Goal: Task Accomplishment & Management: Complete application form

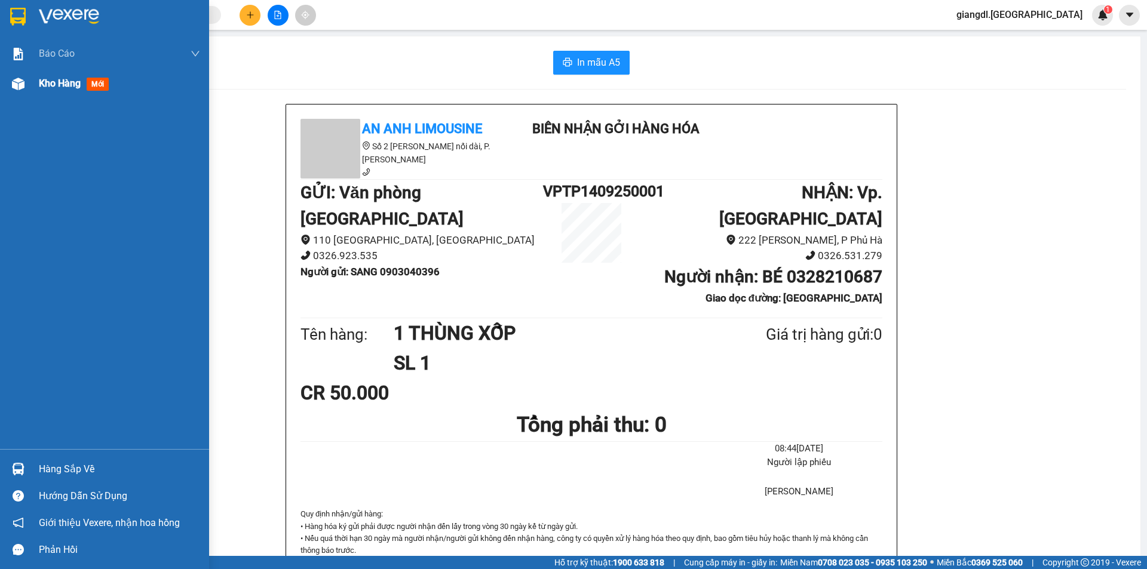
click at [83, 88] on div "Kho hàng mới" at bounding box center [76, 83] width 75 height 15
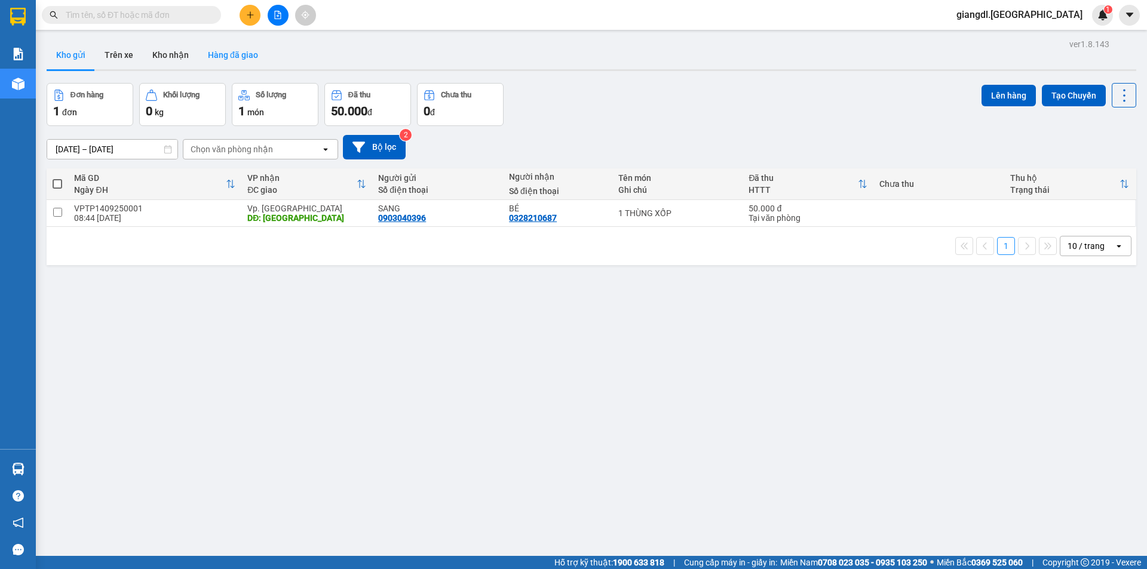
click at [216, 57] on button "Hàng đã giao" at bounding box center [232, 55] width 69 height 29
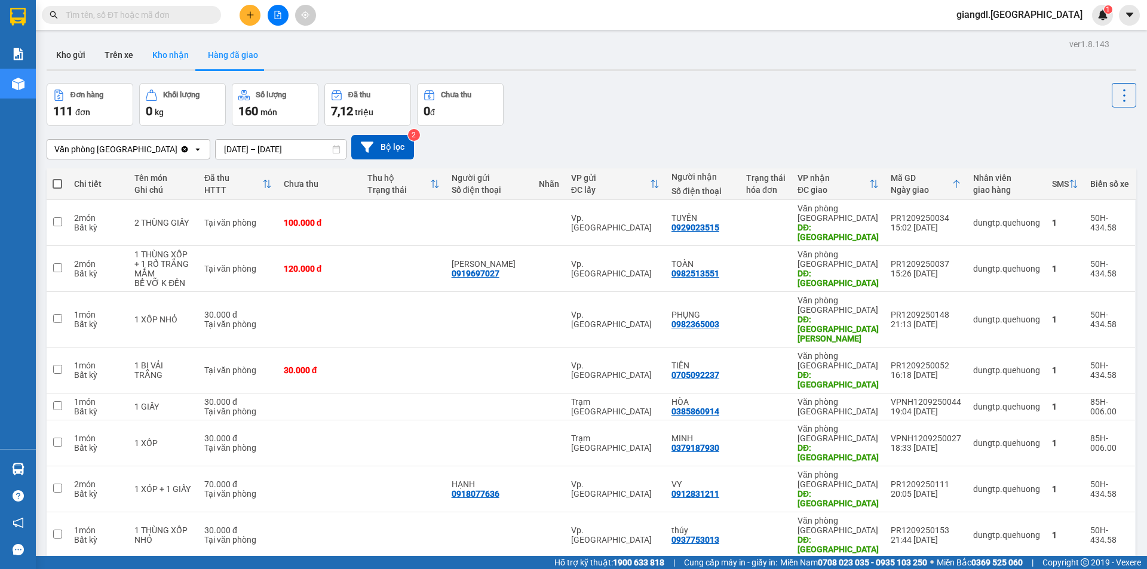
click at [165, 54] on button "Kho nhận" at bounding box center [171, 55] width 56 height 29
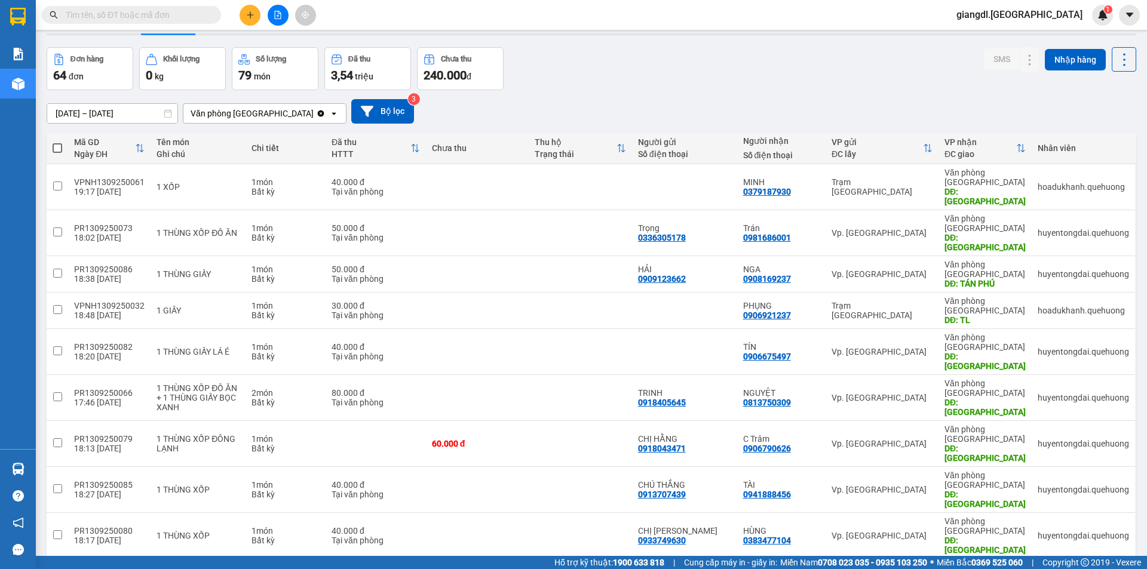
scroll to position [55, 0]
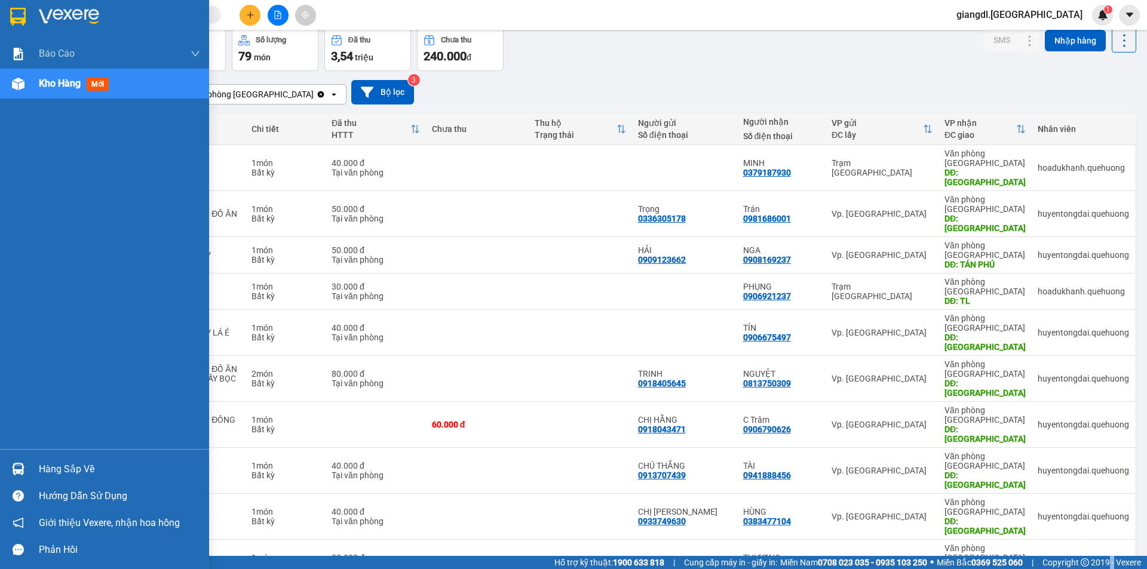
click at [19, 79] on img at bounding box center [18, 84] width 13 height 13
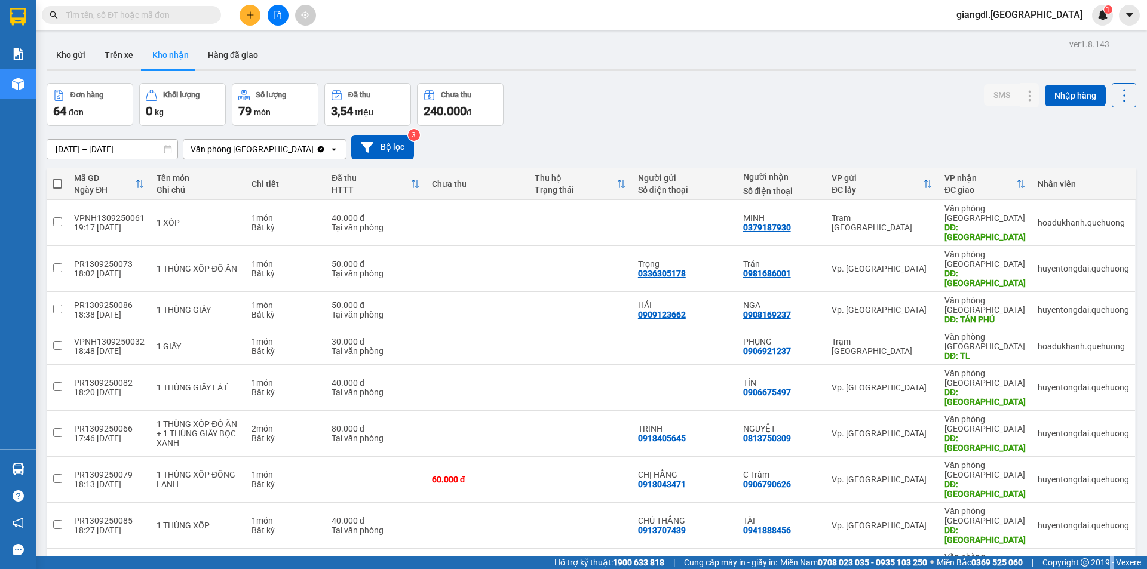
click at [53, 178] on label at bounding box center [58, 184] width 10 height 12
click at [57, 178] on input "checkbox" at bounding box center [57, 178] width 0 height 0
checkbox input "true"
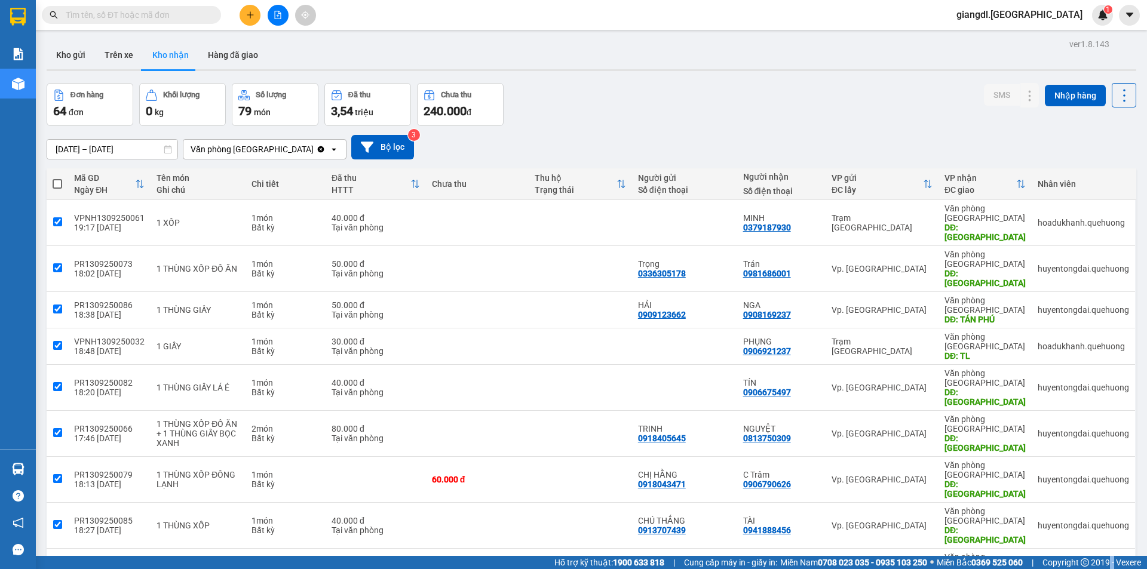
checkbox input "true"
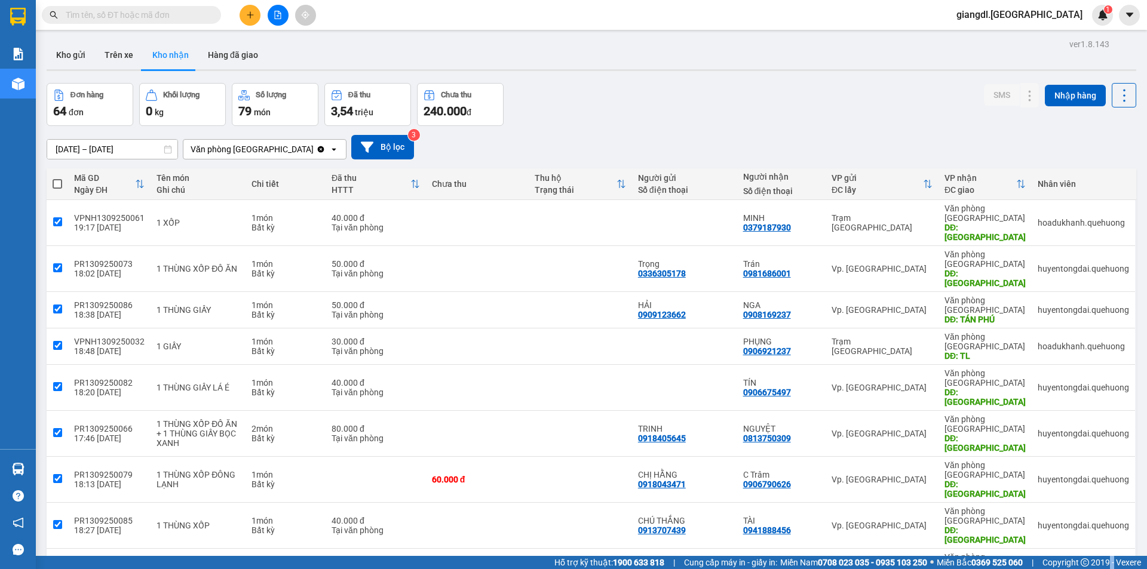
checkbox input "true"
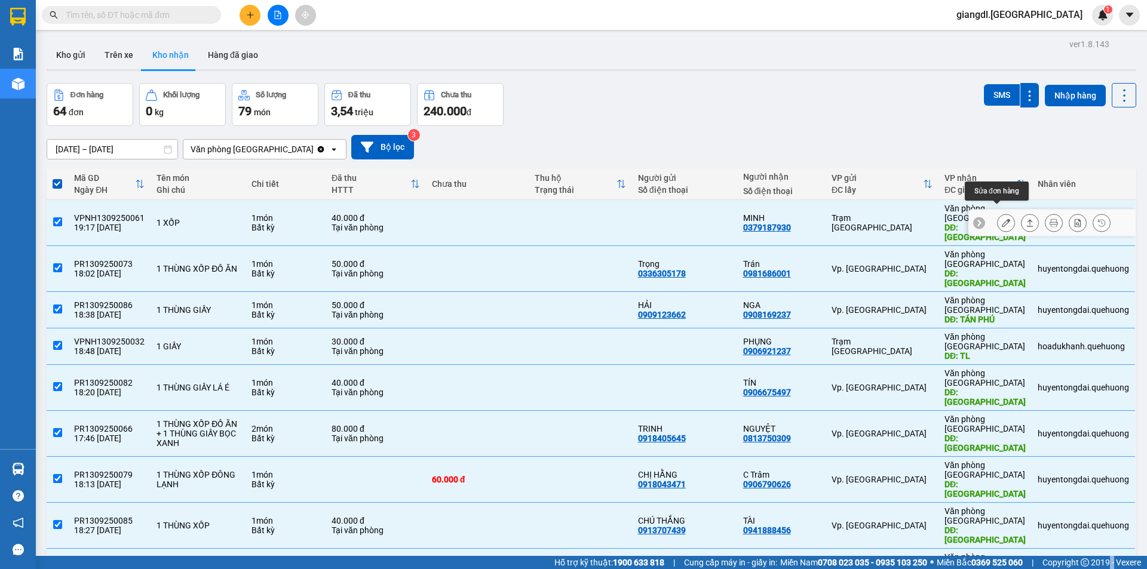
click at [1002, 219] on icon at bounding box center [1006, 223] width 8 height 8
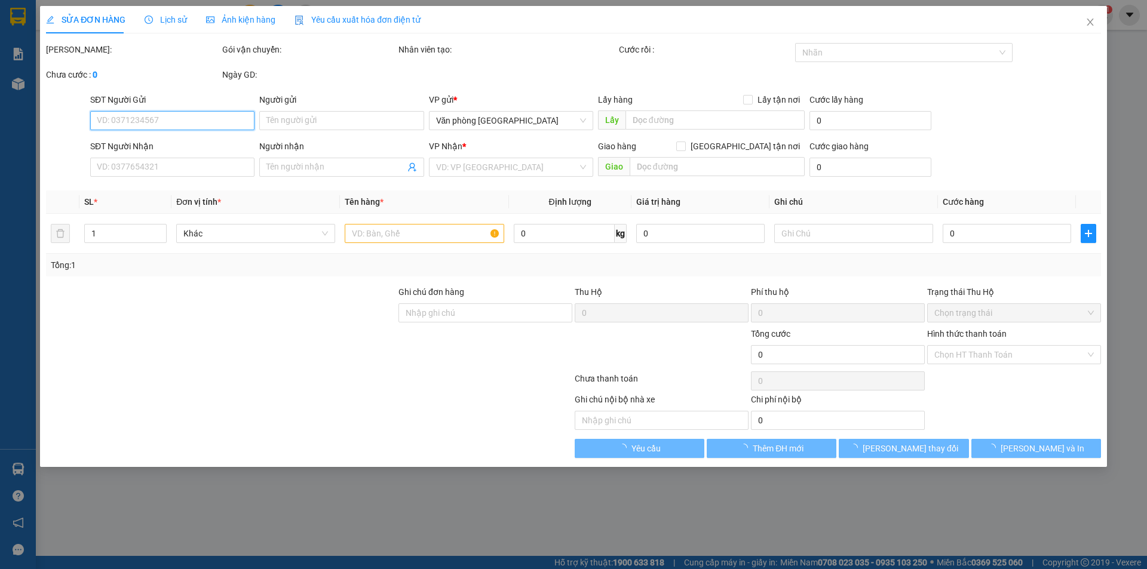
type input "0379187930"
type input "MINH"
type input "TÂN PHÚ"
type input "40.000"
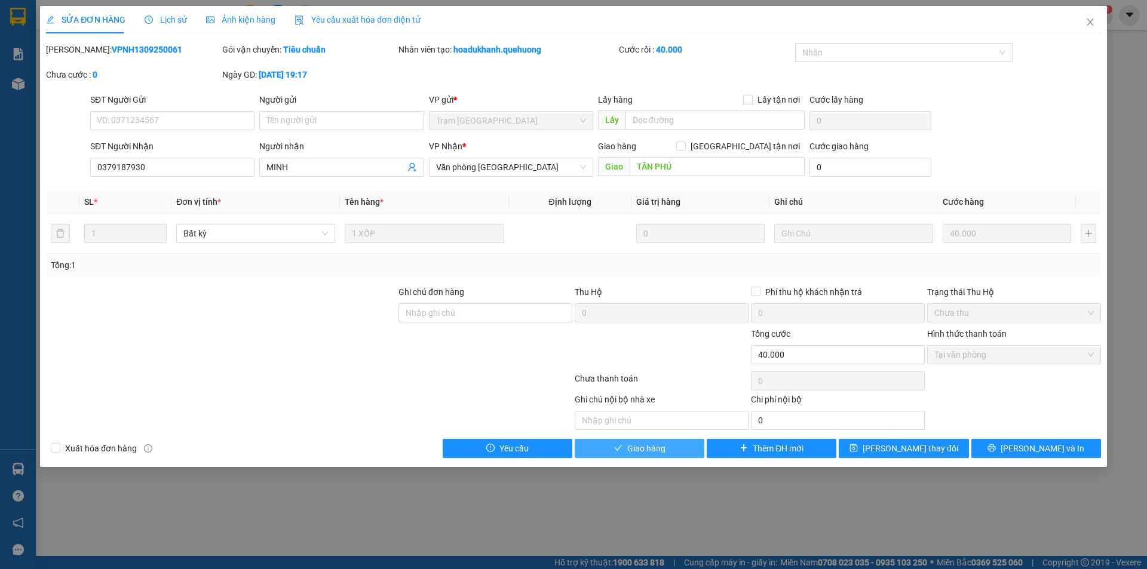
click at [658, 450] on span "Giao hàng" at bounding box center [646, 448] width 38 height 13
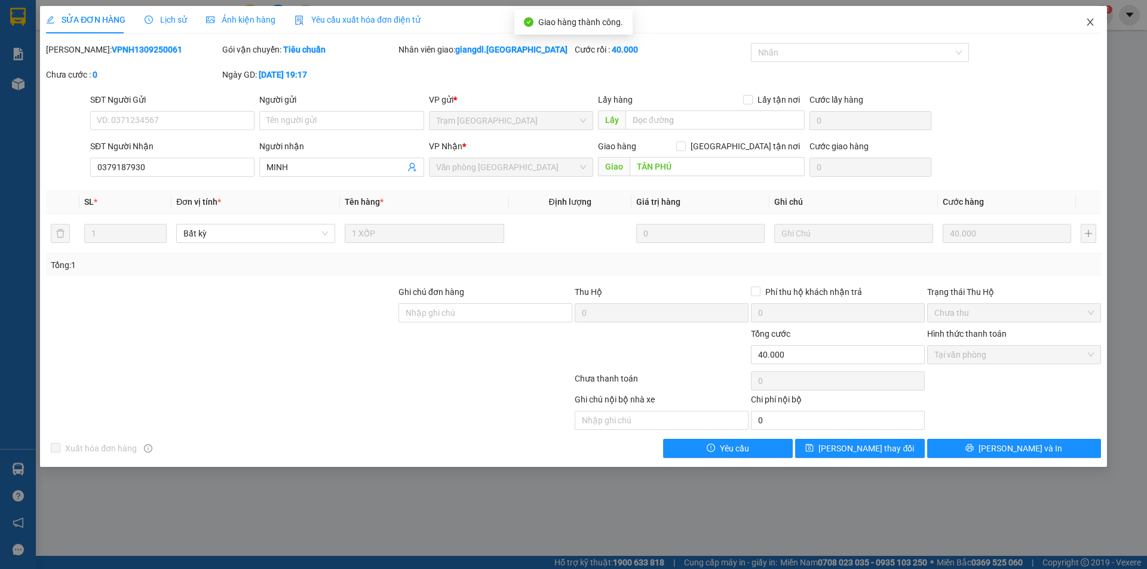
click at [1087, 22] on icon "close" at bounding box center [1091, 22] width 10 height 10
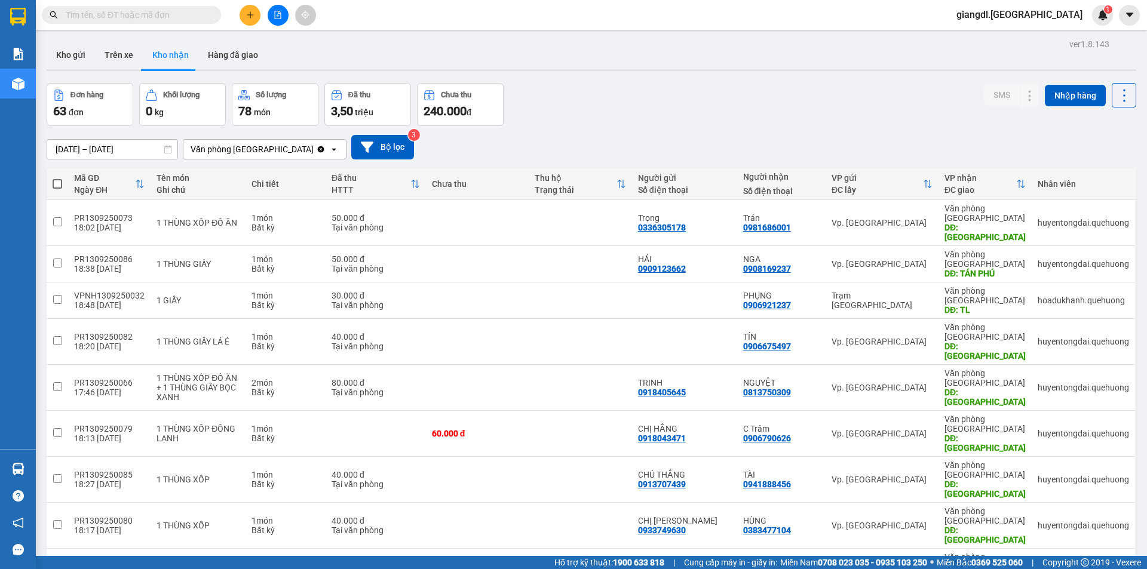
click at [53, 181] on span at bounding box center [58, 184] width 10 height 10
click at [57, 178] on input "checkbox" at bounding box center [57, 178] width 0 height 0
checkbox input "true"
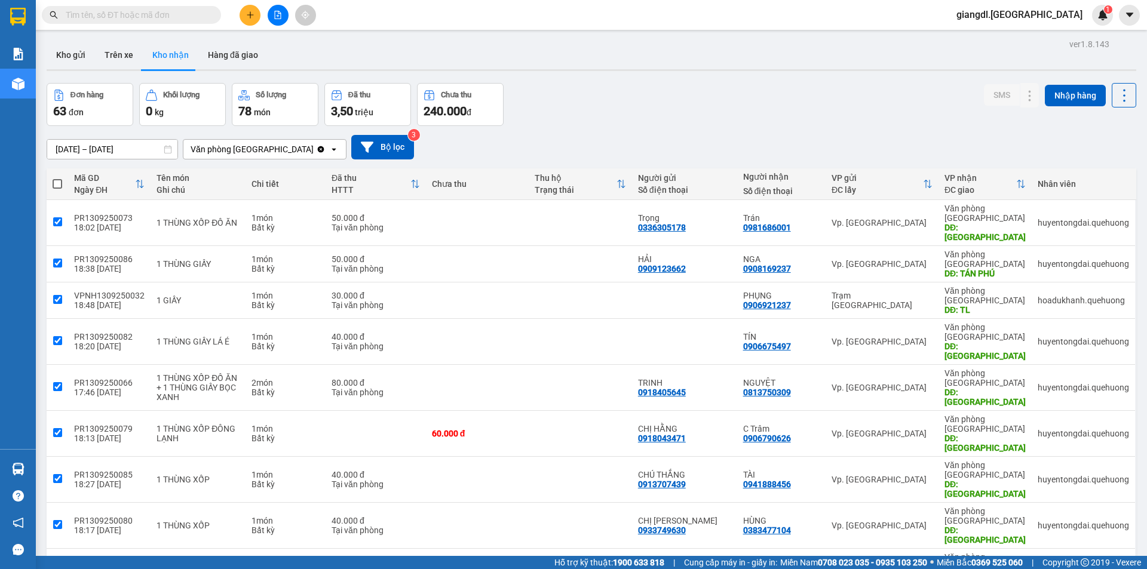
checkbox input "true"
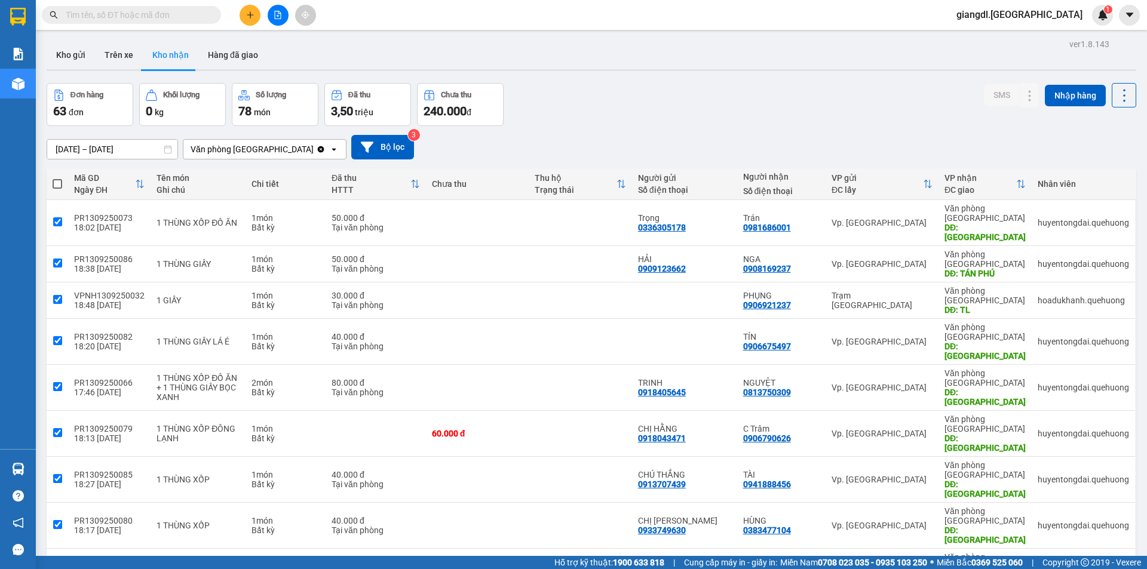
checkbox input "true"
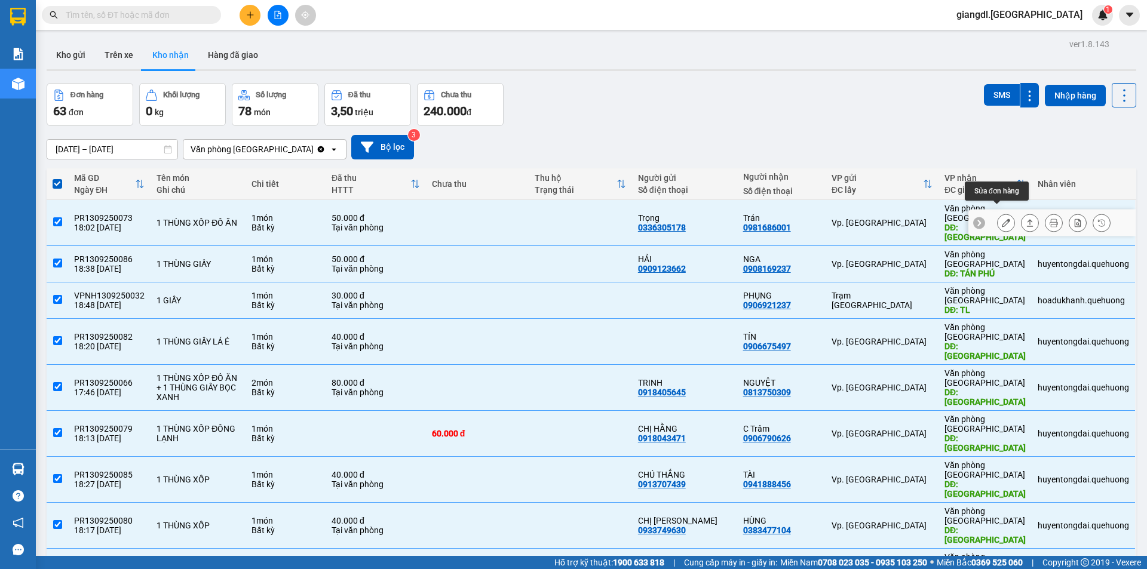
click at [998, 213] on button at bounding box center [1006, 223] width 17 height 21
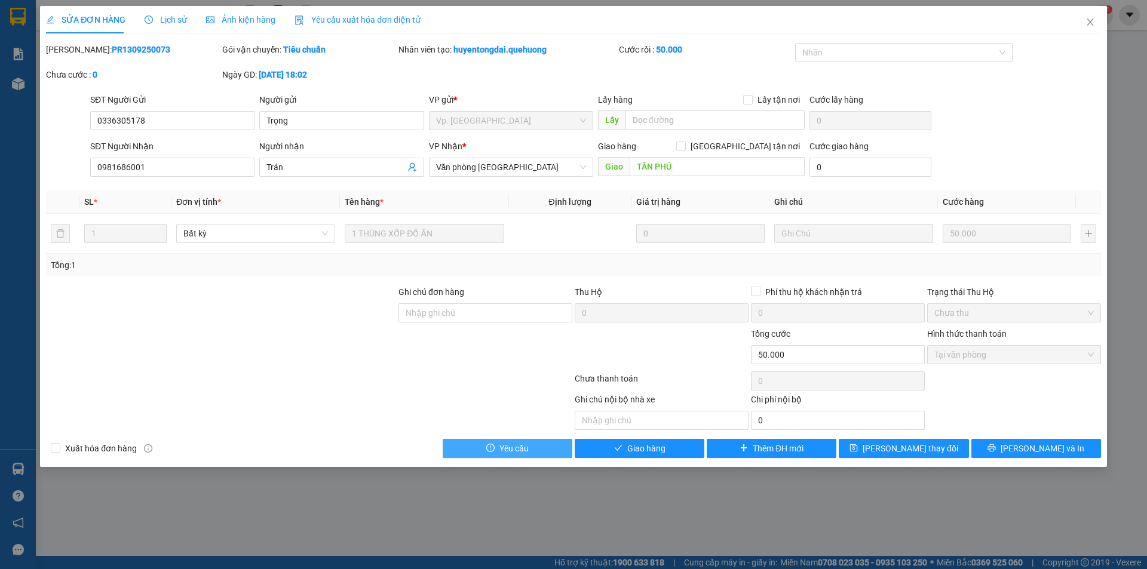
click at [507, 445] on span "Yêu cầu" at bounding box center [513, 448] width 29 height 13
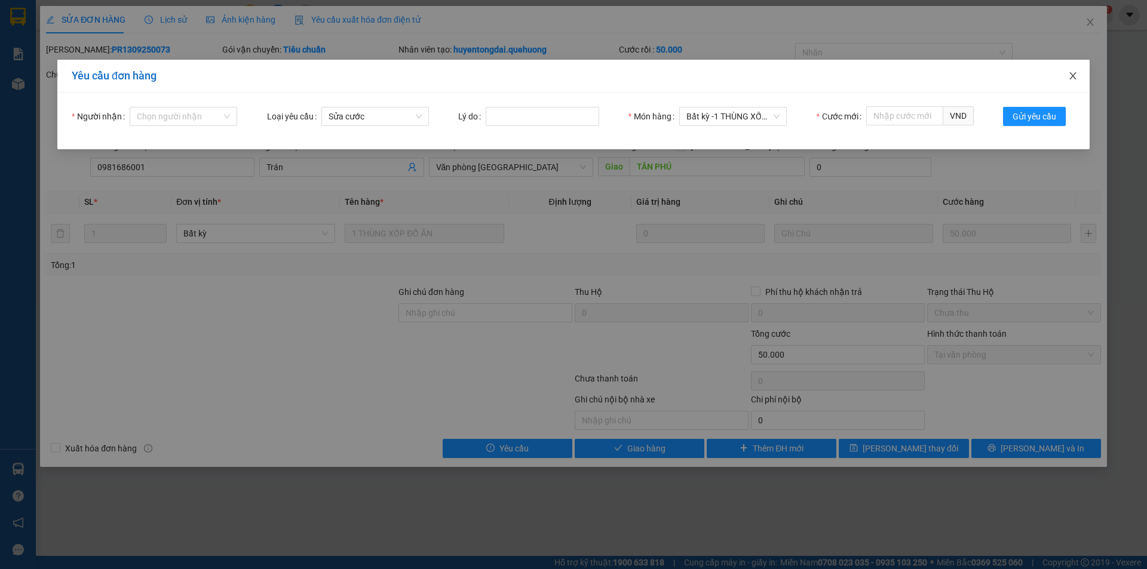
click at [1076, 78] on icon "close" at bounding box center [1073, 76] width 10 height 10
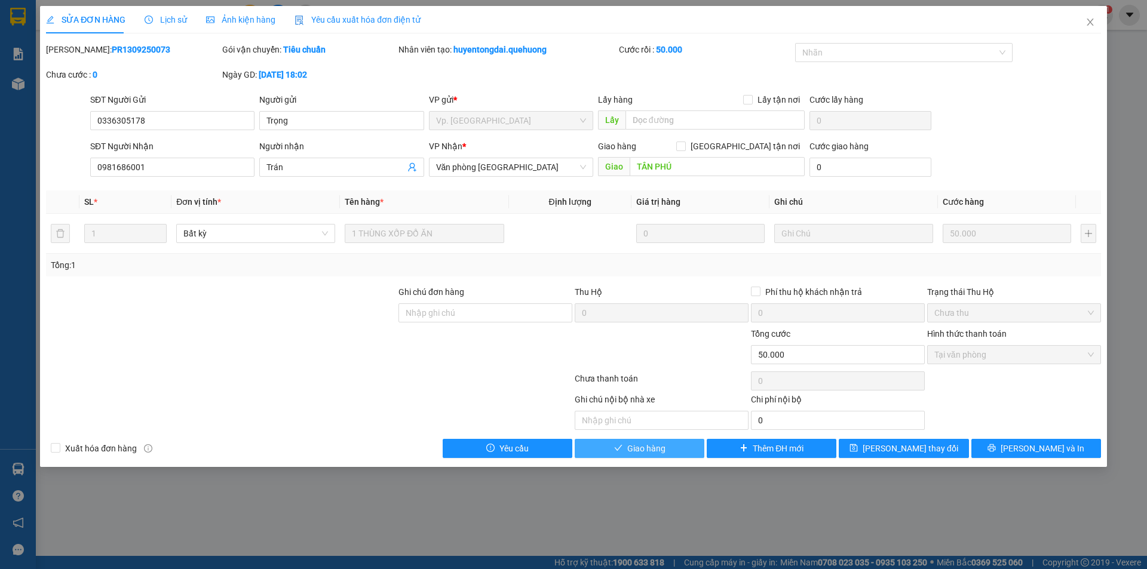
click at [654, 449] on span "Giao hàng" at bounding box center [646, 448] width 38 height 13
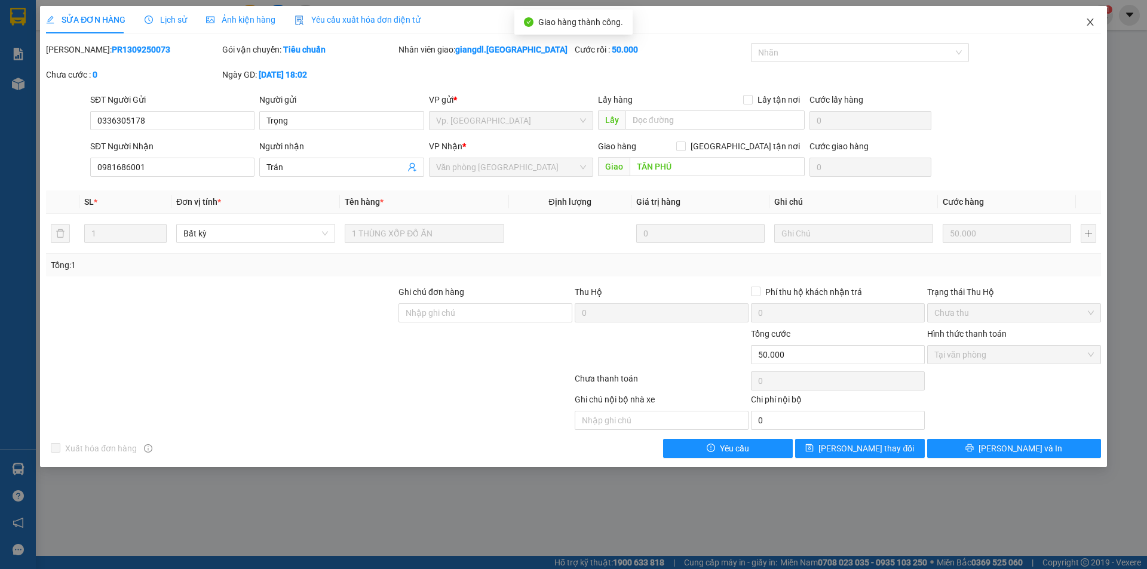
click at [1090, 20] on icon "close" at bounding box center [1091, 22] width 10 height 10
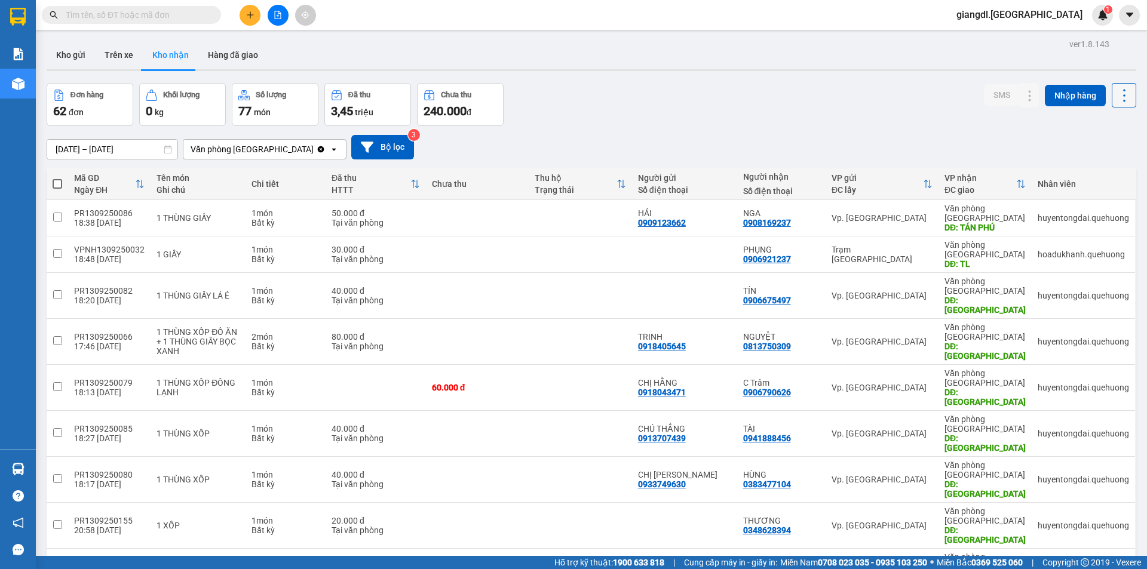
click at [1118, 91] on icon at bounding box center [1124, 95] width 17 height 17
click at [1116, 92] on icon at bounding box center [1124, 95] width 17 height 17
click at [52, 182] on th at bounding box center [58, 184] width 22 height 32
click at [56, 182] on span at bounding box center [58, 184] width 10 height 10
click at [57, 178] on input "checkbox" at bounding box center [57, 178] width 0 height 0
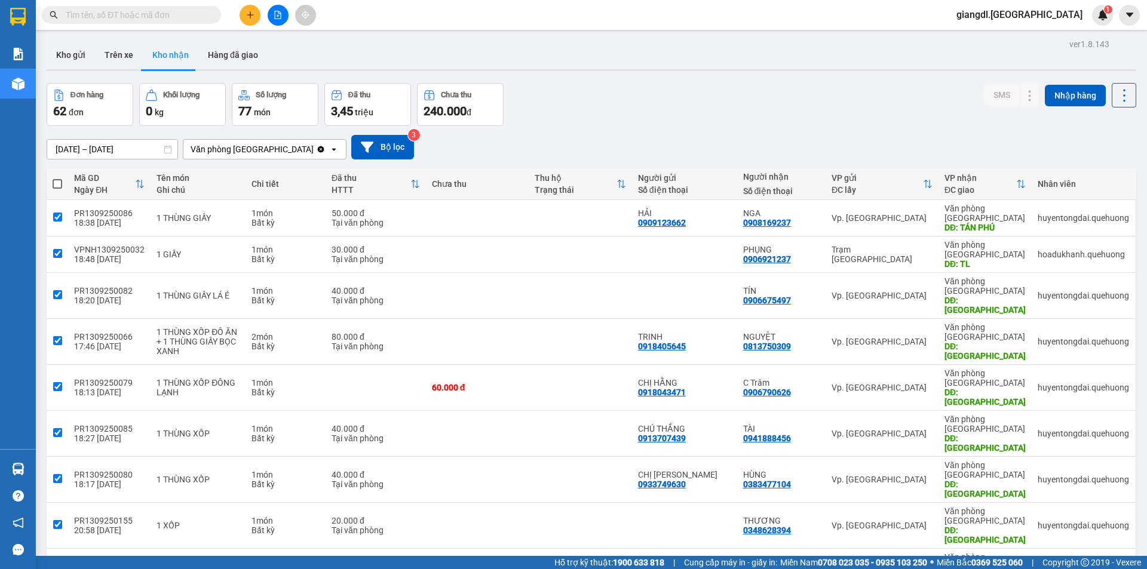
checkbox input "true"
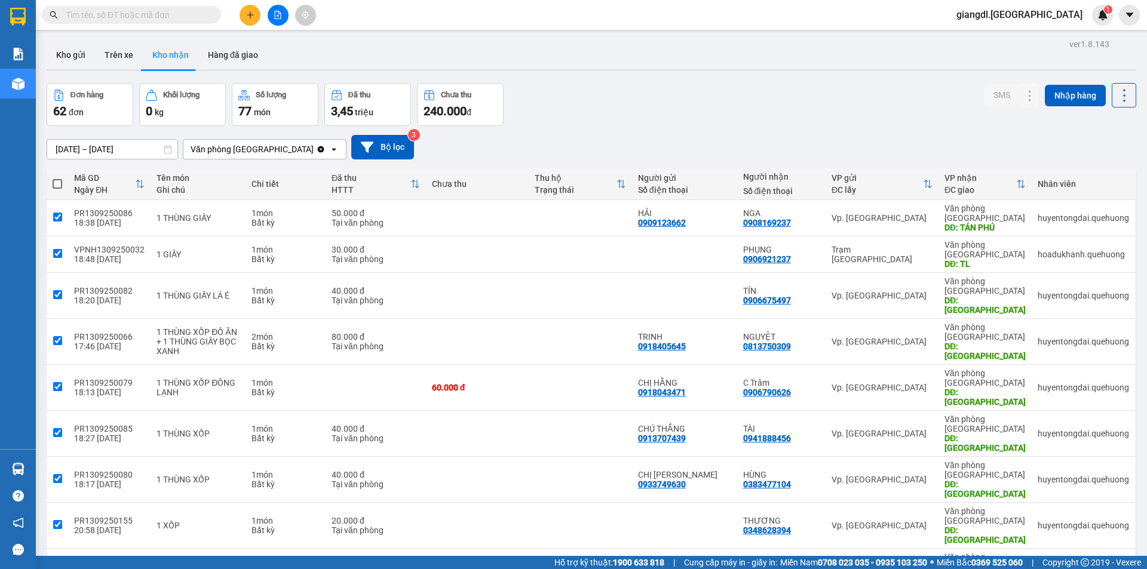
checkbox input "true"
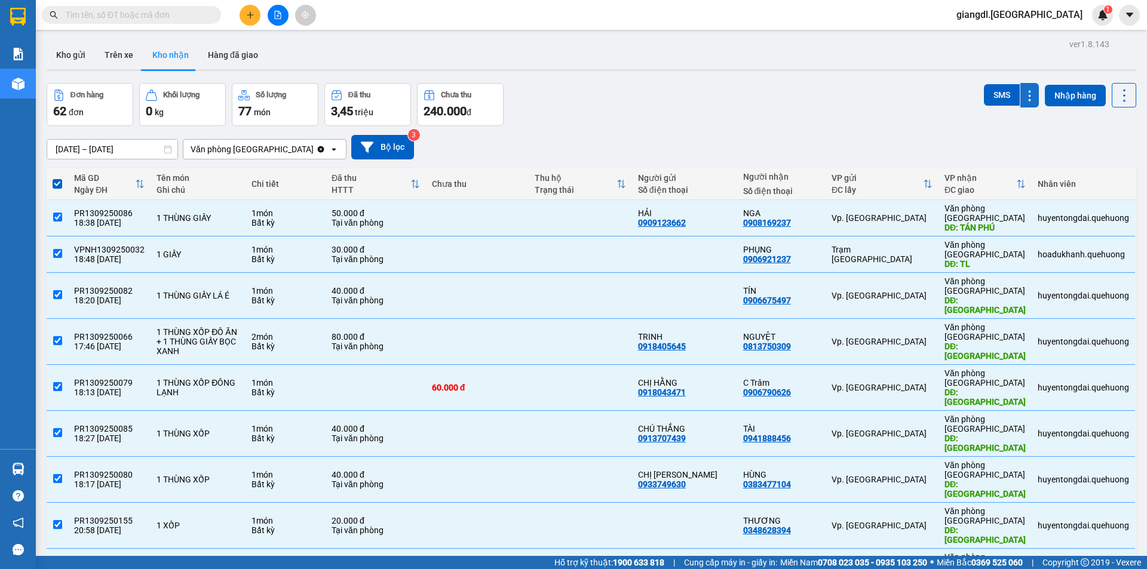
click at [1024, 97] on icon at bounding box center [1029, 95] width 11 height 11
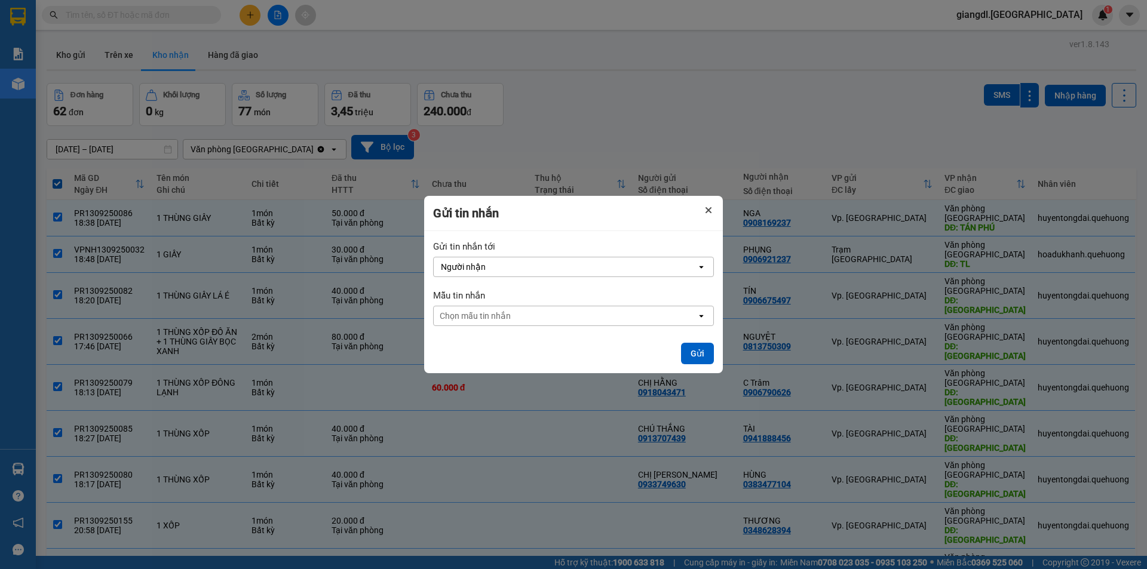
click at [708, 209] on icon "Close" at bounding box center [709, 210] width 6 height 6
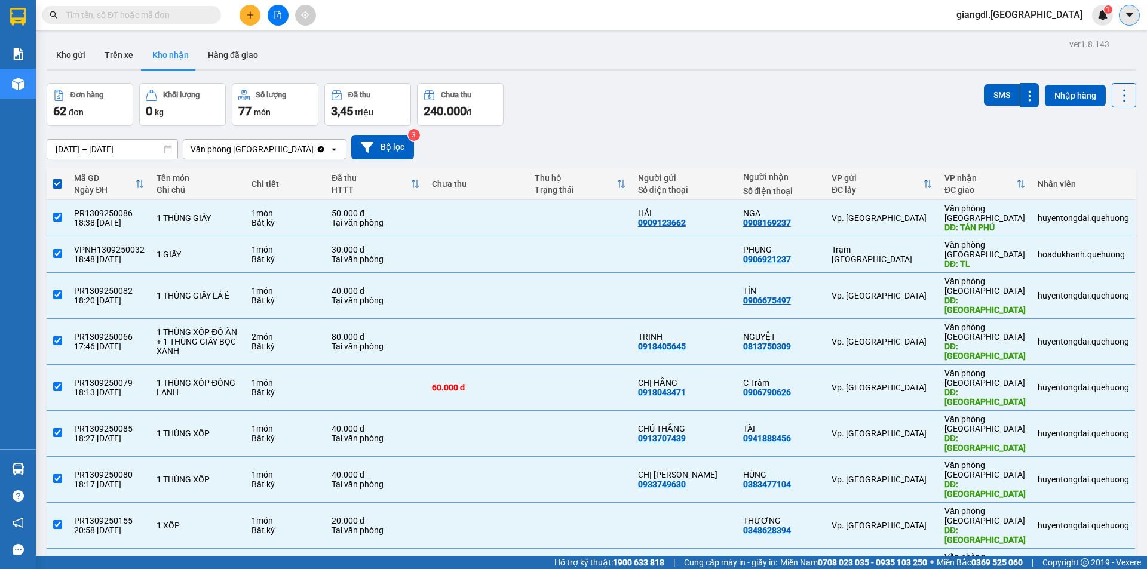
click at [1126, 16] on icon "caret-down" at bounding box center [1129, 15] width 11 height 11
click at [1002, 214] on icon at bounding box center [1006, 218] width 8 height 8
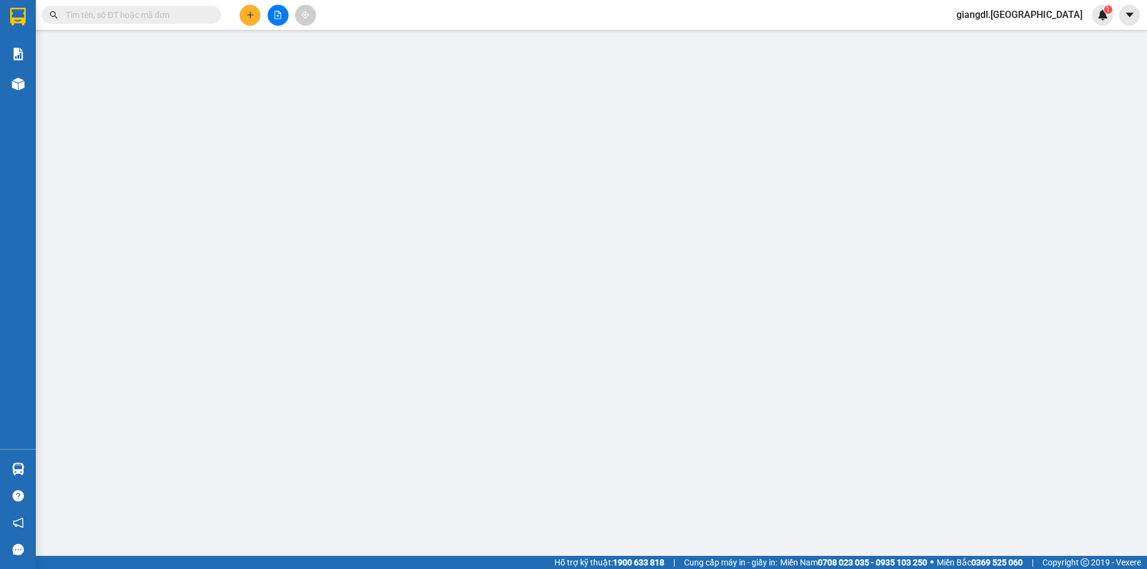
type input "0909123662"
type input "HẢI"
type input "0908169237"
type input "NGA"
type input "TÁN PHÚ"
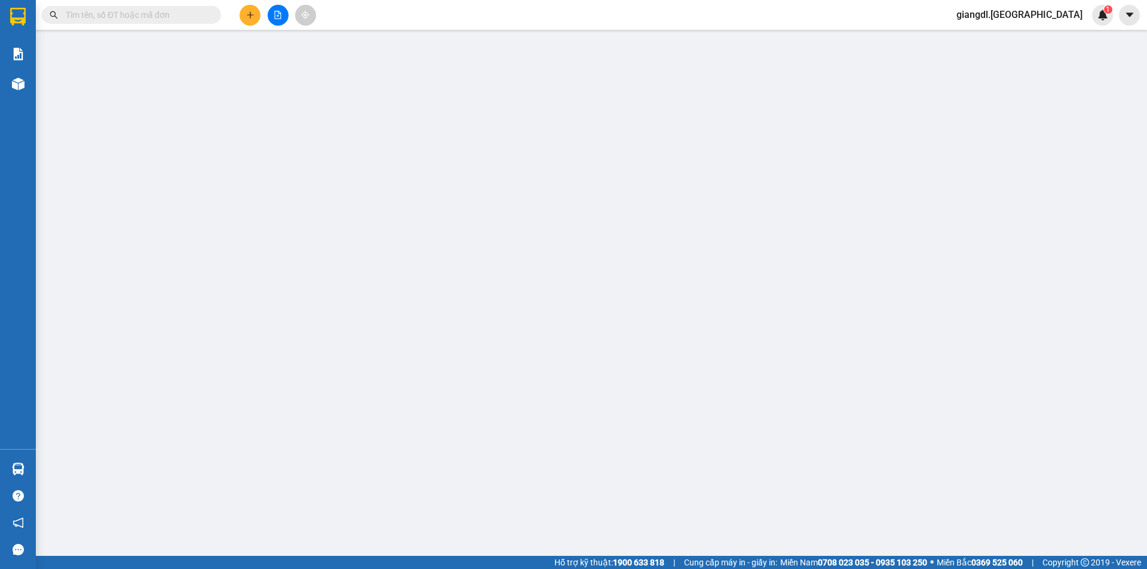
type input "50.000"
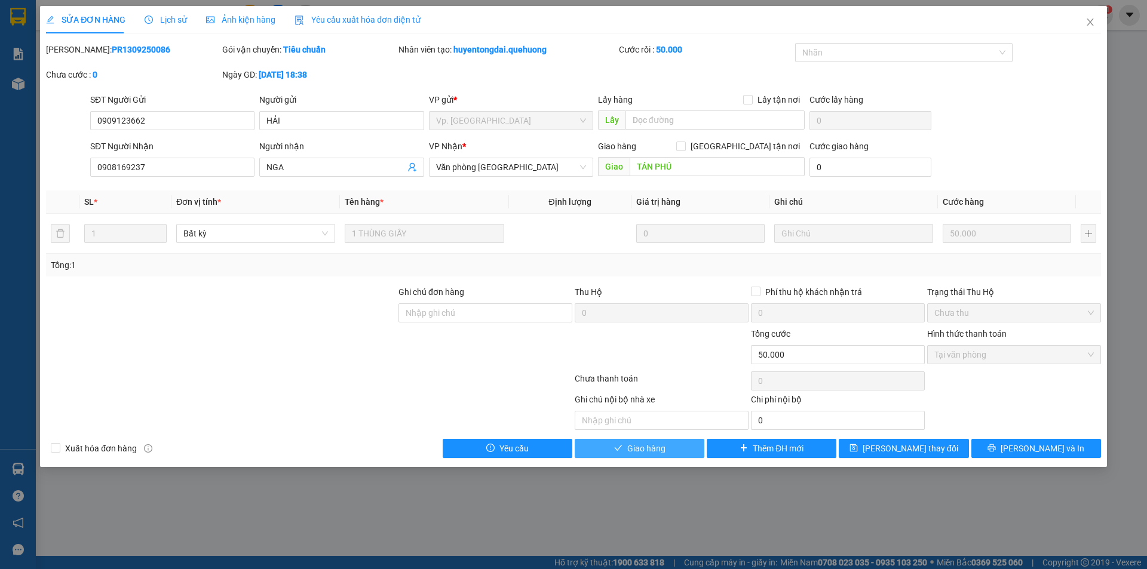
click at [618, 447] on icon "check" at bounding box center [618, 448] width 8 height 8
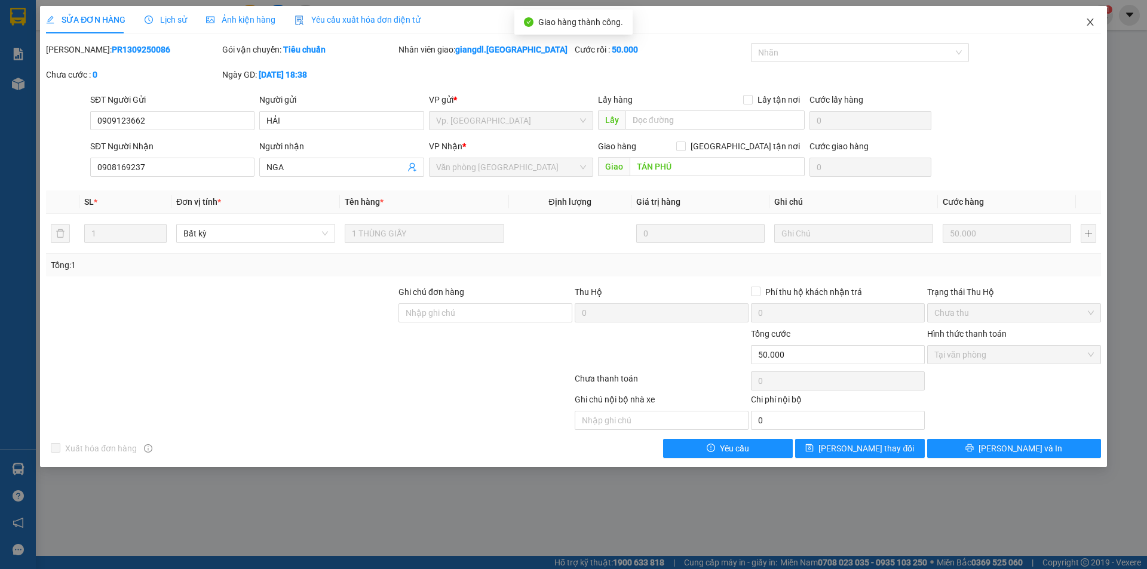
drag, startPoint x: 1085, startPoint y: 22, endPoint x: 1083, endPoint y: 29, distance: 6.8
click at [1086, 23] on icon "close" at bounding box center [1091, 22] width 10 height 10
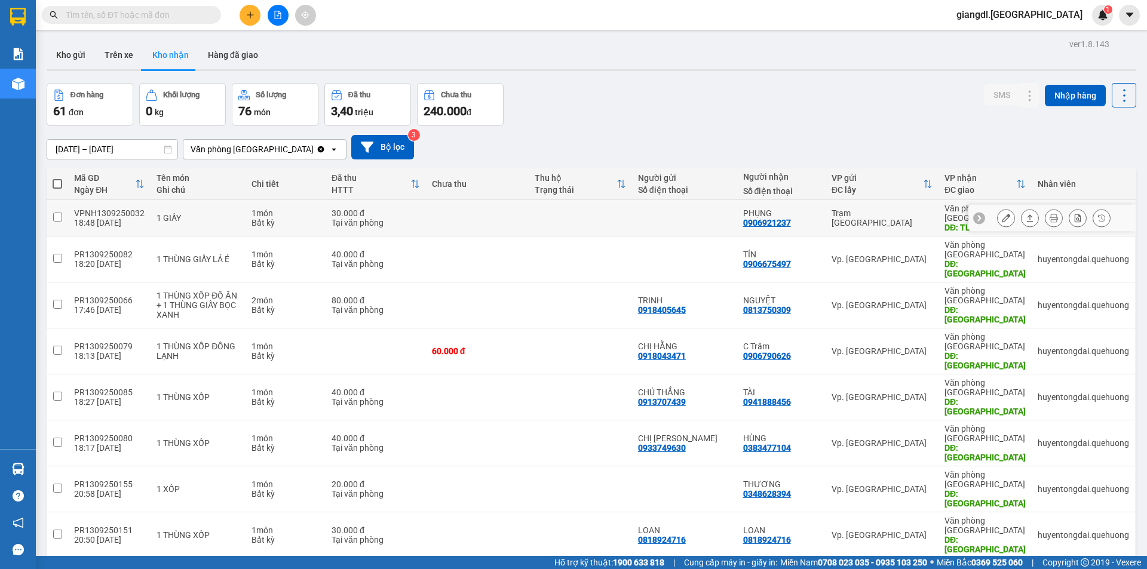
click at [1002, 215] on icon at bounding box center [1006, 218] width 8 height 8
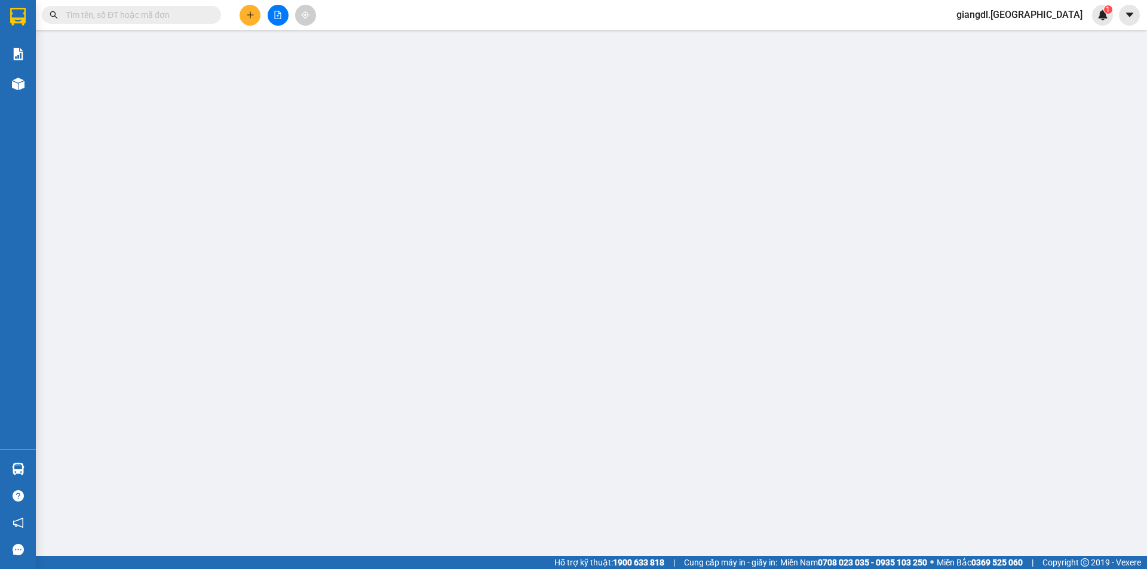
type input "0906921237"
type input "PHỤNG"
type input "TL"
type input "30.000"
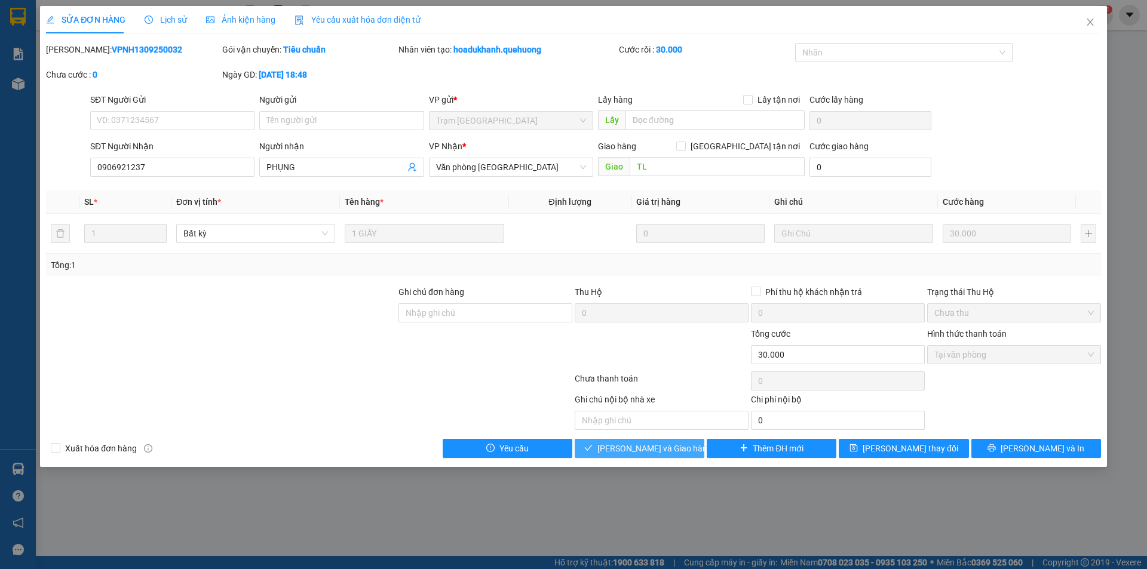
click at [642, 449] on span "[PERSON_NAME] và Giao hàng" at bounding box center [654, 448] width 115 height 13
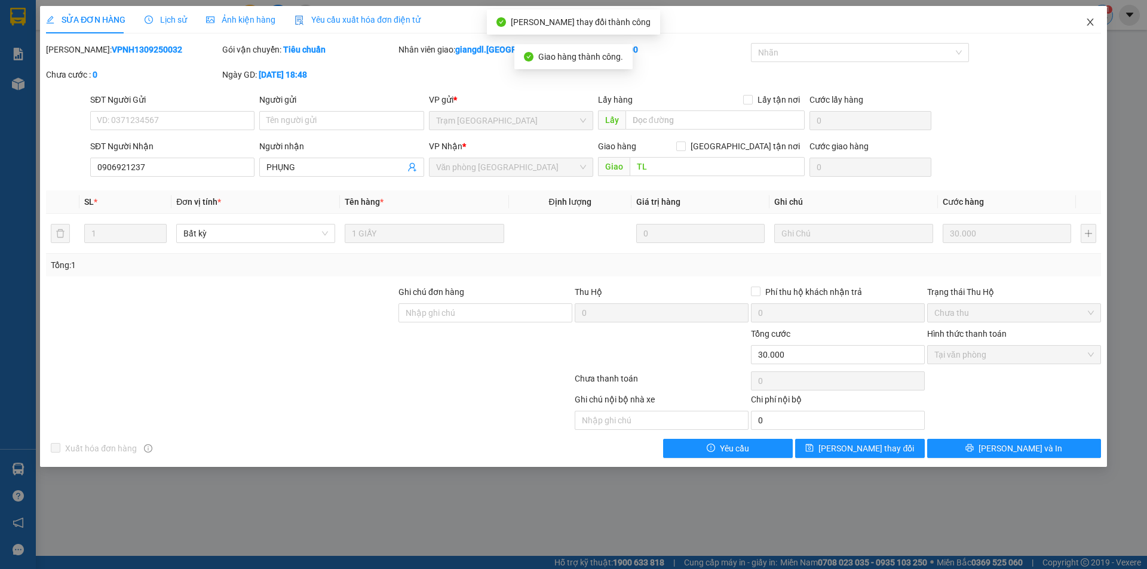
click at [1096, 17] on span "Close" at bounding box center [1090, 22] width 33 height 33
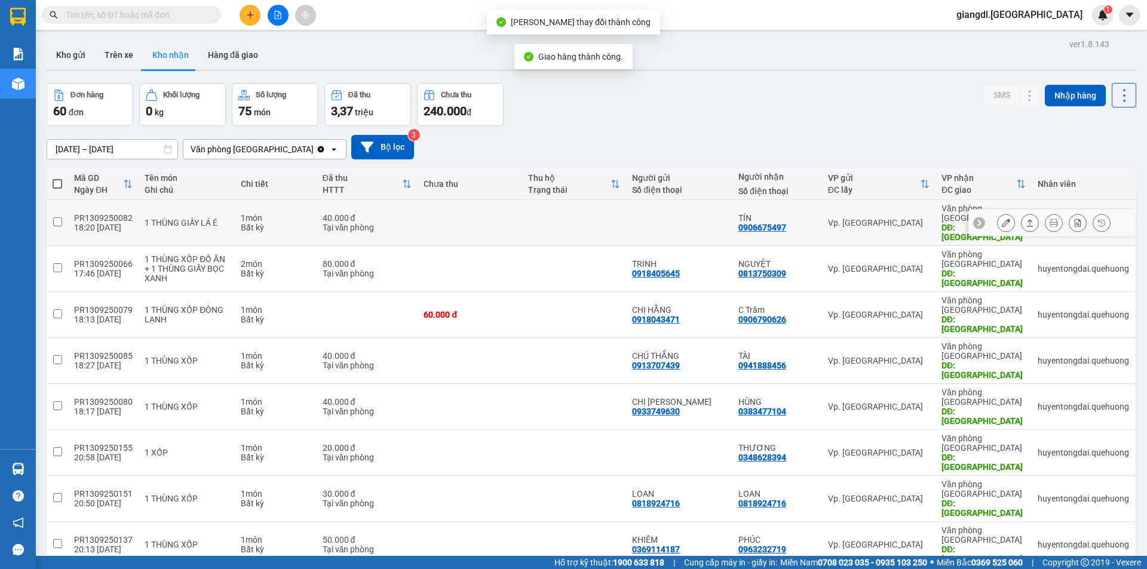
scroll to position [55, 0]
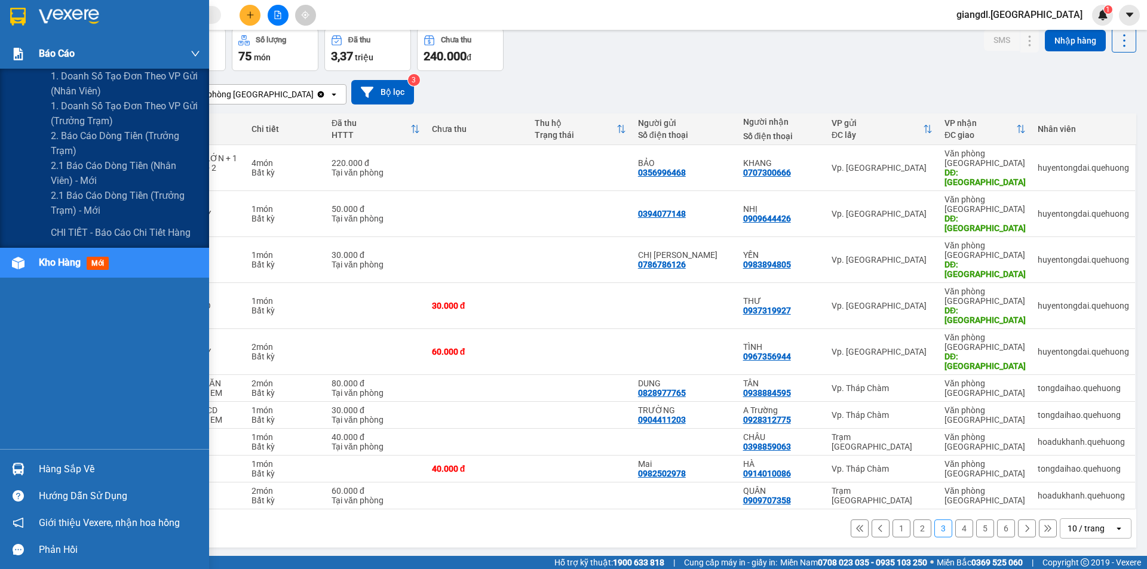
click at [40, 54] on span "Báo cáo" at bounding box center [57, 53] width 36 height 15
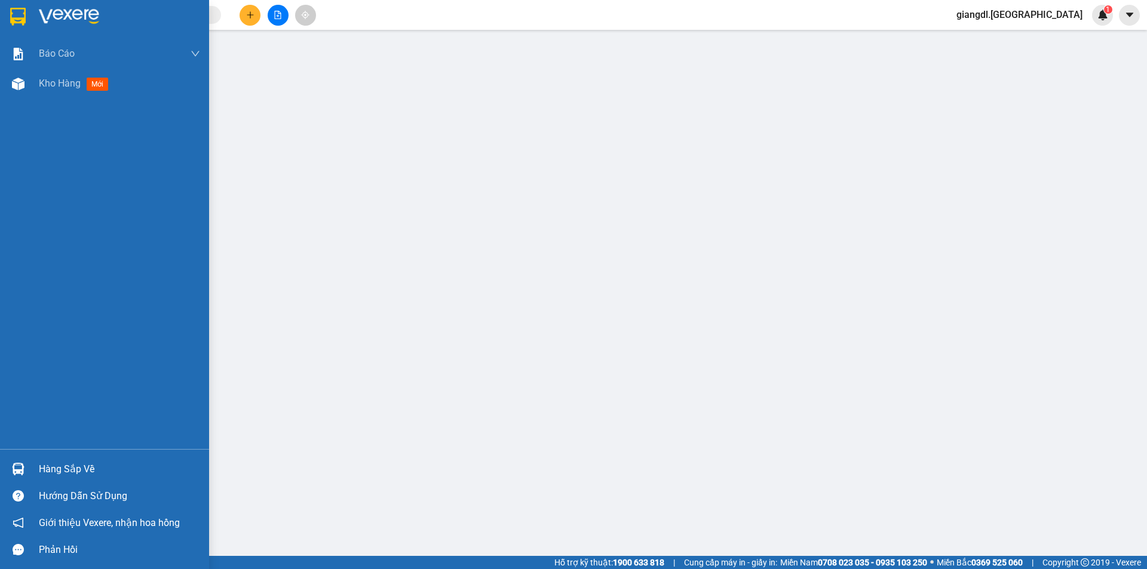
click at [18, 256] on div "Báo cáo 1. Doanh số tạo đơn theo VP gửi (nhân viên) 1. Doanh số tạo đơn theo VP…" at bounding box center [104, 244] width 209 height 410
click at [32, 81] on div "Kho hàng mới" at bounding box center [104, 84] width 209 height 30
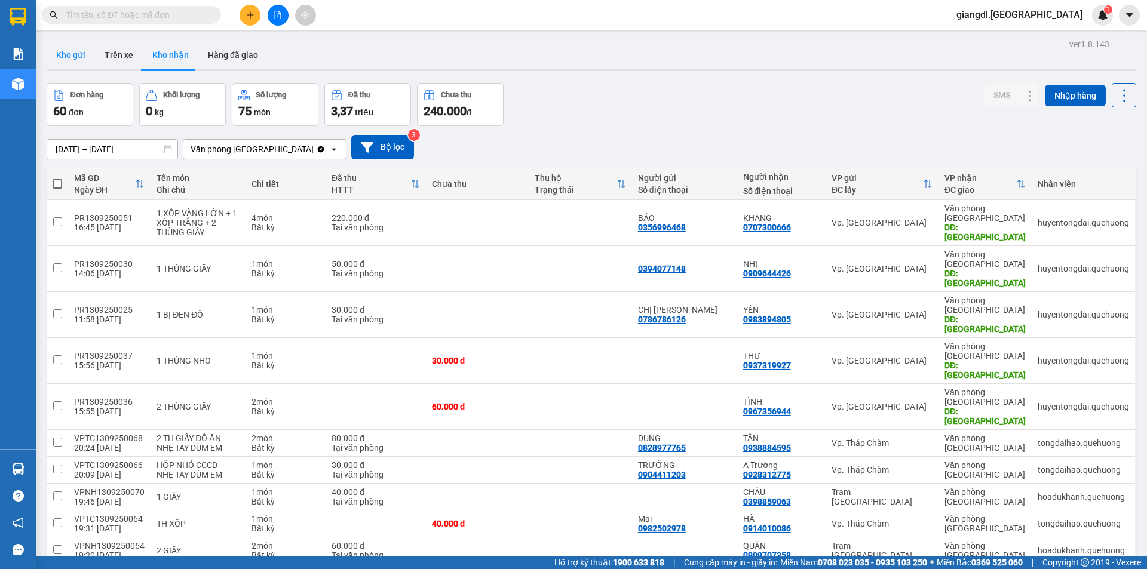
click at [70, 53] on button "Kho gửi" at bounding box center [71, 55] width 48 height 29
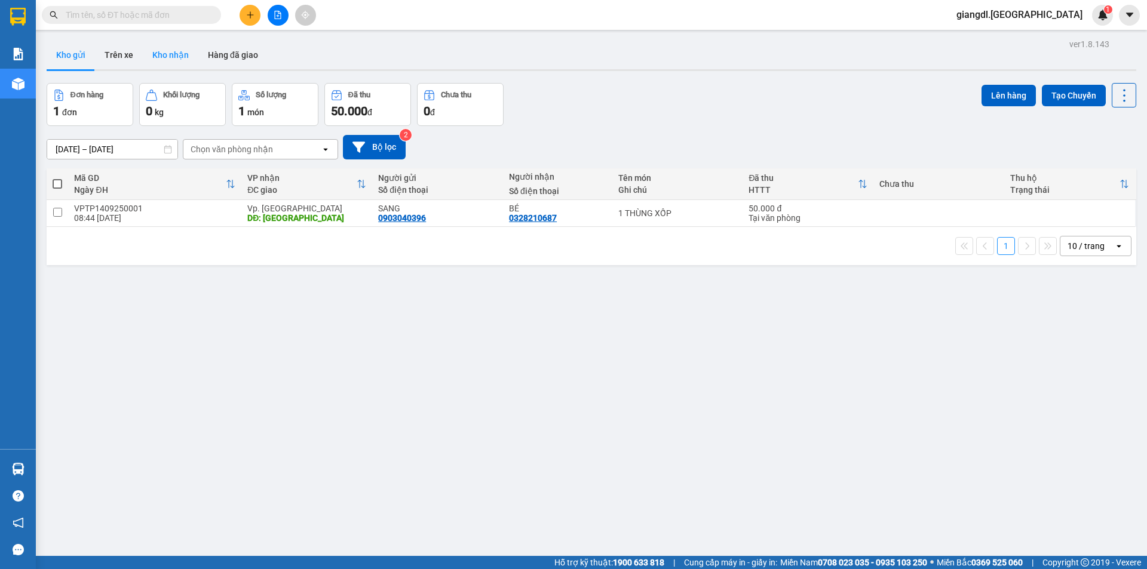
click at [174, 59] on button "Kho nhận" at bounding box center [171, 55] width 56 height 29
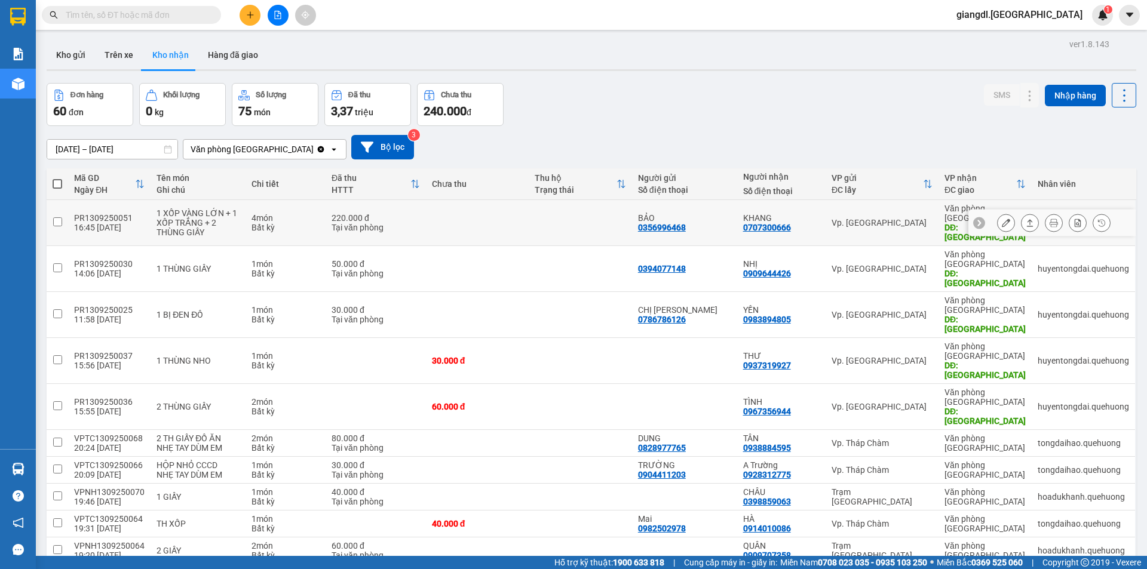
click at [1004, 218] on button at bounding box center [1006, 223] width 17 height 21
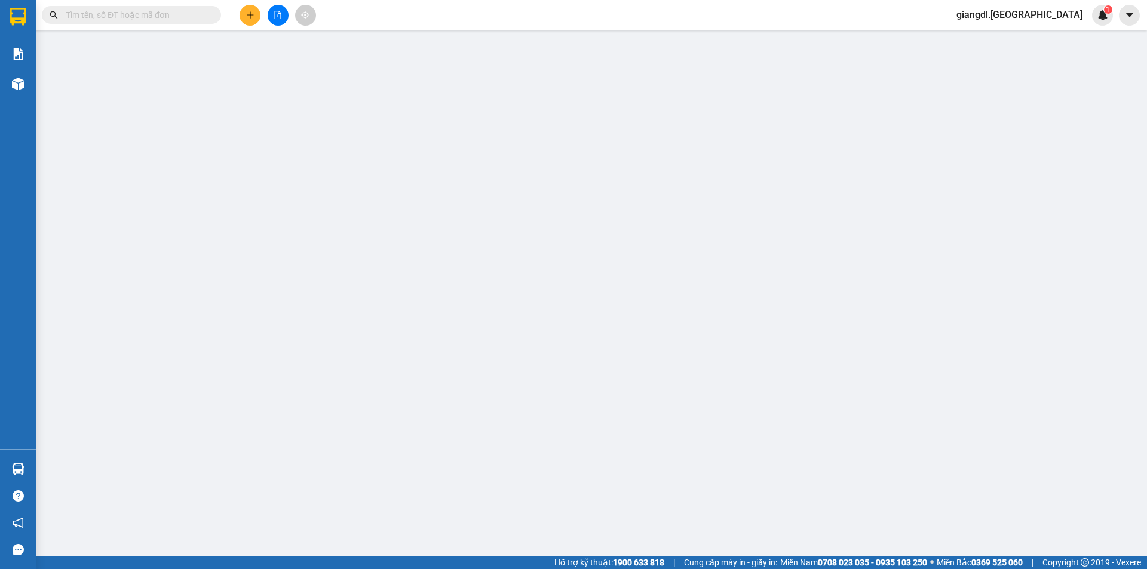
type input "0356996468"
type input "BẢO"
type input "0707300666"
type input "KHANG"
type input "TÂN PHÚ"
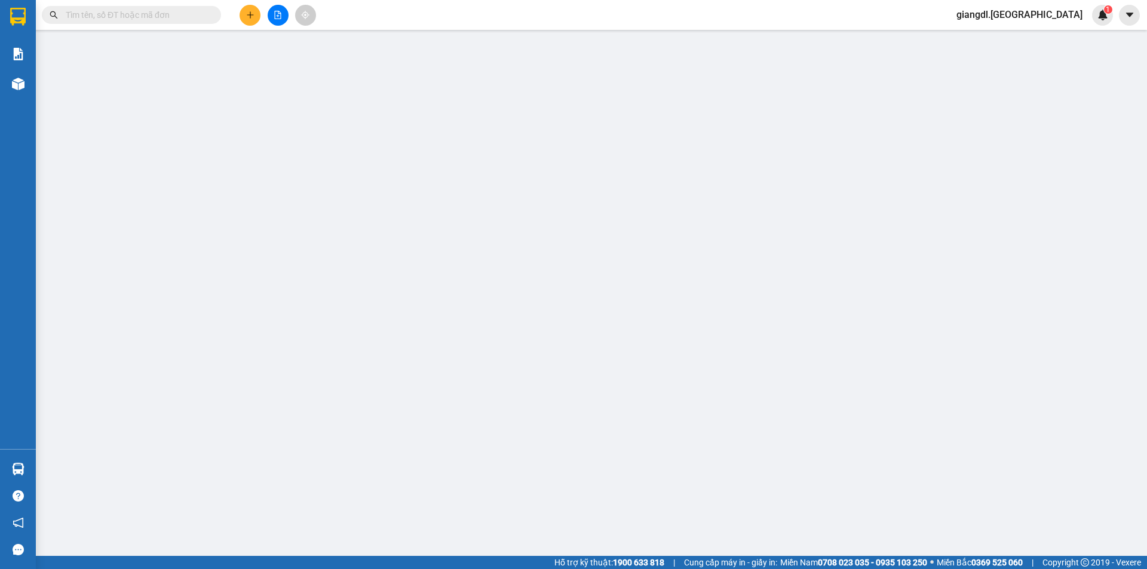
type input "220.000"
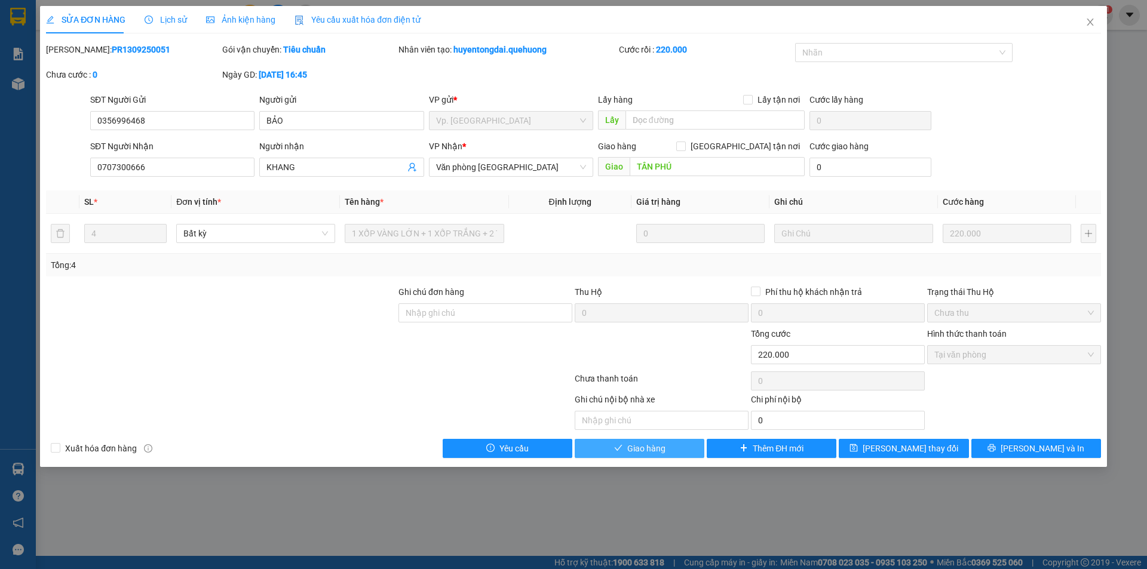
click at [669, 445] on button "Giao hàng" at bounding box center [640, 448] width 130 height 19
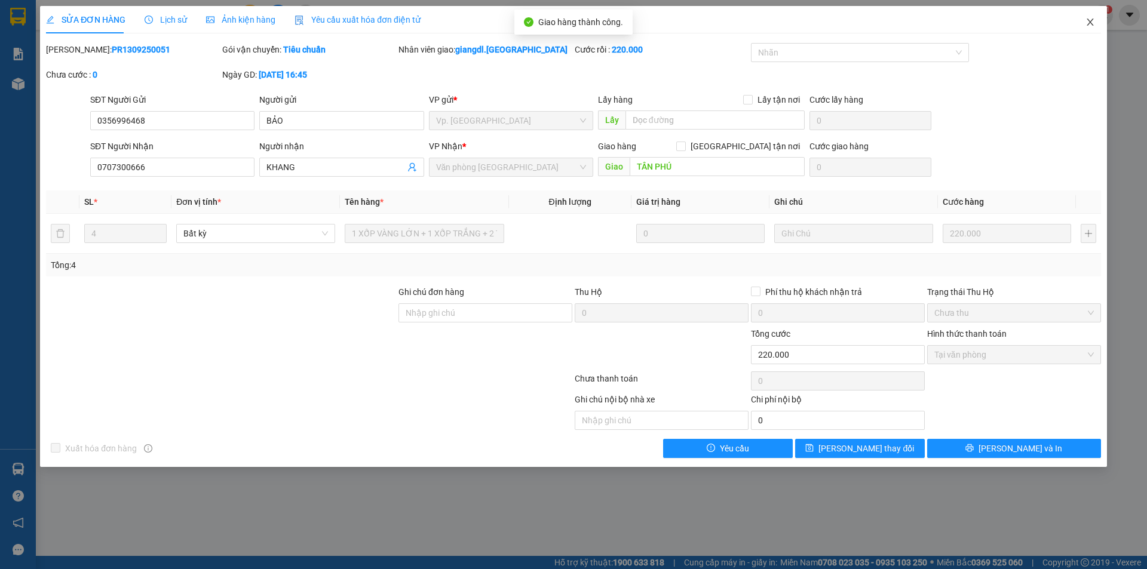
click at [1095, 22] on span "Close" at bounding box center [1090, 22] width 33 height 33
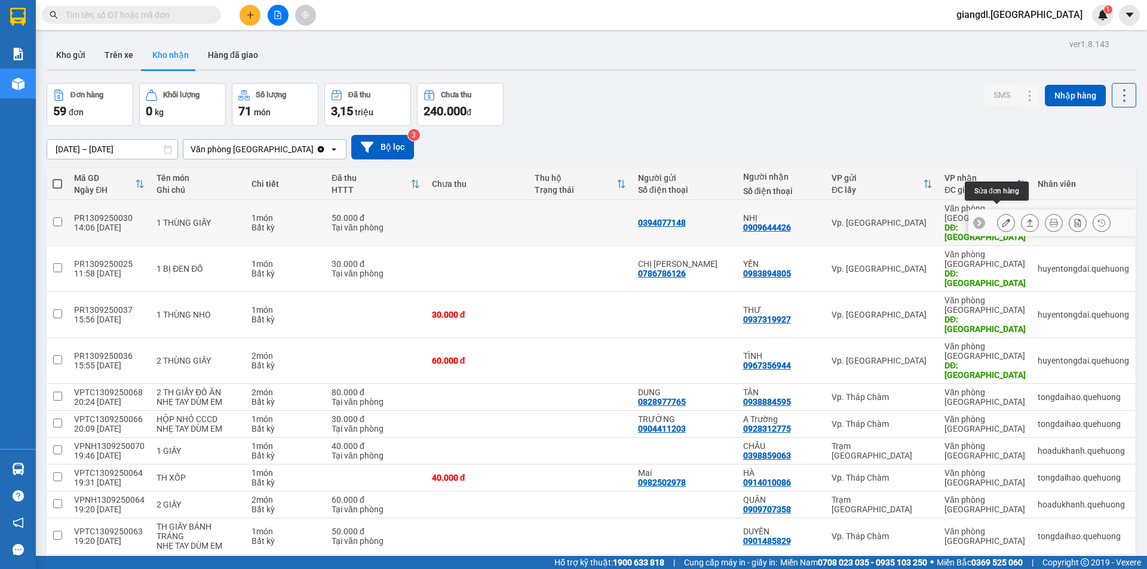
click at [1001, 214] on button at bounding box center [1006, 223] width 17 height 21
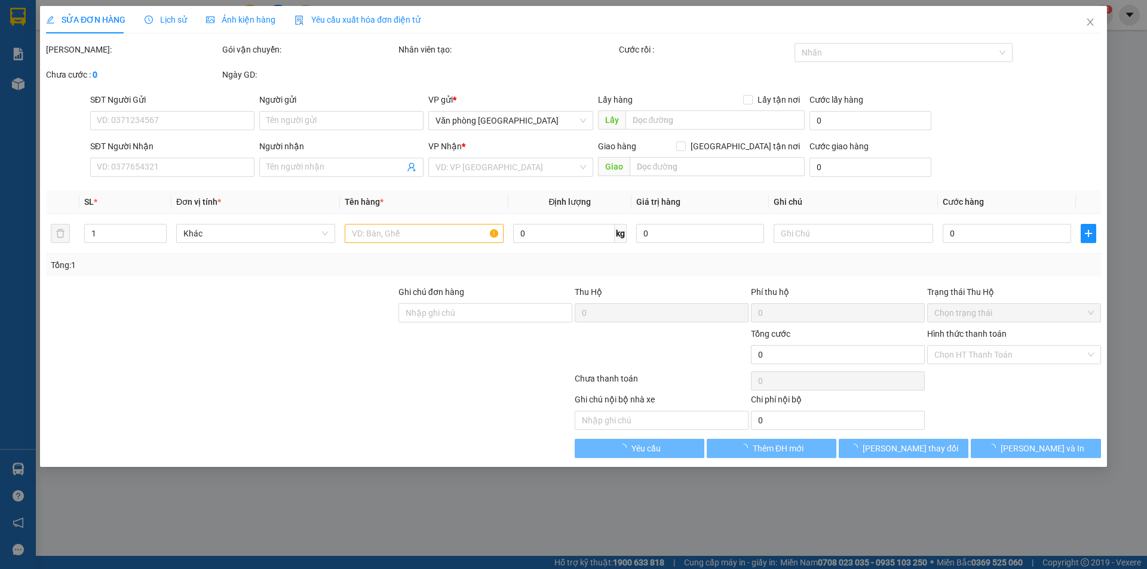
type input "0394077148"
type input "0909644426"
type input "NHỊ"
type input "TÂN PHÚ"
type input "50.000"
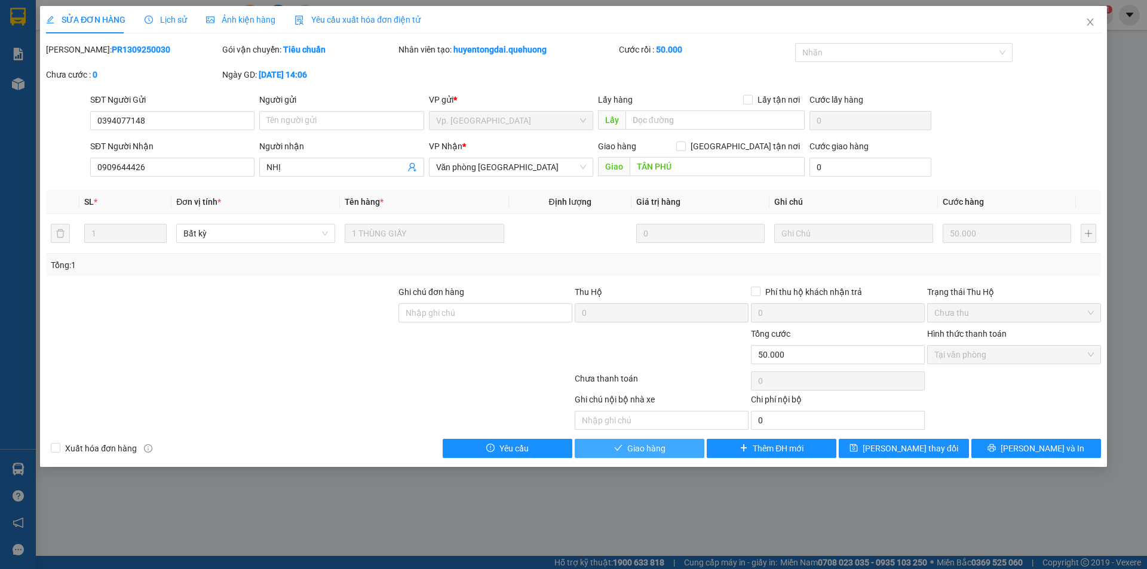
click at [616, 447] on icon "check" at bounding box center [618, 448] width 8 height 8
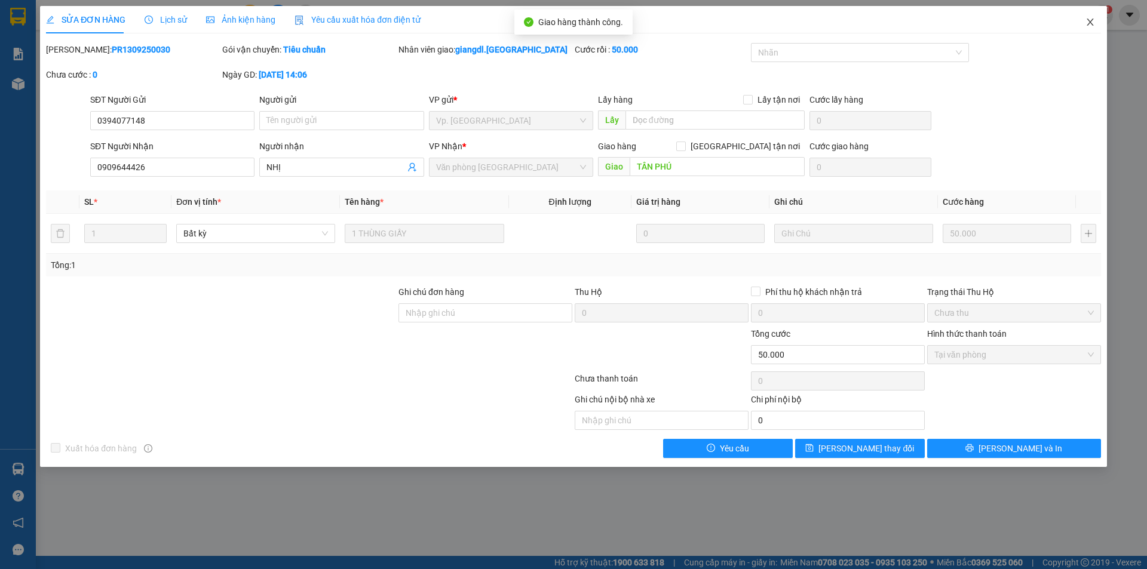
click at [1096, 24] on span "Close" at bounding box center [1090, 22] width 33 height 33
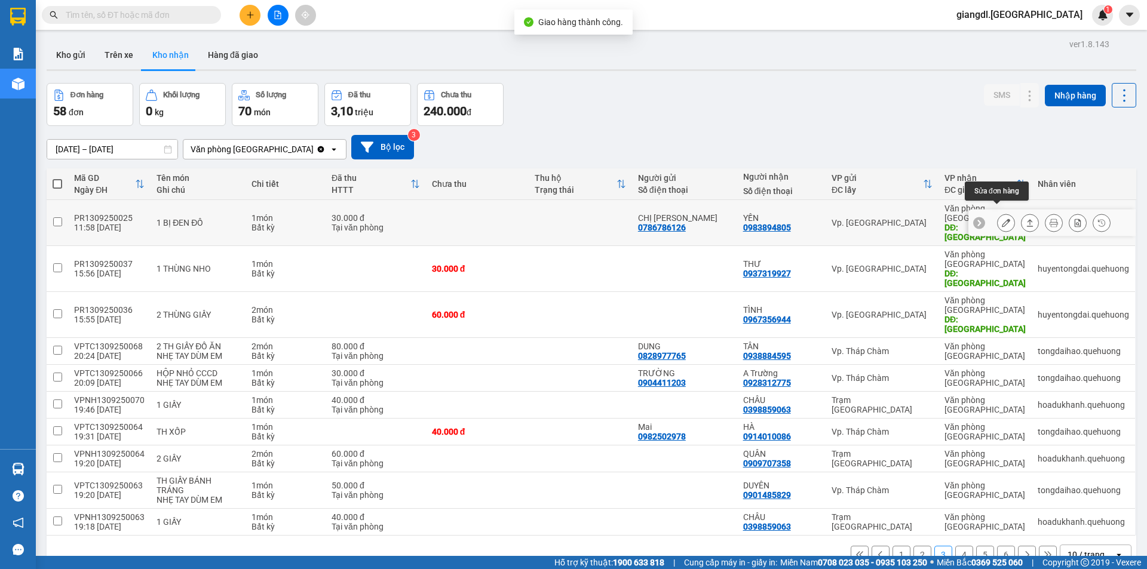
click at [1002, 219] on icon at bounding box center [1006, 223] width 8 height 8
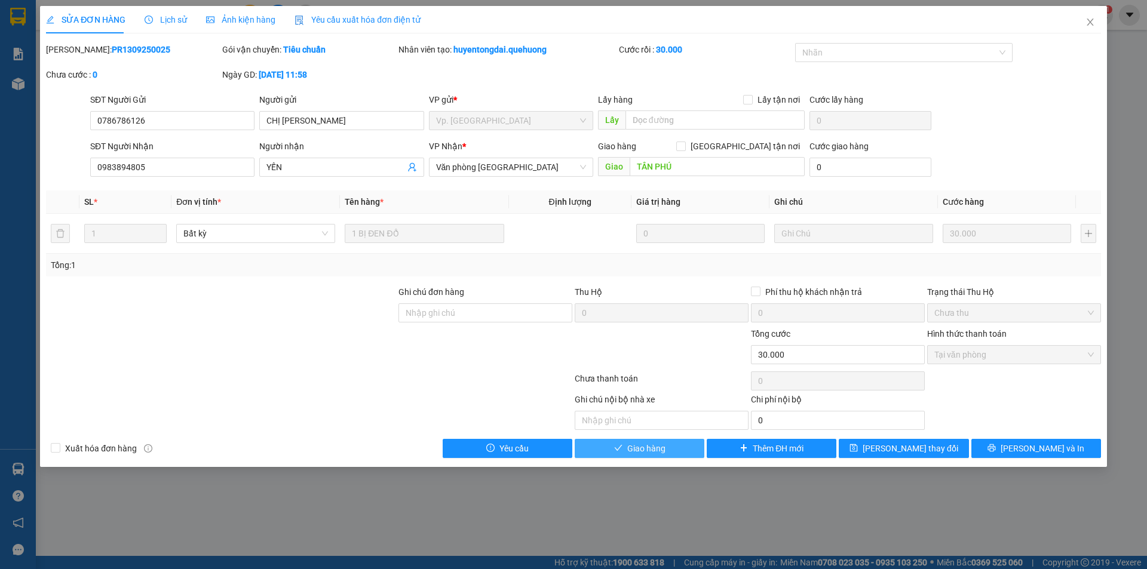
click at [663, 453] on span "Giao hàng" at bounding box center [646, 448] width 38 height 13
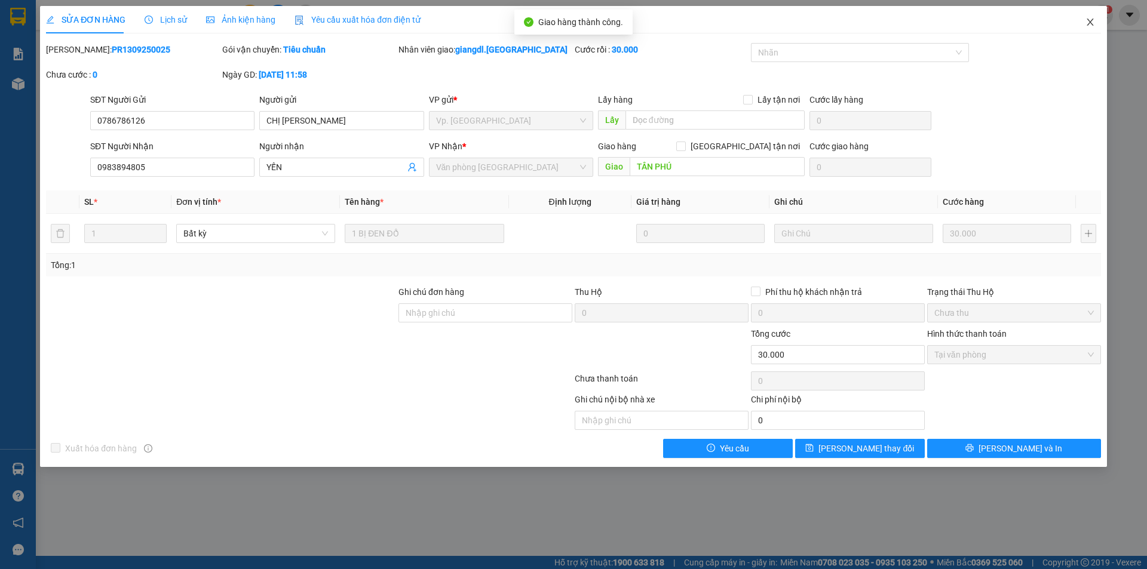
click at [1090, 23] on icon "close" at bounding box center [1090, 22] width 7 height 7
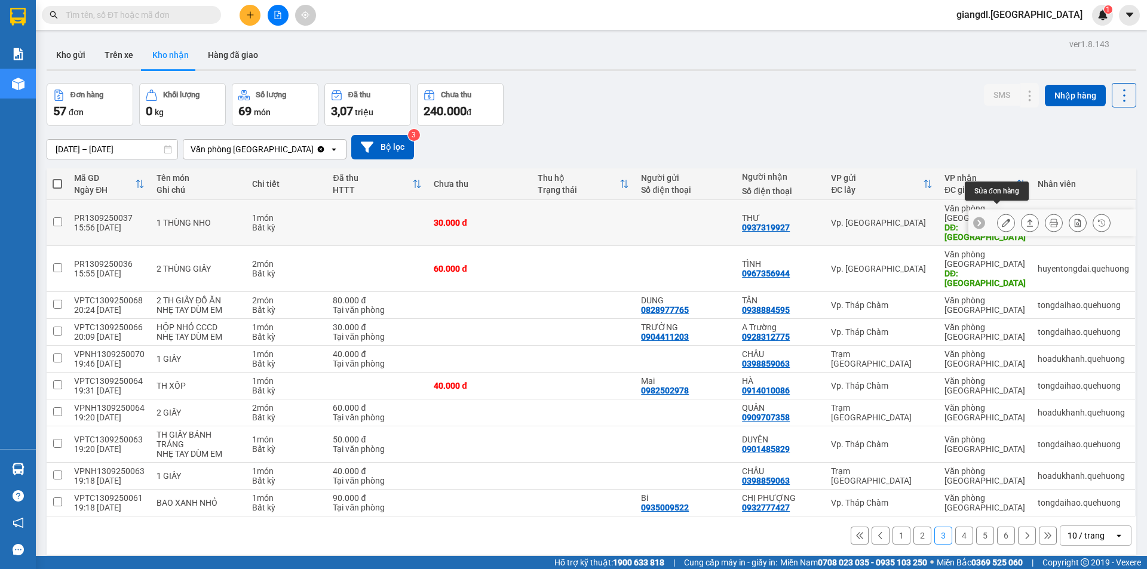
click at [1005, 216] on button at bounding box center [1006, 223] width 17 height 21
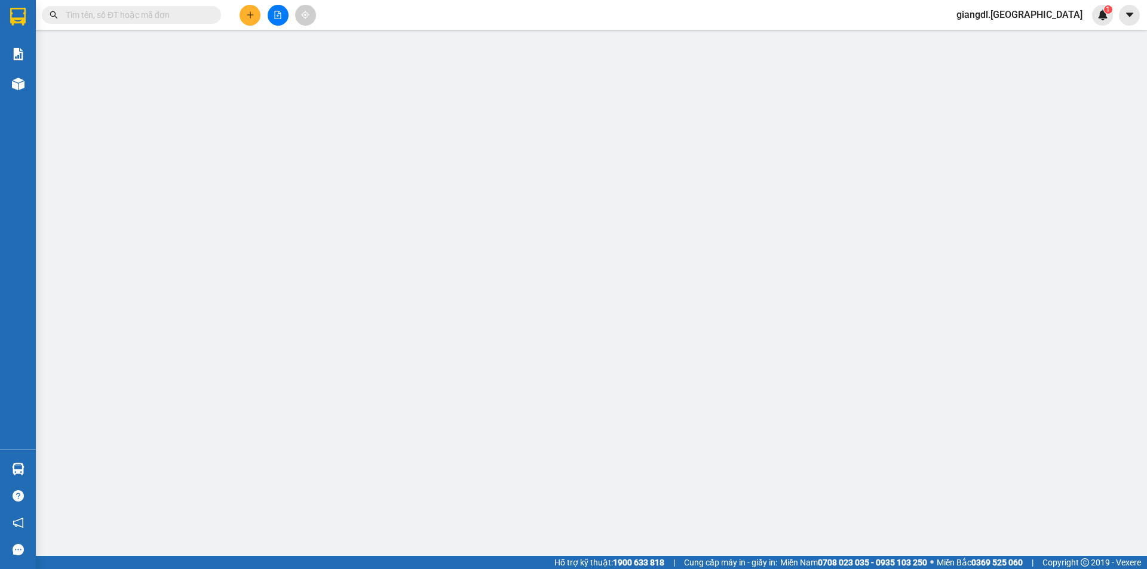
type input "0937319927"
type input "THƯ"
type input "TÂN PHÚ"
type input "30.000"
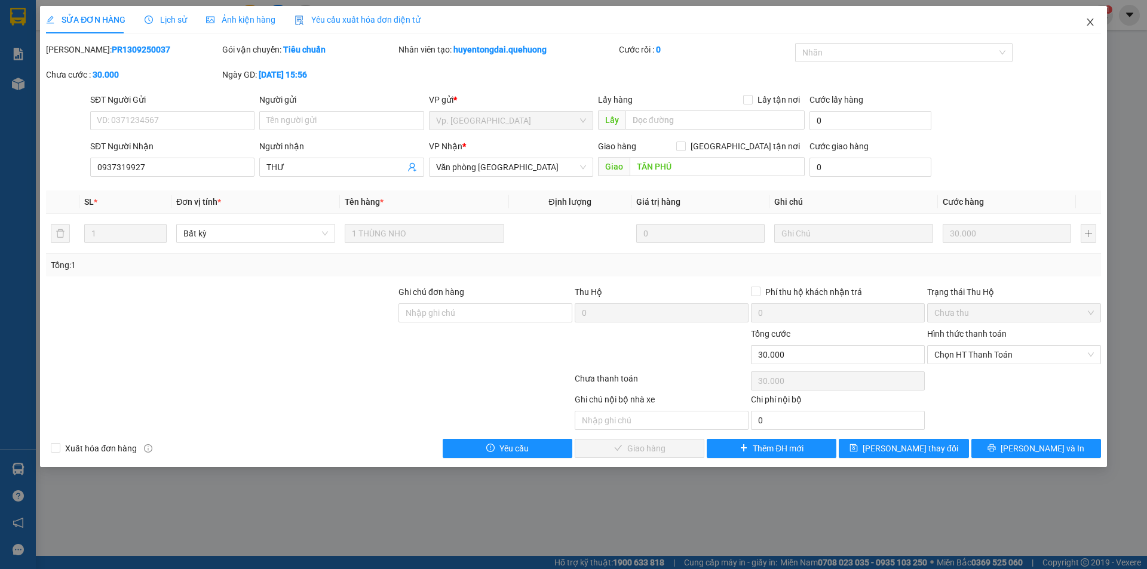
click at [1089, 20] on icon "close" at bounding box center [1091, 22] width 10 height 10
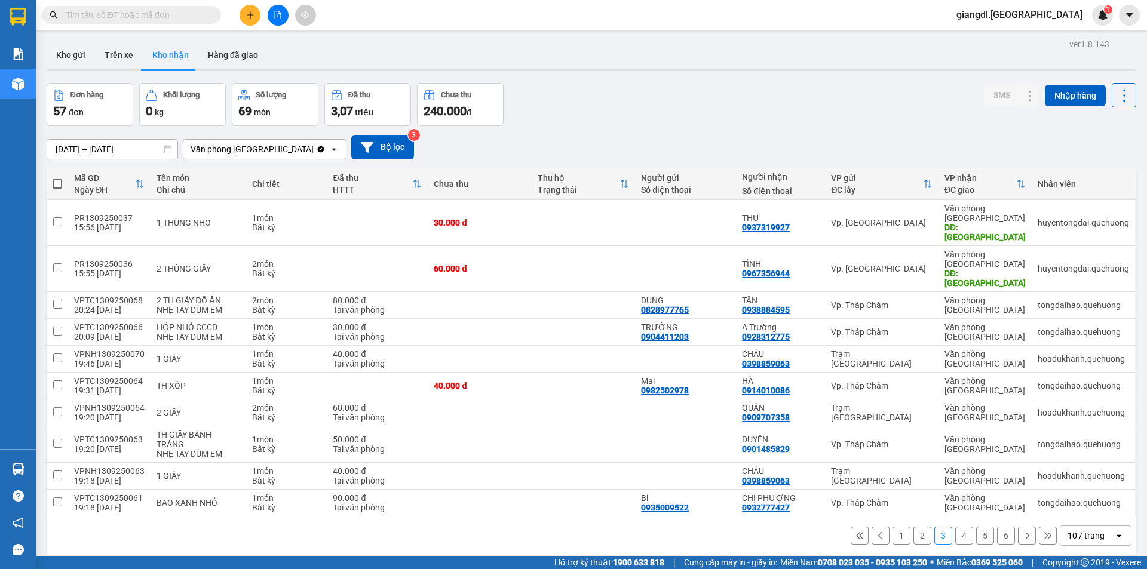
click at [244, 14] on button at bounding box center [250, 15] width 21 height 21
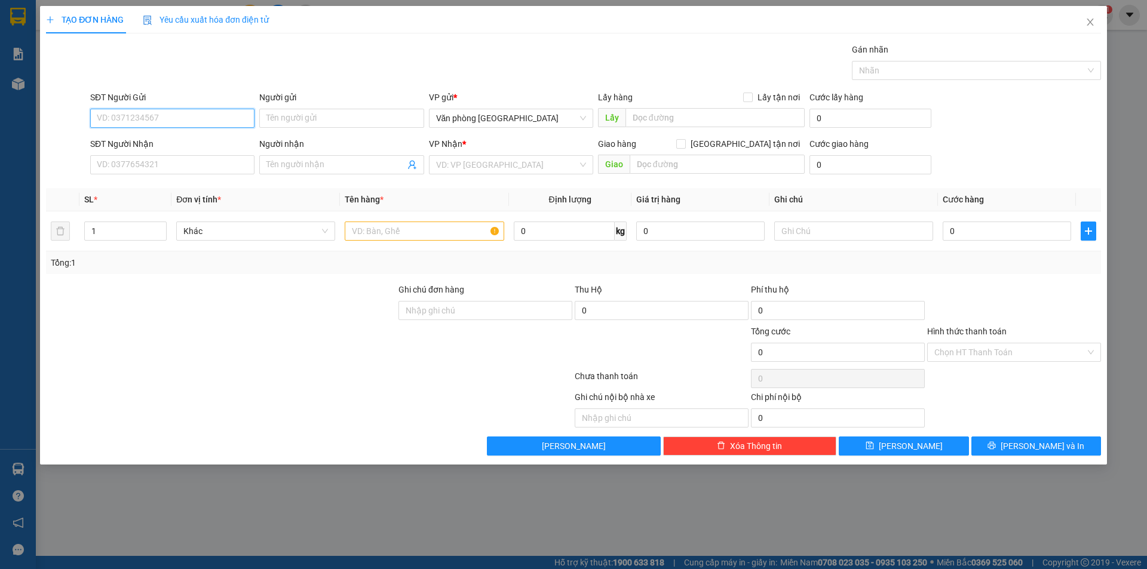
click at [156, 115] on input "SĐT Người Gửi" at bounding box center [172, 118] width 164 height 19
type input "0933337814"
click at [156, 165] on input "SĐT Người Nhận" at bounding box center [172, 164] width 164 height 19
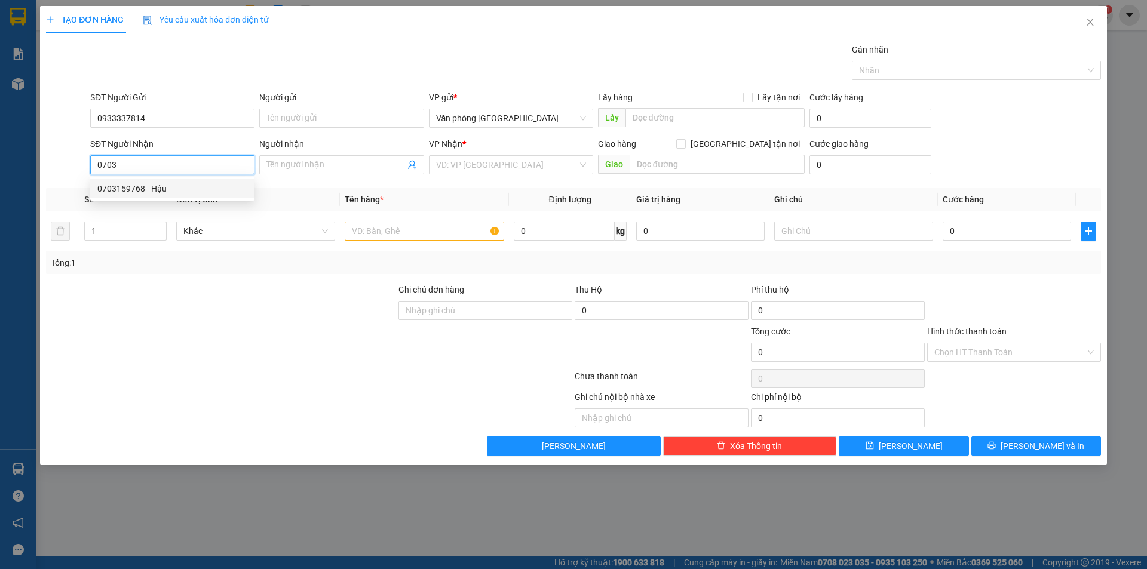
click at [156, 188] on div "0703159768 - Hậu" at bounding box center [172, 188] width 150 height 13
type input "0703159768"
type input "Hậu"
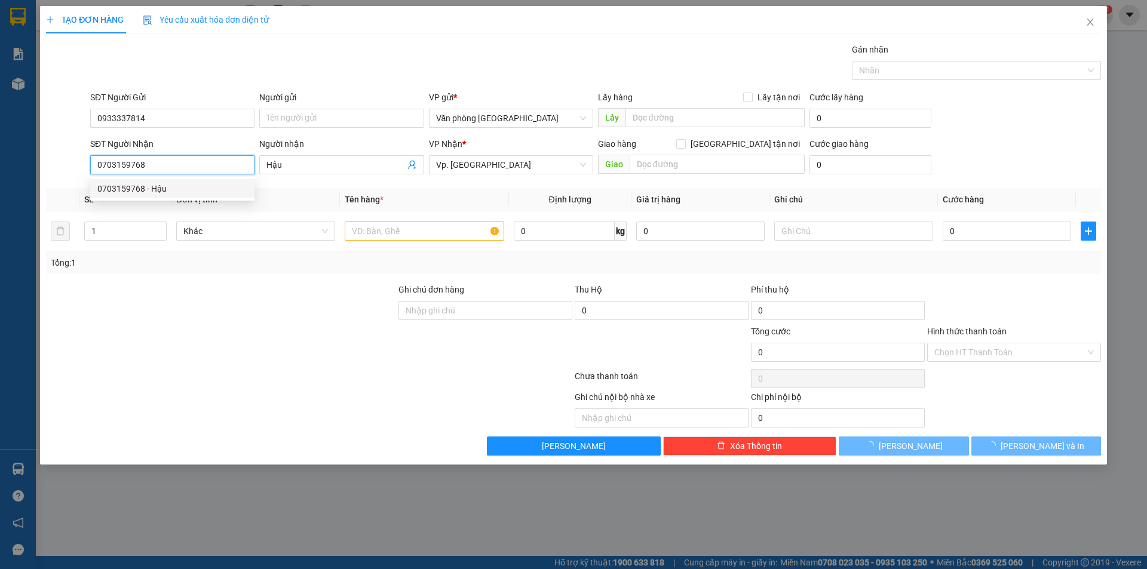
type input "60.000"
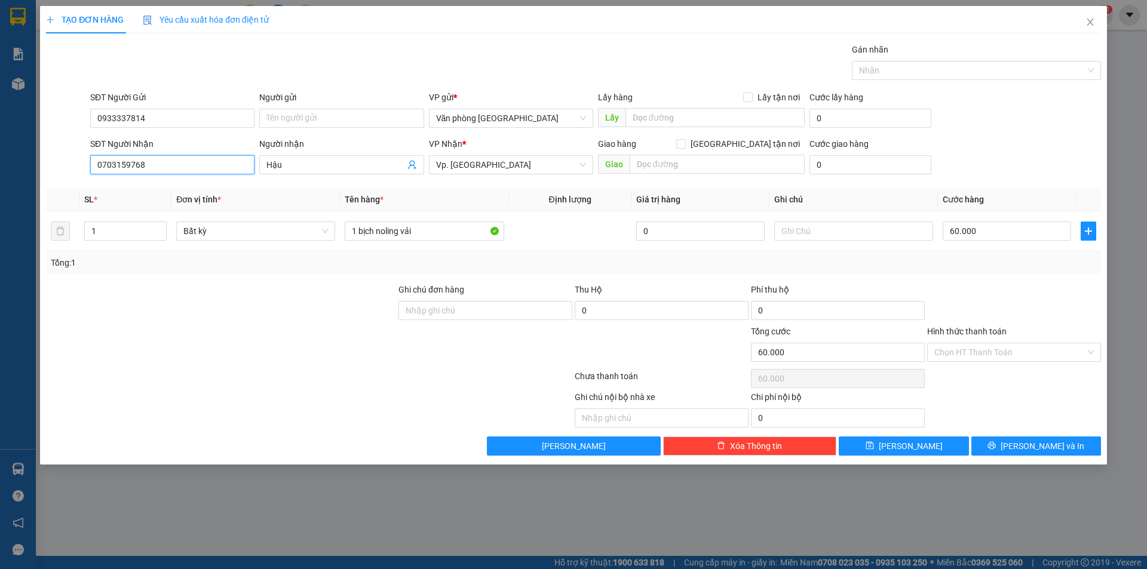
click at [173, 158] on input "0703159768" at bounding box center [172, 164] width 164 height 19
click at [173, 155] on input "0703159768" at bounding box center [172, 164] width 164 height 19
type input "0703159768"
click at [176, 113] on input "0933337814" at bounding box center [172, 118] width 164 height 19
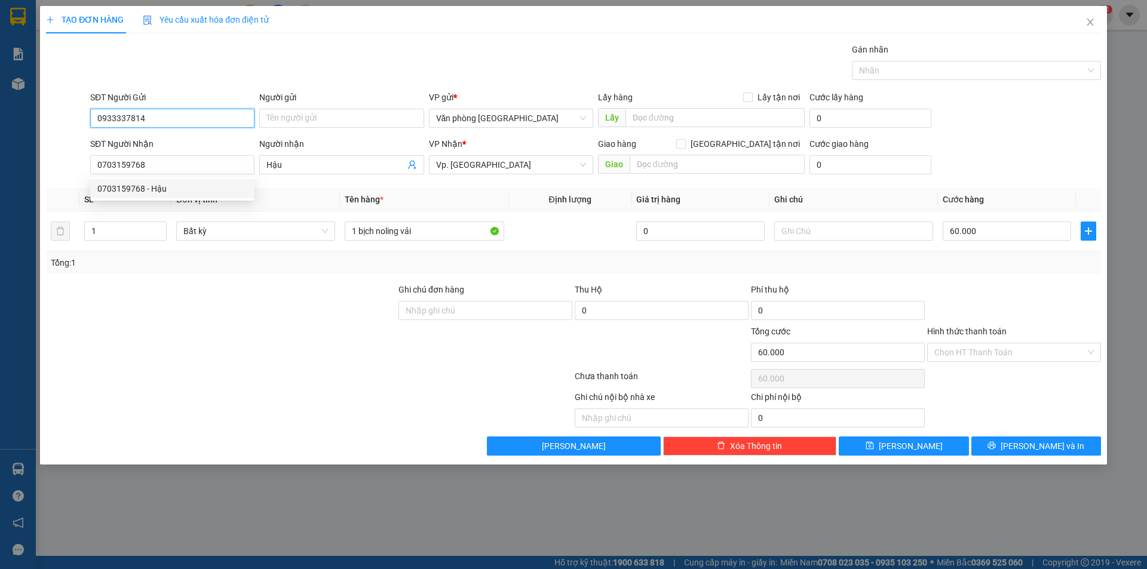
click at [176, 113] on input "0933337814" at bounding box center [172, 118] width 164 height 19
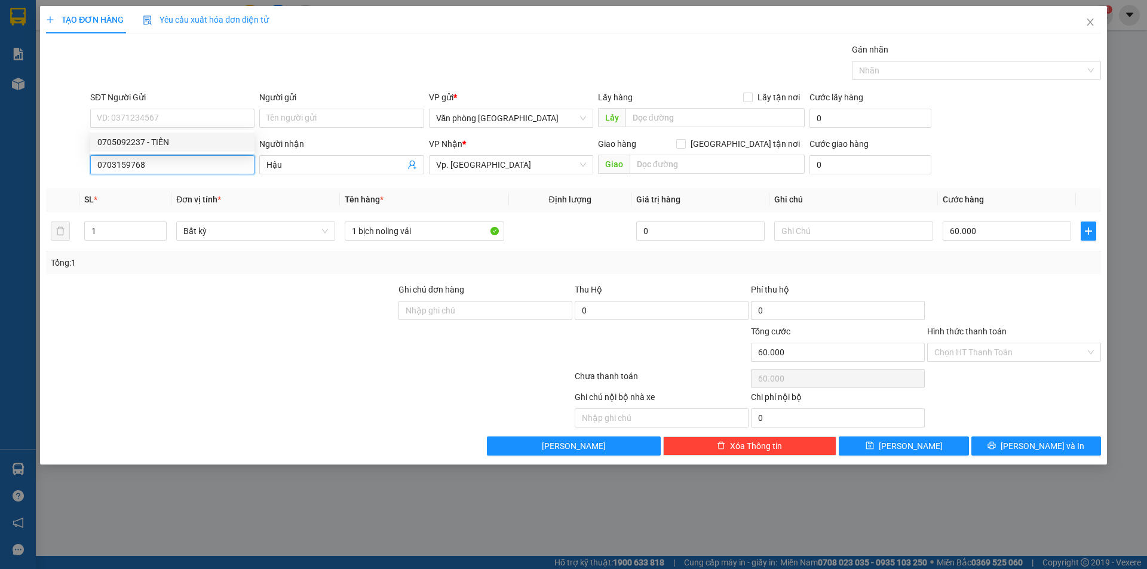
click at [168, 160] on input "0703159768" at bounding box center [172, 164] width 164 height 19
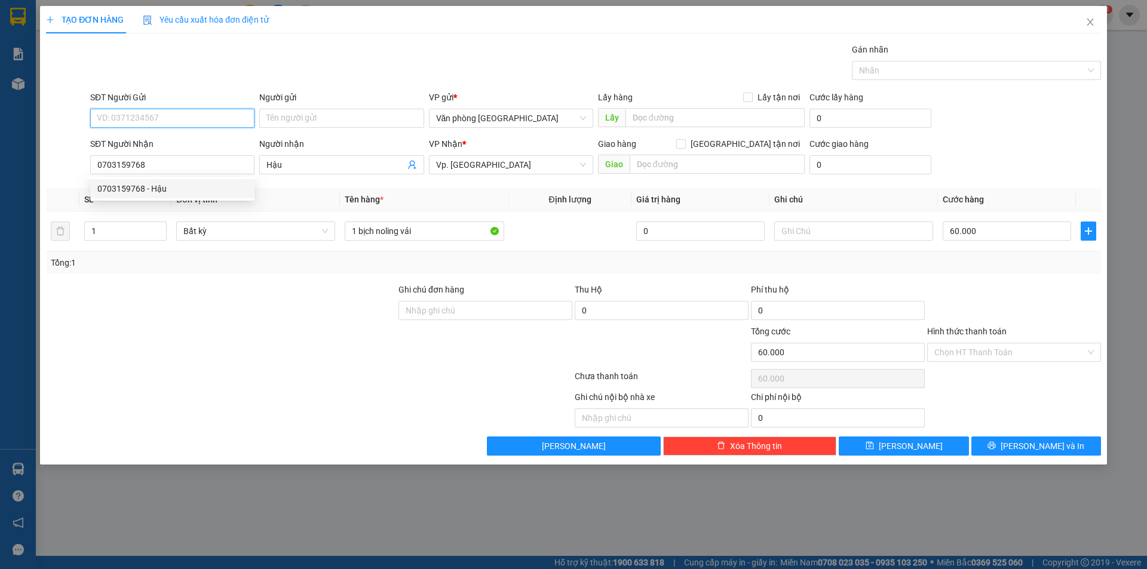
click at [170, 121] on input "SĐT Người Gửi" at bounding box center [172, 118] width 164 height 19
paste input "0933337814"
type input "0933337814"
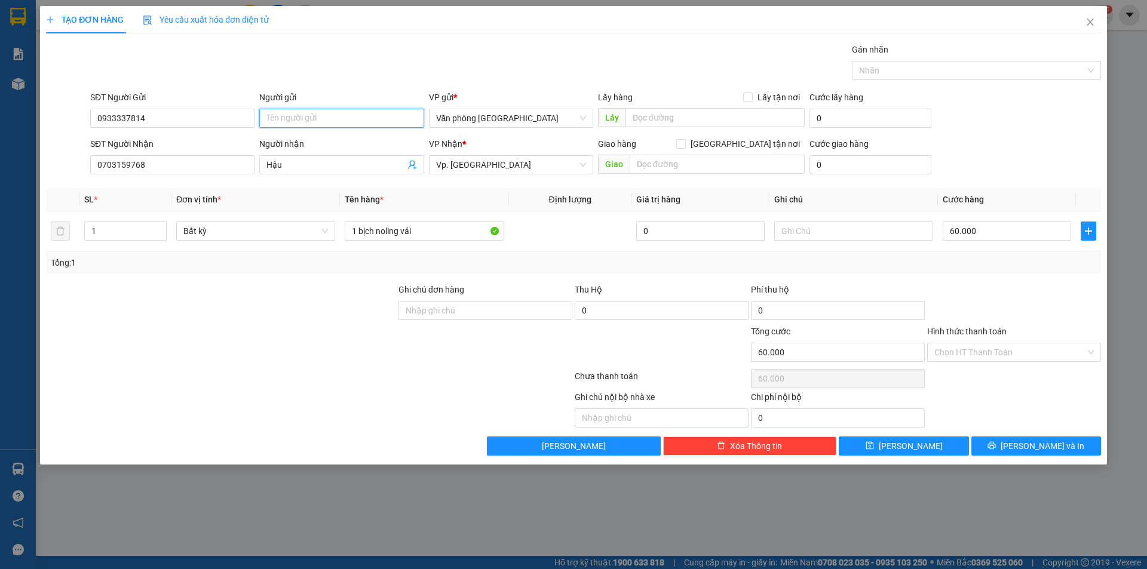
click at [328, 109] on input "Người gửi" at bounding box center [341, 118] width 164 height 19
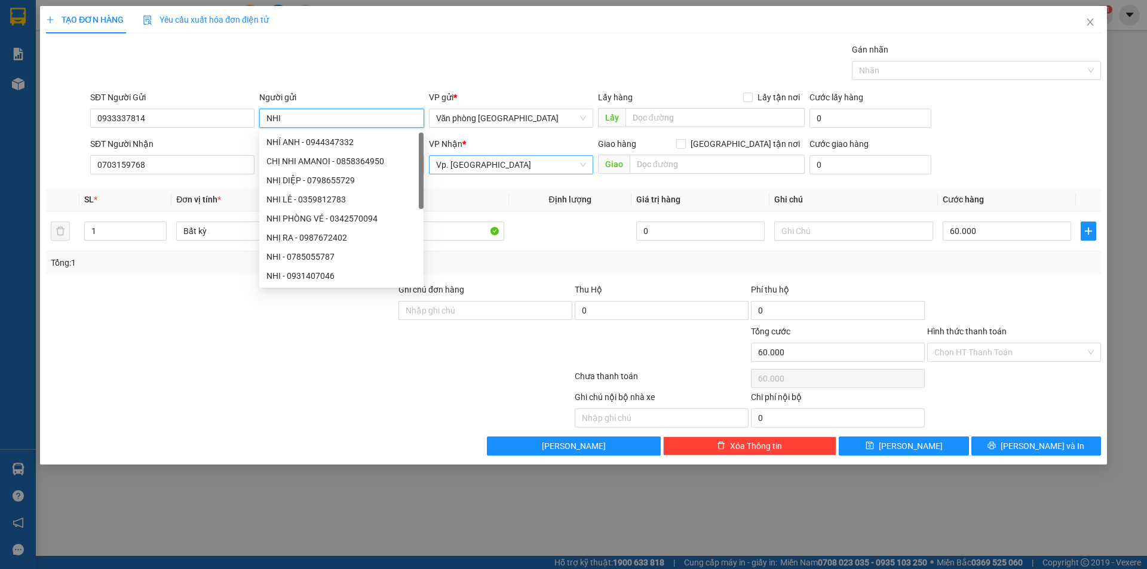
click at [571, 160] on span "Vp. [GEOGRAPHIC_DATA]" at bounding box center [511, 165] width 150 height 18
type input "NHI"
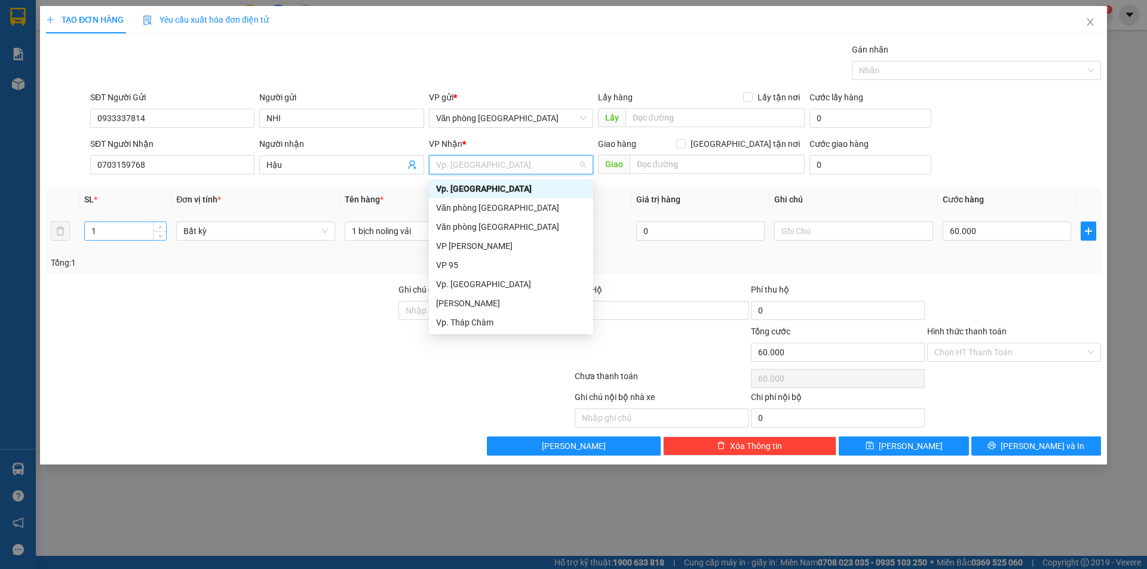
click at [146, 231] on input "1" at bounding box center [125, 231] width 81 height 18
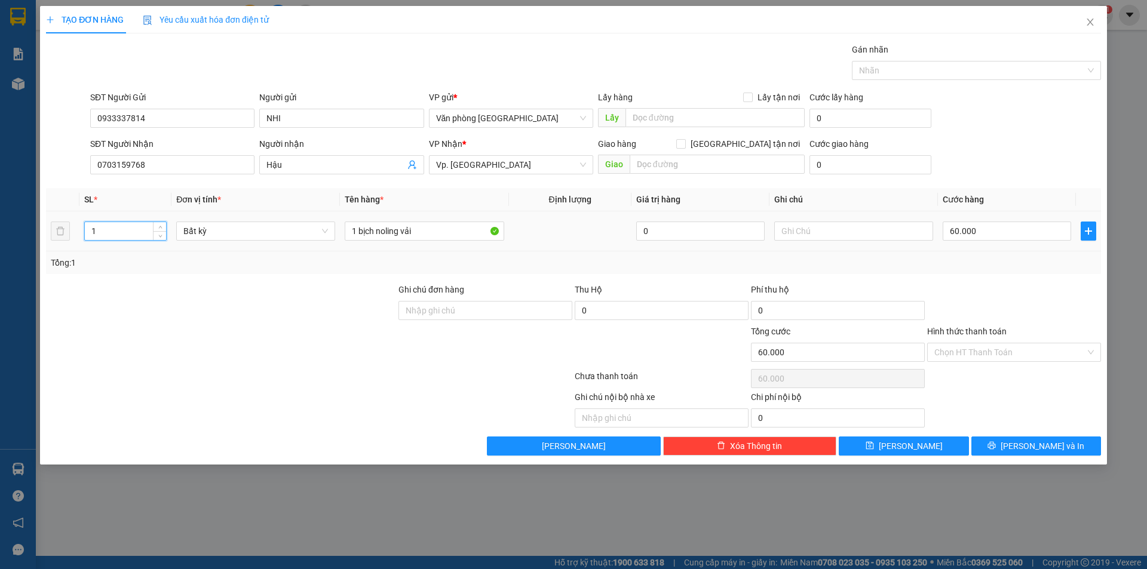
click at [146, 231] on input "1" at bounding box center [125, 231] width 81 height 18
type input "3"
click at [366, 235] on input "1 bịch noling vải" at bounding box center [424, 231] width 159 height 19
click at [365, 235] on input "1 bịch noling vải" at bounding box center [424, 231] width 159 height 19
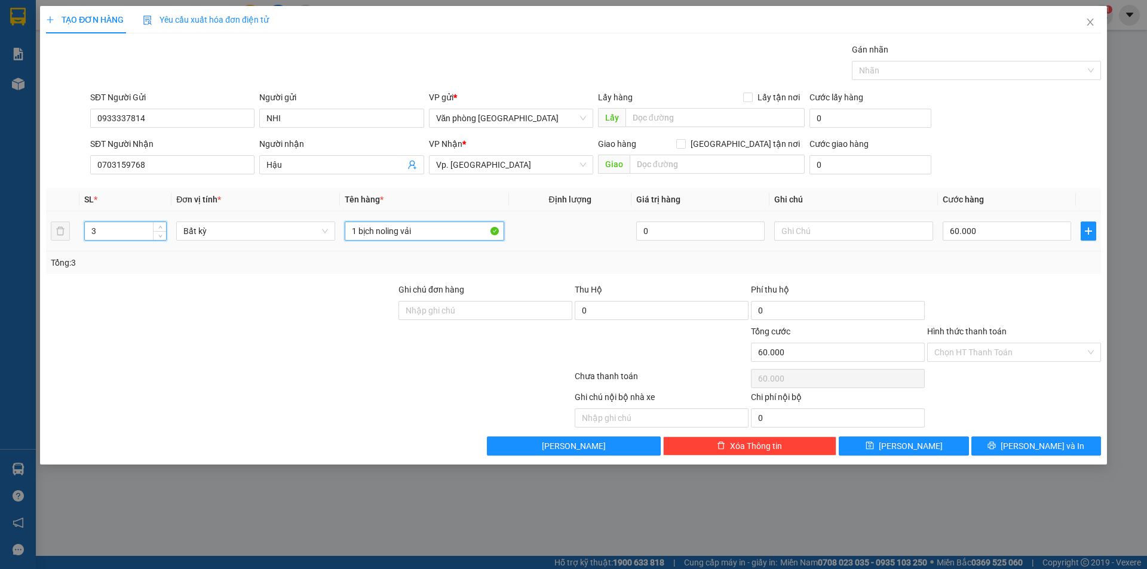
type input "0"
click at [365, 235] on input "1 bịch noling vải" at bounding box center [424, 231] width 159 height 19
type input "3 BAO XANH"
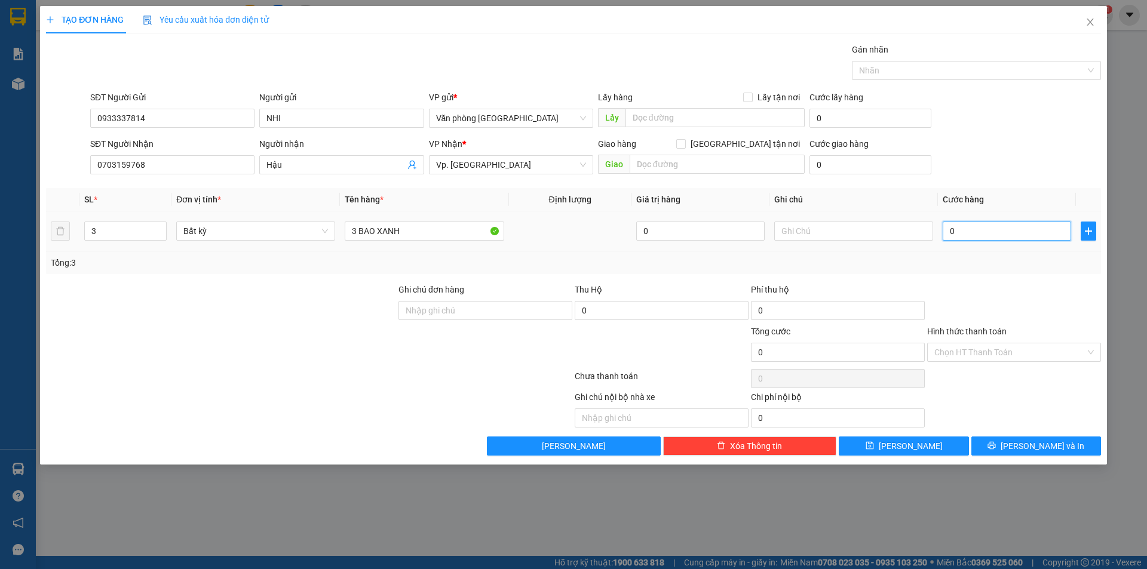
click at [950, 232] on input "0" at bounding box center [1007, 231] width 128 height 19
click at [954, 227] on input "0" at bounding box center [1007, 231] width 128 height 19
click at [950, 231] on input "0" at bounding box center [1007, 231] width 128 height 19
type input "20"
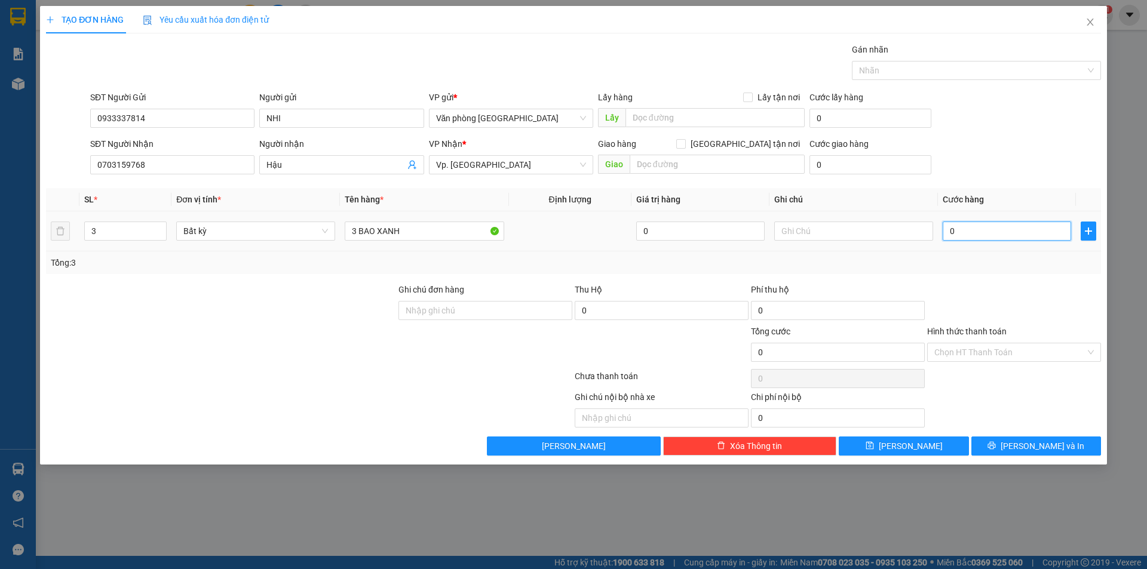
type input "20"
type input "260"
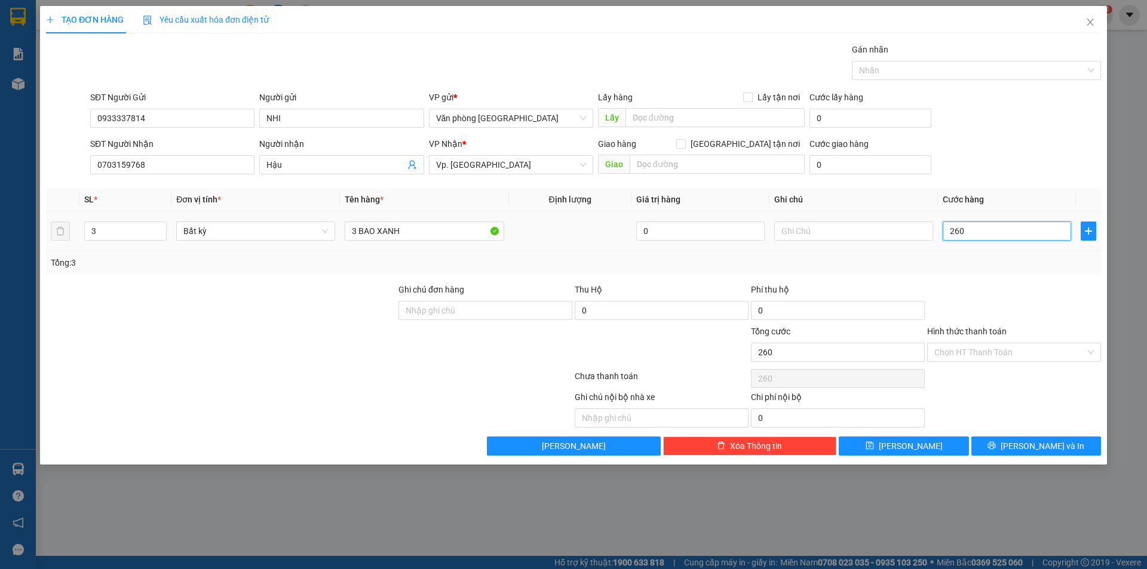
type input "2.600"
type input "26.000"
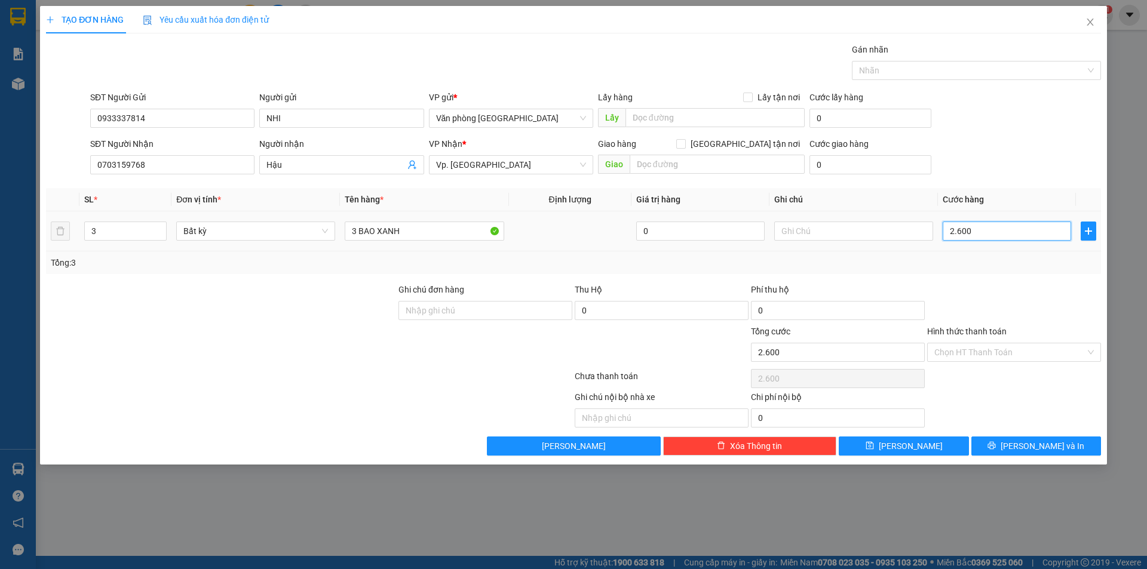
type input "26.000"
type input "260.000"
type input "26.000"
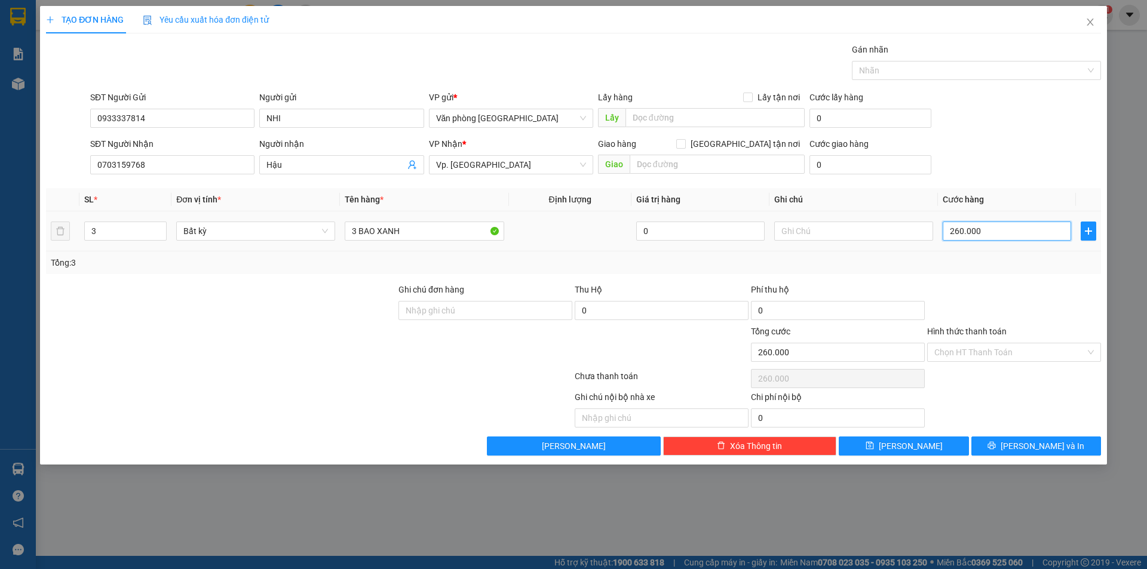
type input "26.000"
type input "2.600"
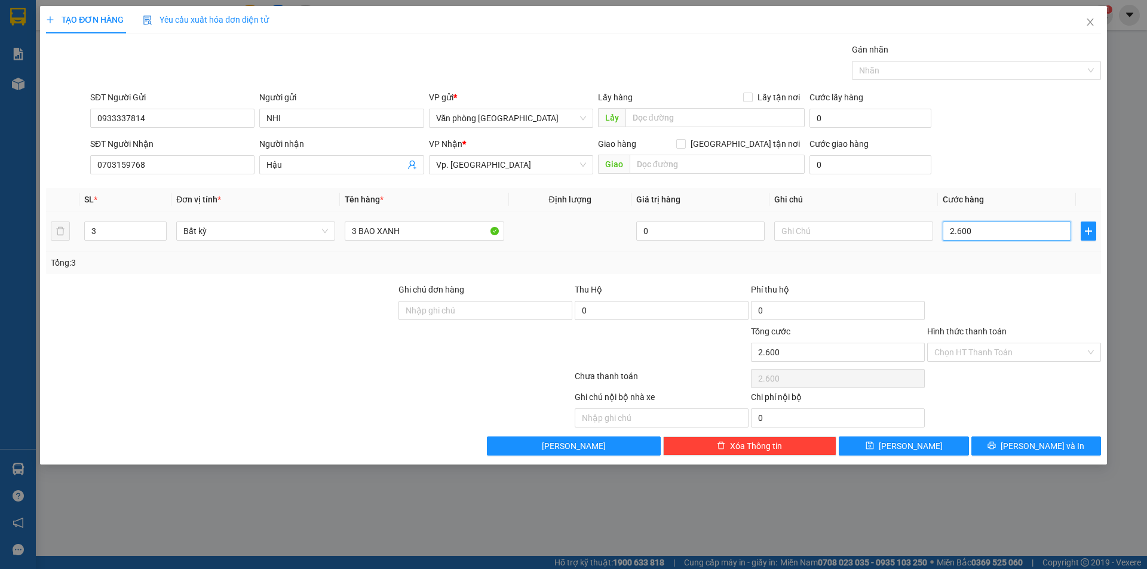
type input "260"
type input "26"
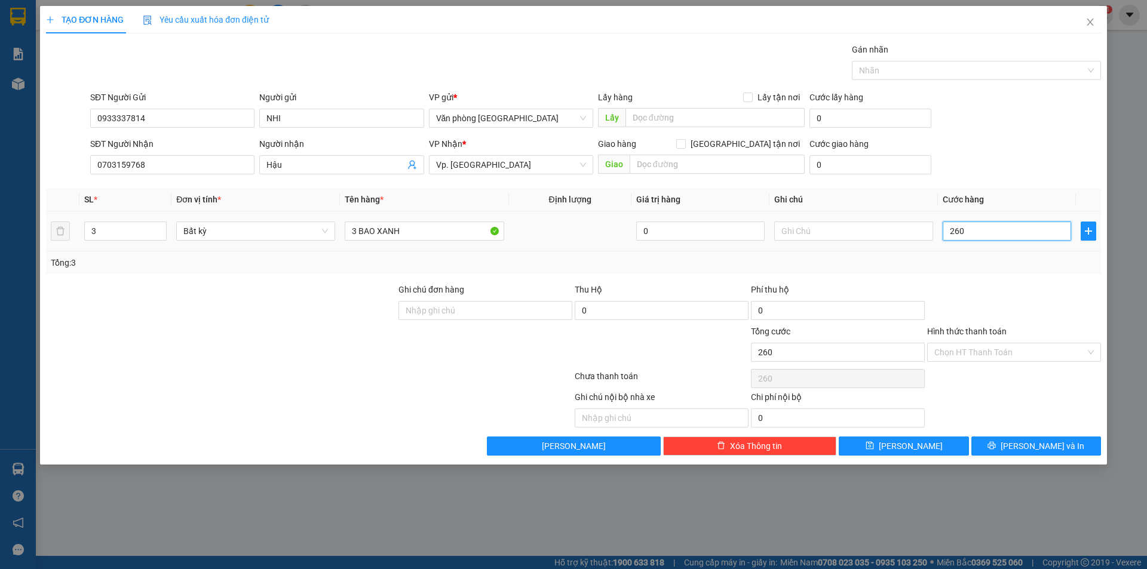
type input "26"
type input "2"
type input "27"
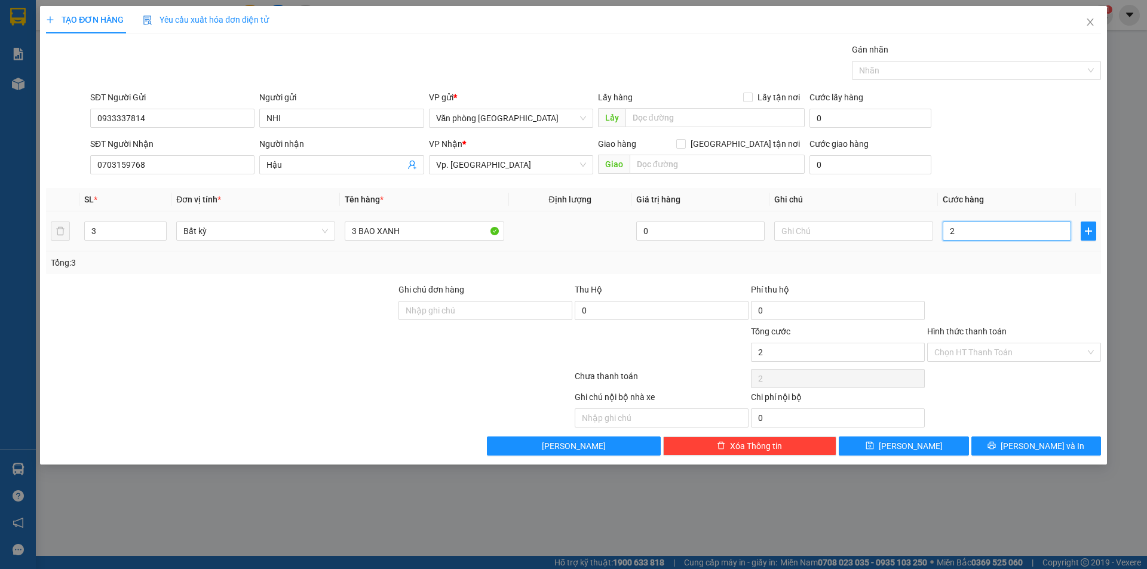
type input "27"
type input "270"
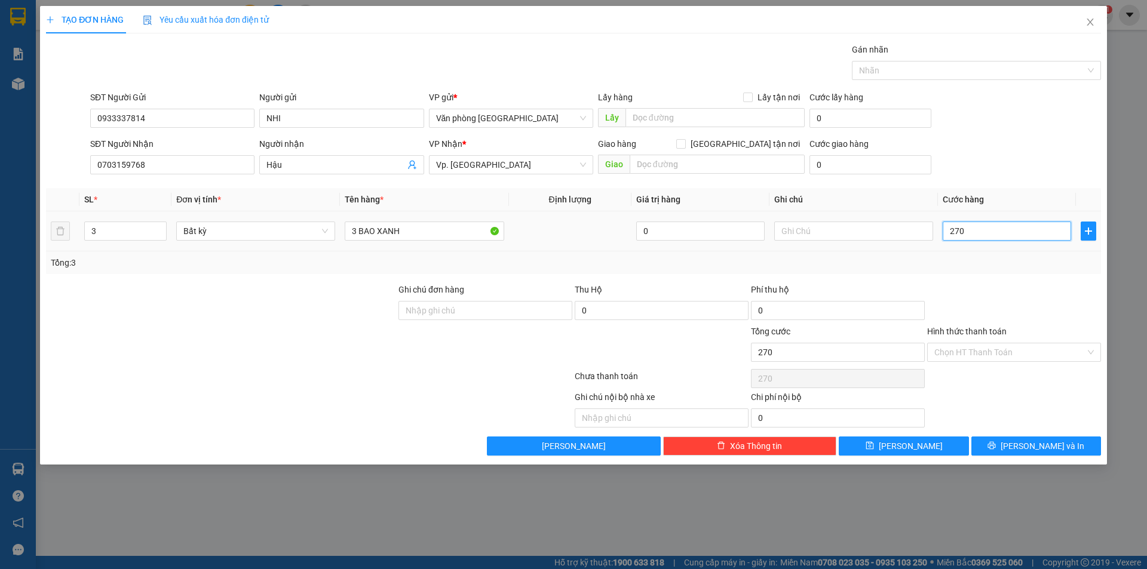
type input "2.700"
type input "27.000"
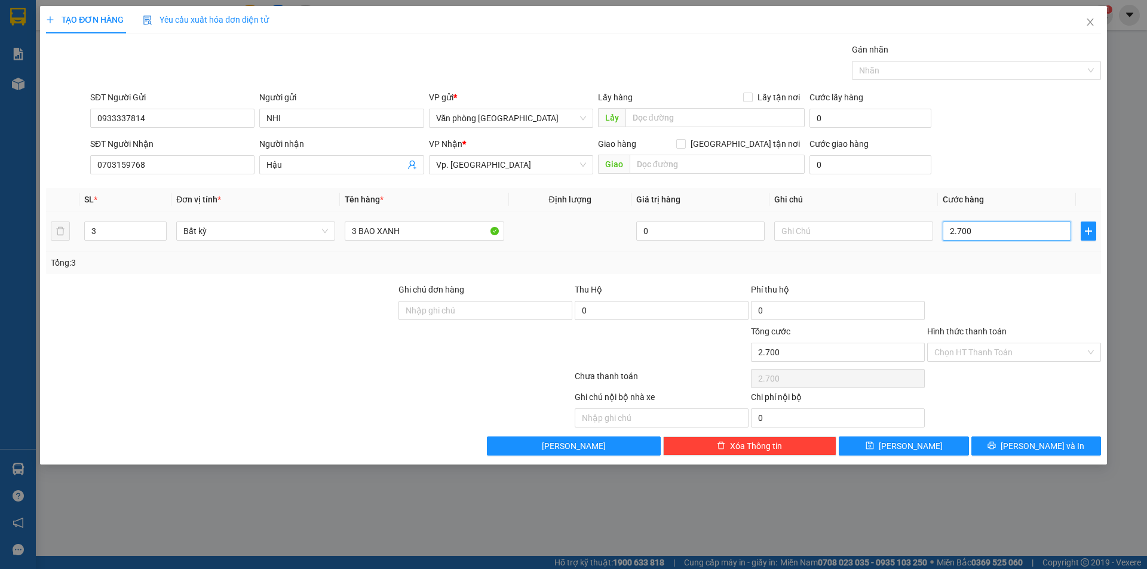
type input "27.000"
type input "270.000"
click at [1004, 449] on button "[PERSON_NAME] và In" at bounding box center [1036, 446] width 130 height 19
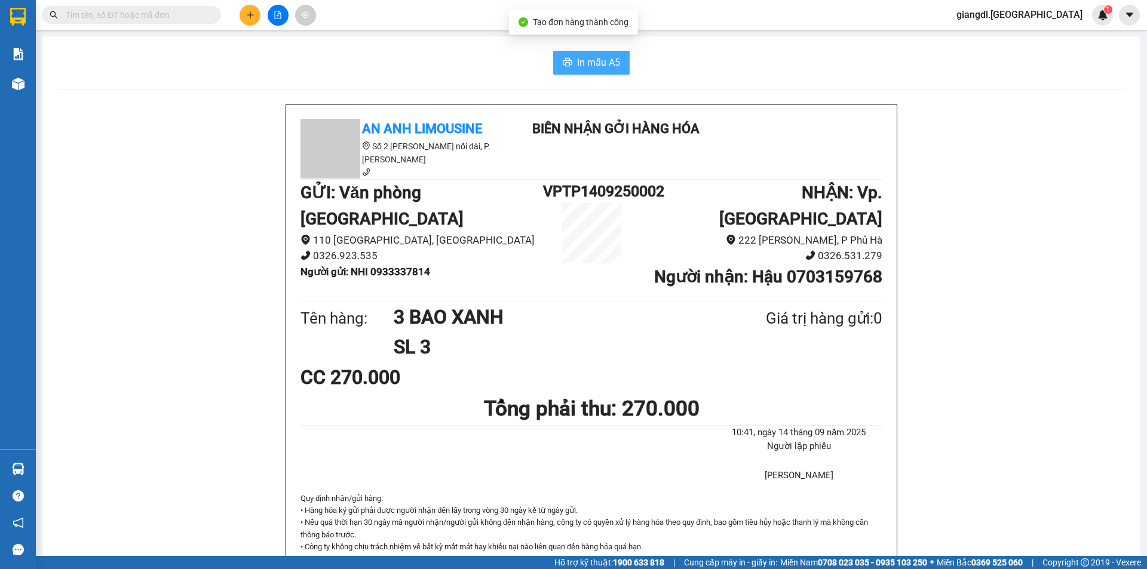
click at [609, 66] on span "In mẫu A5" at bounding box center [598, 62] width 43 height 15
click at [583, 54] on button "In mẫu A5" at bounding box center [591, 63] width 76 height 24
click at [250, 18] on icon "plus" at bounding box center [250, 15] width 8 height 8
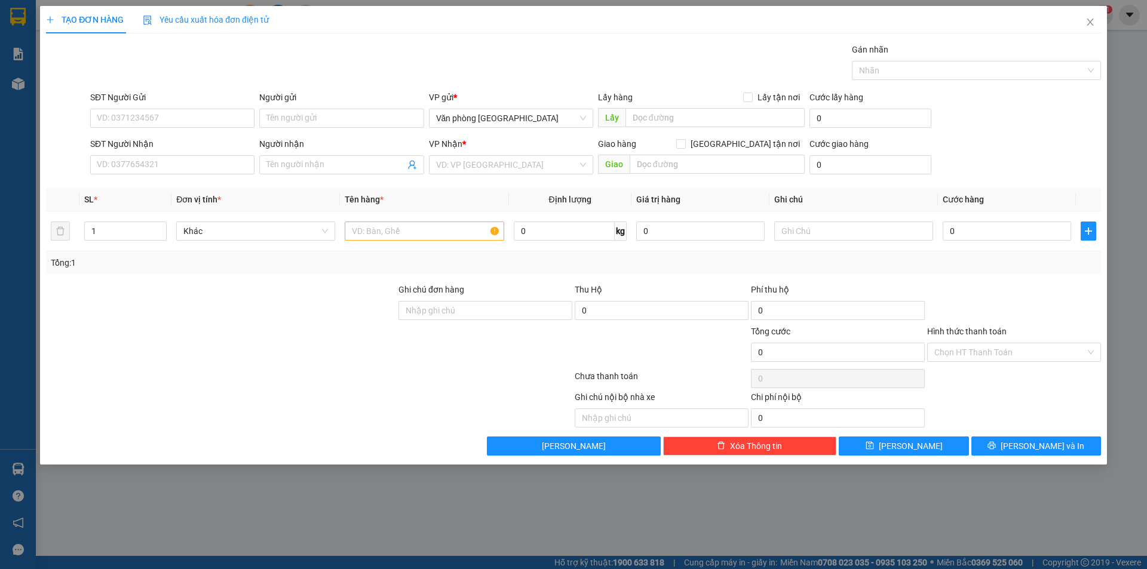
click at [182, 108] on div "SĐT Người Gửi" at bounding box center [172, 100] width 164 height 18
drag, startPoint x: 97, startPoint y: 122, endPoint x: 92, endPoint y: 146, distance: 24.4
click at [92, 146] on form "SĐT Người Gửi VD: 0371234567 Người gửi Tên người gửi VP gửi * Văn phòng [GEOGRA…" at bounding box center [573, 135] width 1055 height 88
click at [136, 145] on div "0966811474 - [PERSON_NAME]" at bounding box center [172, 142] width 150 height 13
type input "0966811474"
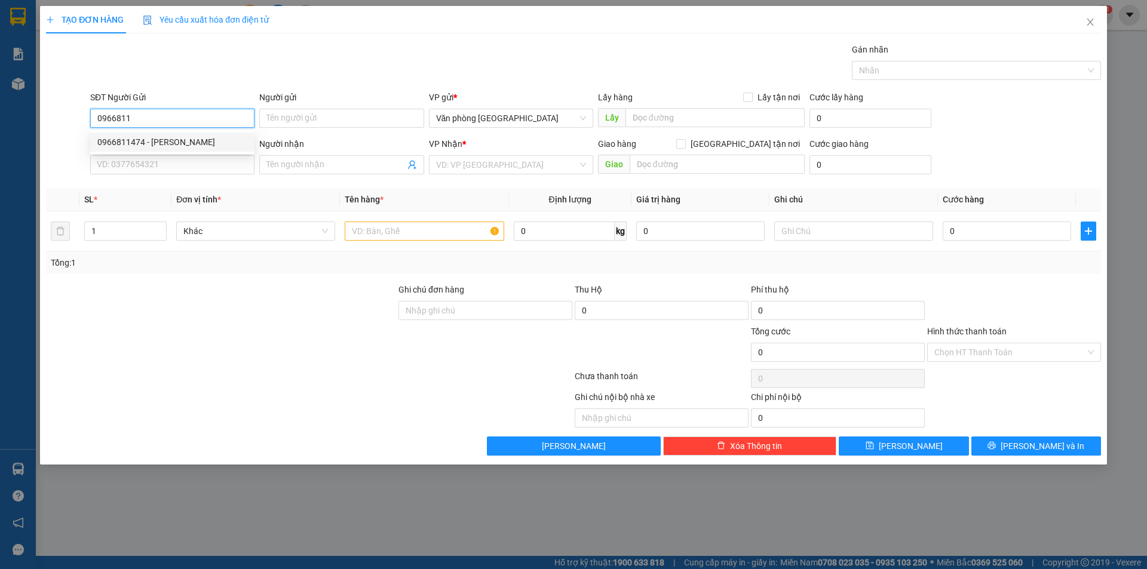
type input "C Liễu"
type input "0797547996"
type input "A Quốc"
type input "150.000"
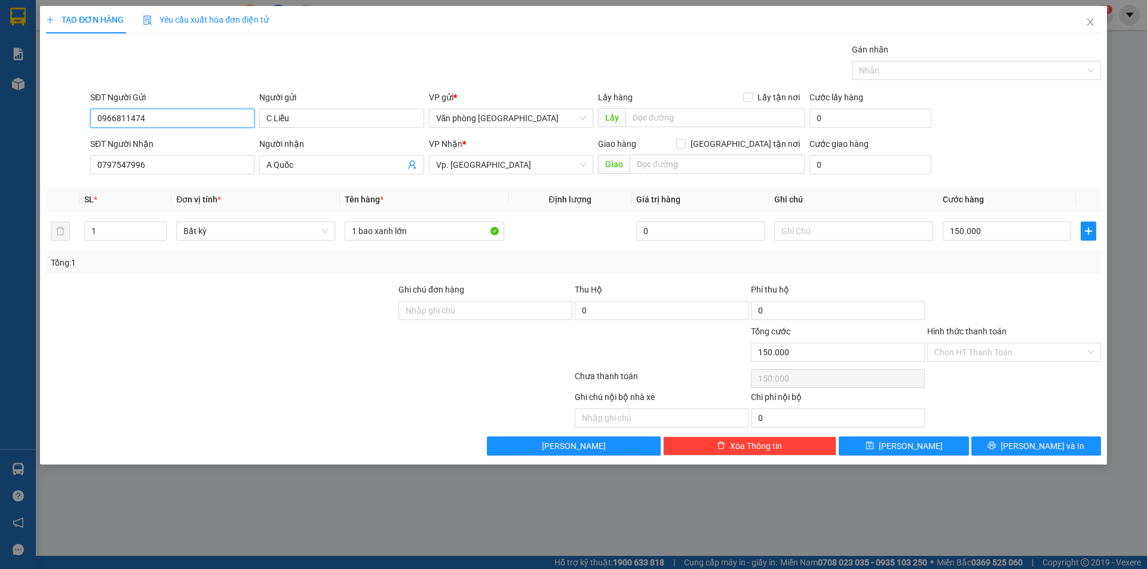
type input "0966811474"
click at [188, 152] on div "SĐT Người Nhận" at bounding box center [172, 146] width 164 height 18
click at [180, 165] on input "0797547996" at bounding box center [172, 164] width 164 height 19
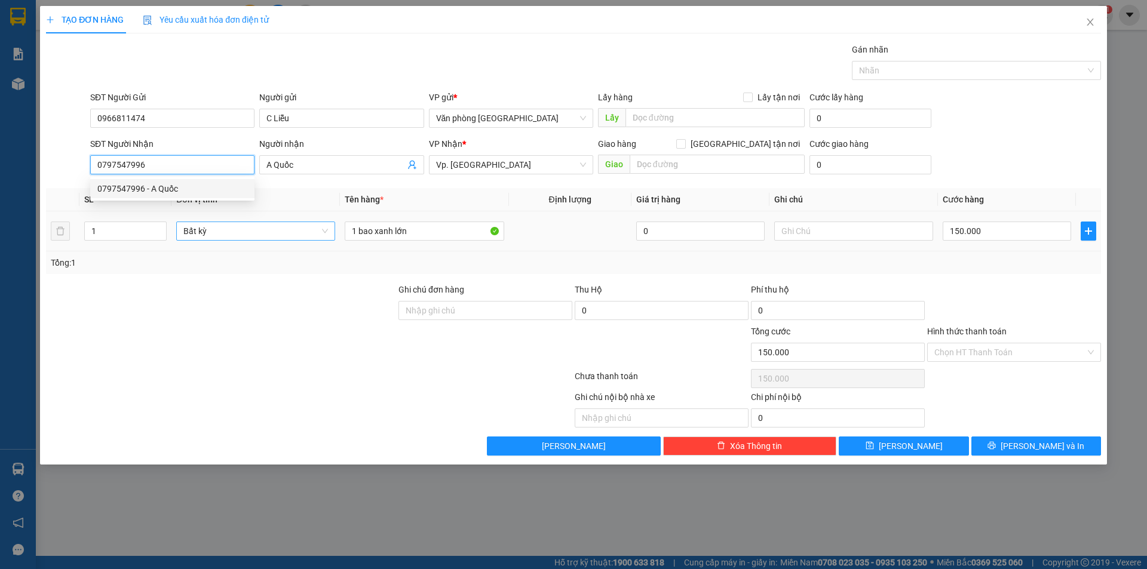
click at [183, 232] on span "Bất kỳ" at bounding box center [255, 231] width 145 height 18
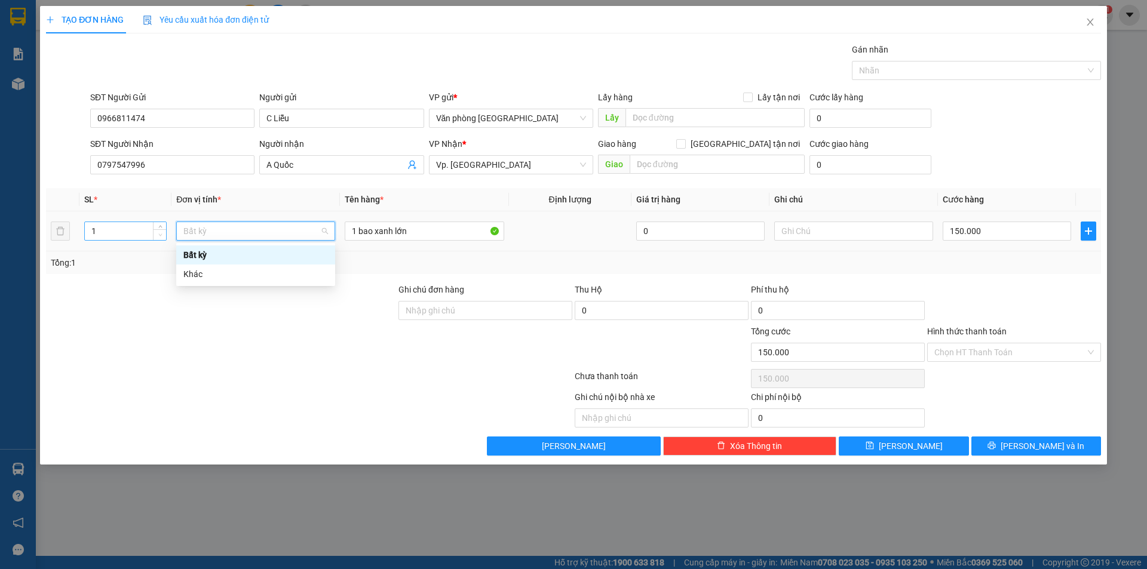
click at [157, 235] on span "down" at bounding box center [160, 235] width 7 height 7
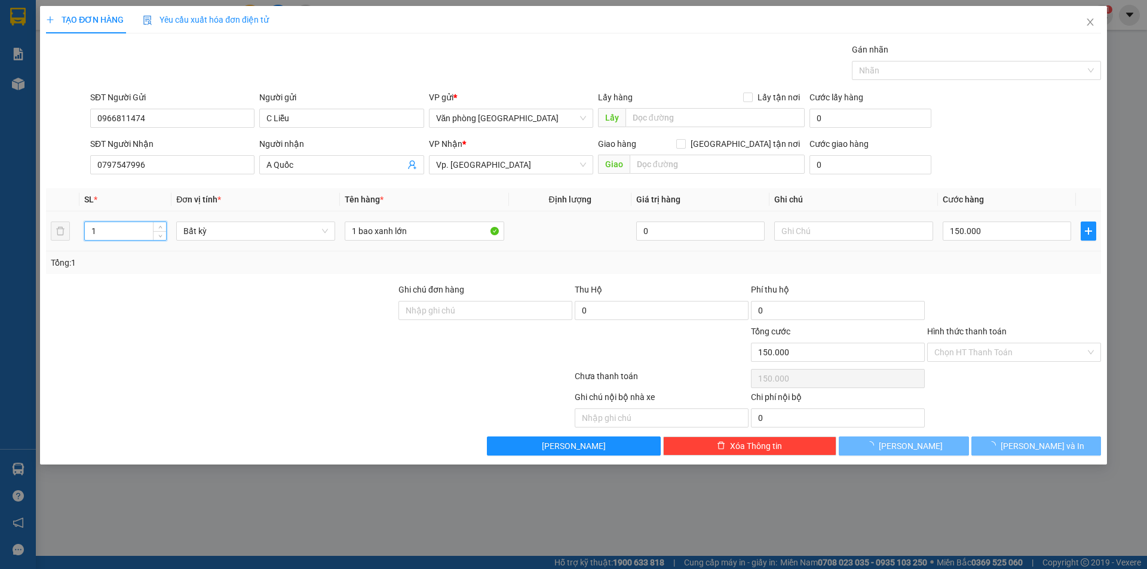
click at [127, 237] on input "1" at bounding box center [125, 231] width 81 height 18
type input "0"
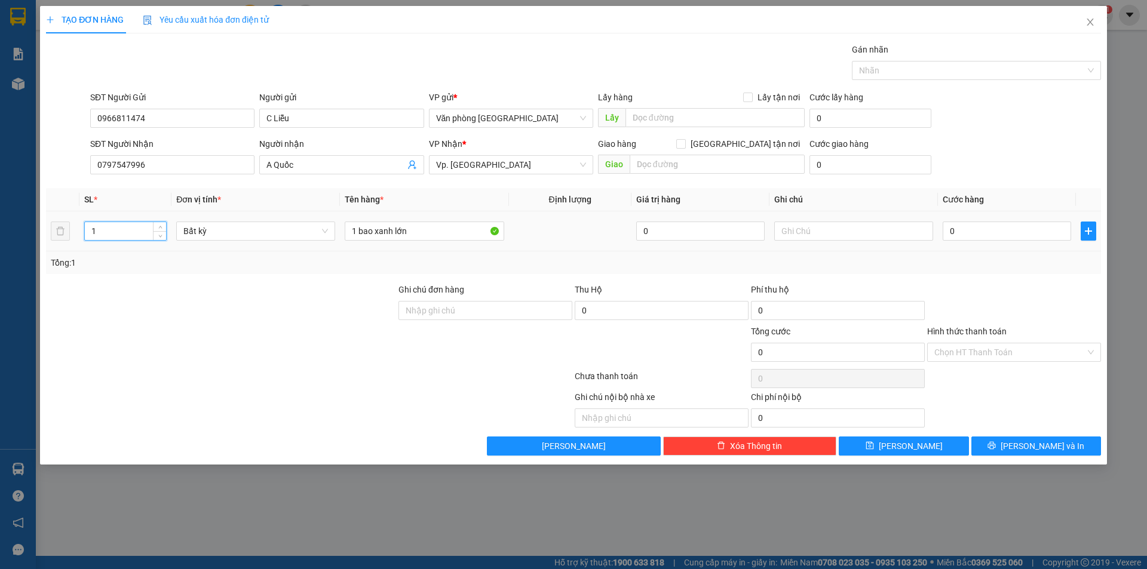
click at [127, 236] on input "1" at bounding box center [125, 231] width 81 height 18
click at [125, 235] on input "1" at bounding box center [125, 231] width 81 height 18
type input "2"
click at [355, 233] on input "1 bao xanh lớn" at bounding box center [424, 231] width 159 height 19
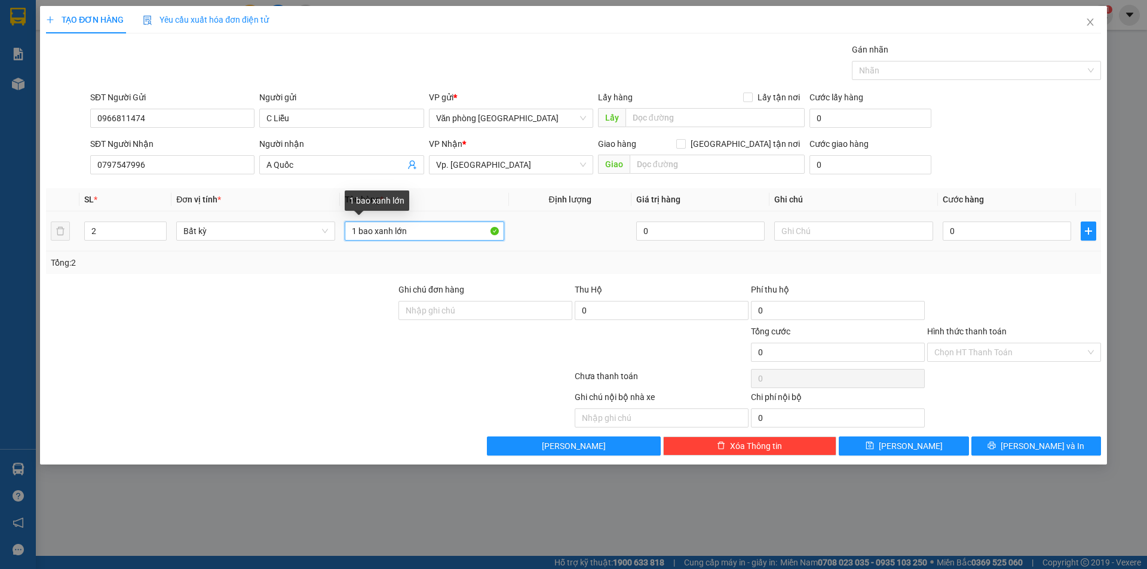
click at [355, 233] on input "1 bao xanh lớn" at bounding box center [424, 231] width 159 height 19
type input "2 BAO XANH"
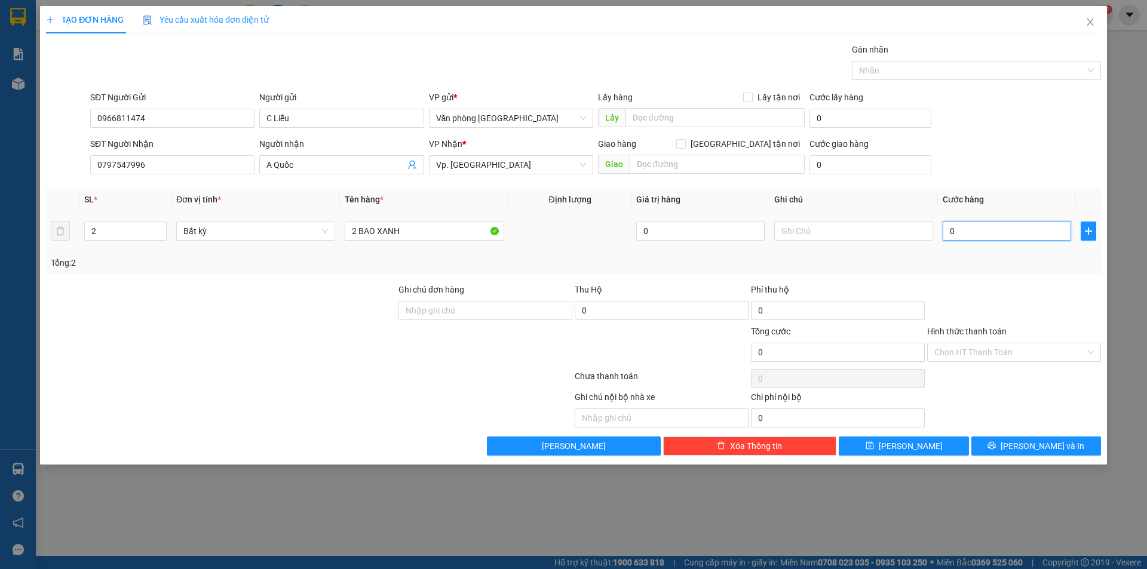
click at [949, 230] on input "0" at bounding box center [1007, 231] width 128 height 19
click at [951, 231] on input "0" at bounding box center [1007, 231] width 128 height 19
click at [954, 232] on input "0" at bounding box center [1007, 231] width 128 height 19
click at [948, 231] on input "0" at bounding box center [1007, 231] width 128 height 19
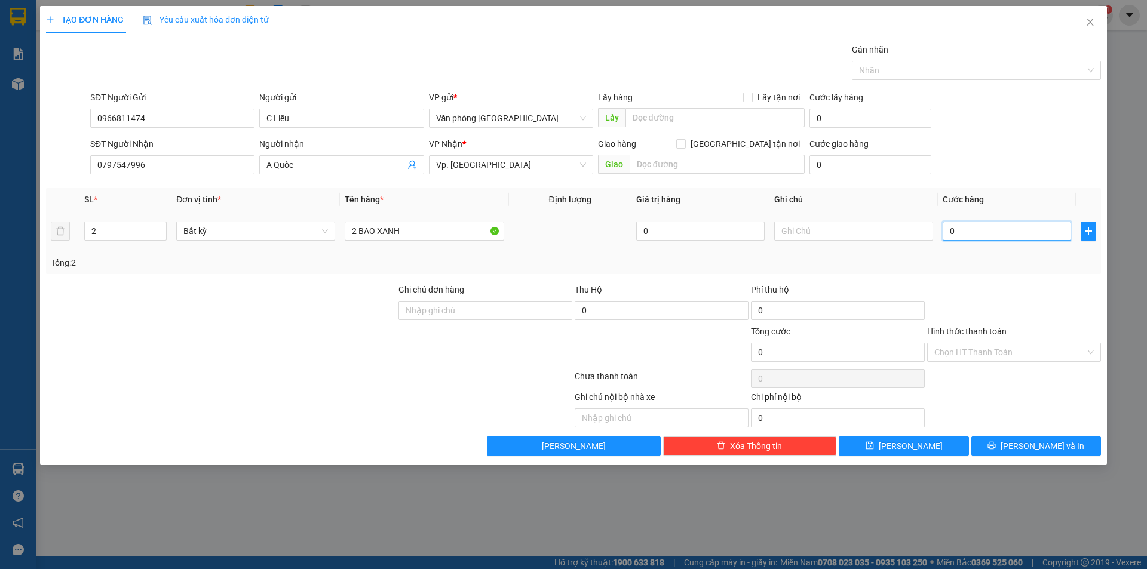
type input "10"
type input "160"
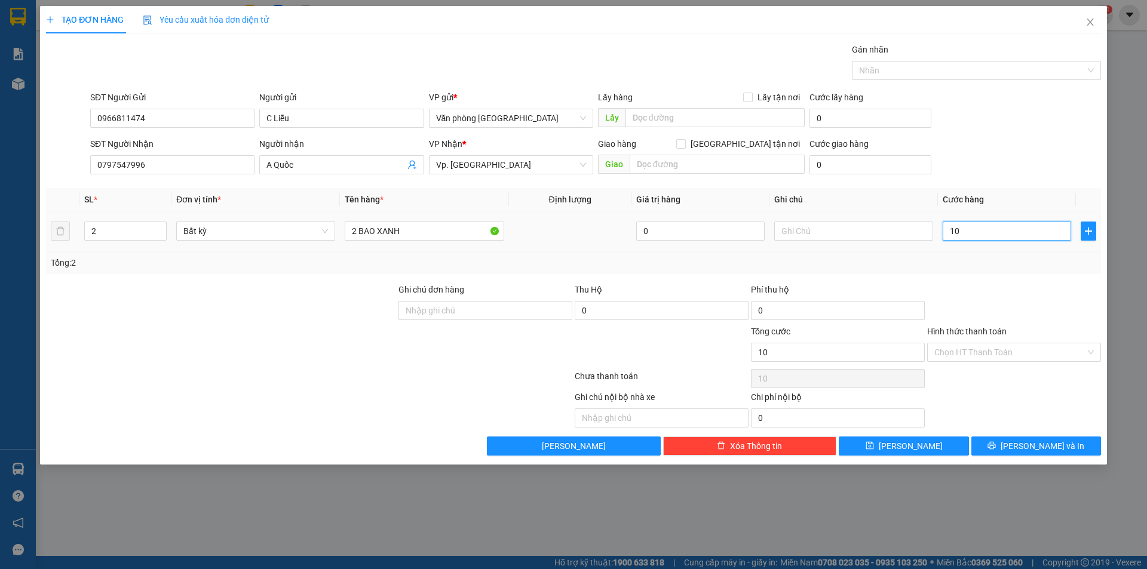
type input "160"
type input "1.600"
type input "16.000"
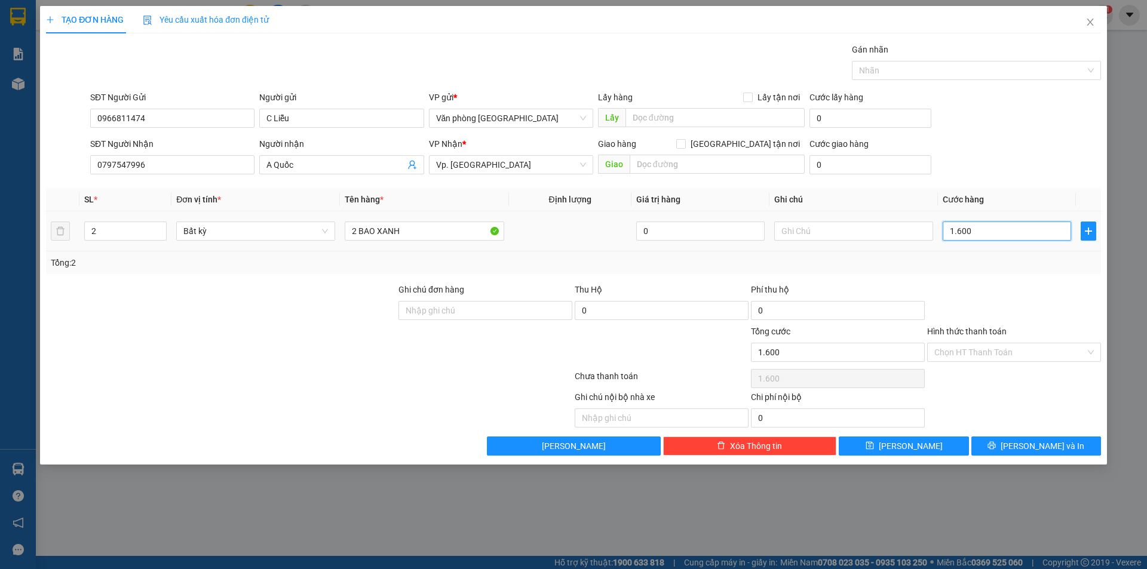
type input "16.000"
type input "160.000"
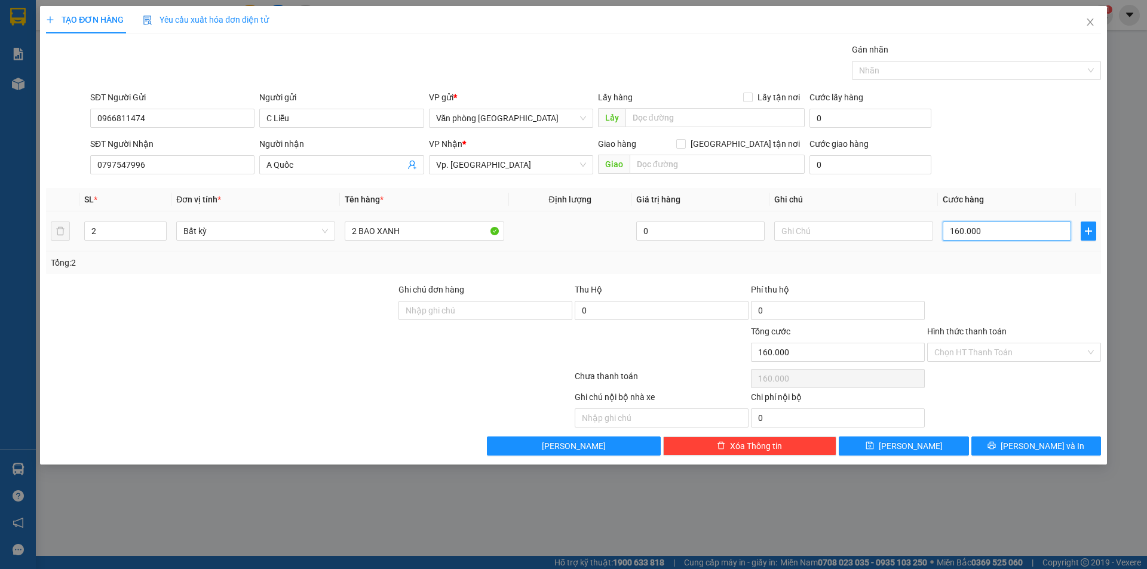
type input "1.600.000"
type input "160.000"
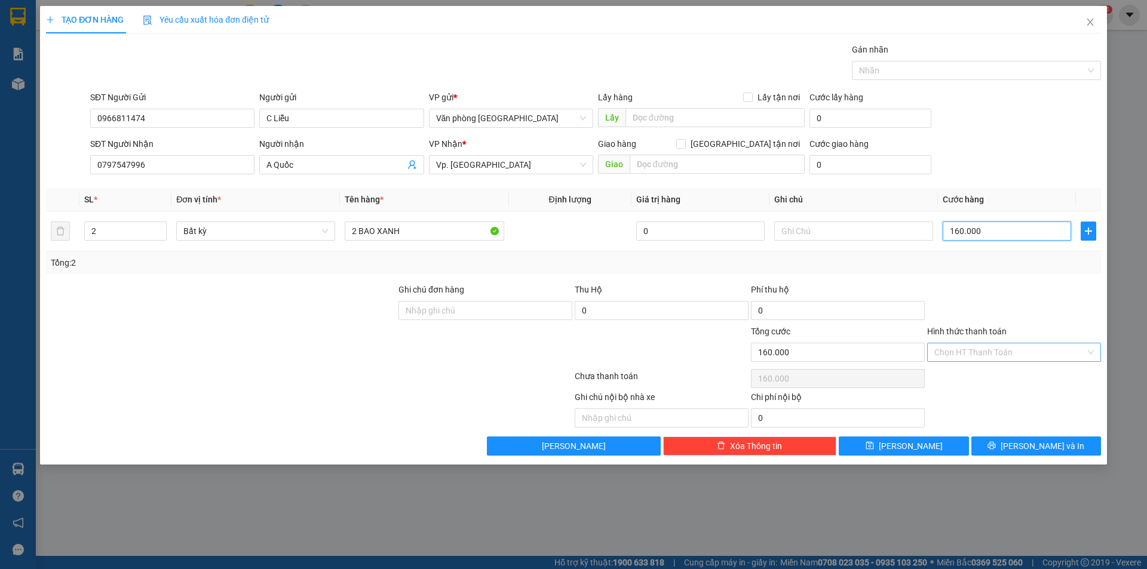
type input "160.000"
drag, startPoint x: 989, startPoint y: 350, endPoint x: 988, endPoint y: 365, distance: 15.0
click at [989, 351] on input "Hình thức thanh toán" at bounding box center [1009, 353] width 151 height 18
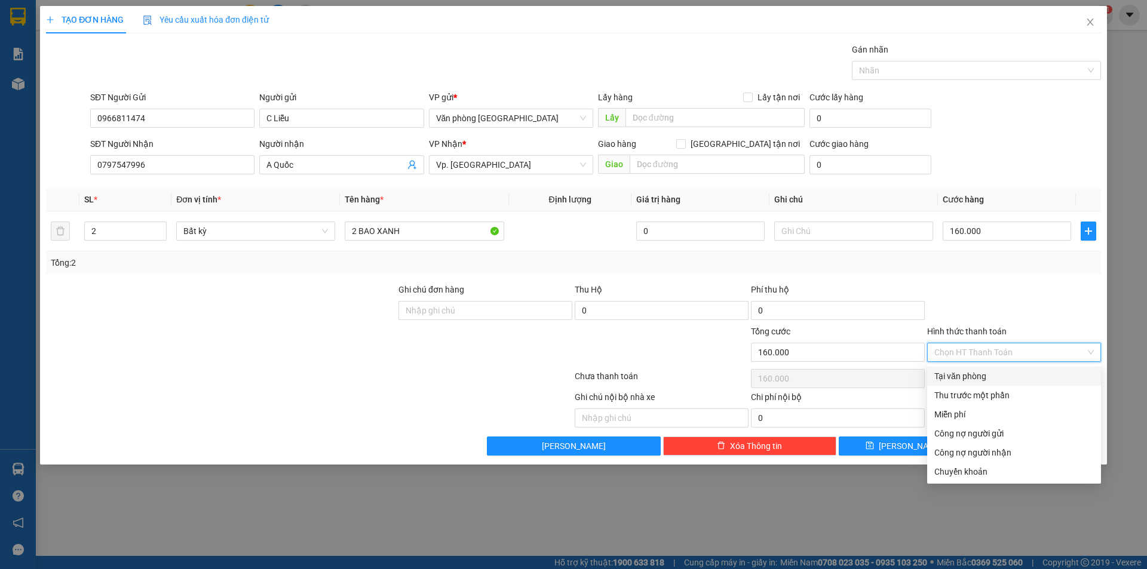
click at [977, 384] on div "Tại văn phòng" at bounding box center [1014, 376] width 174 height 19
type input "0"
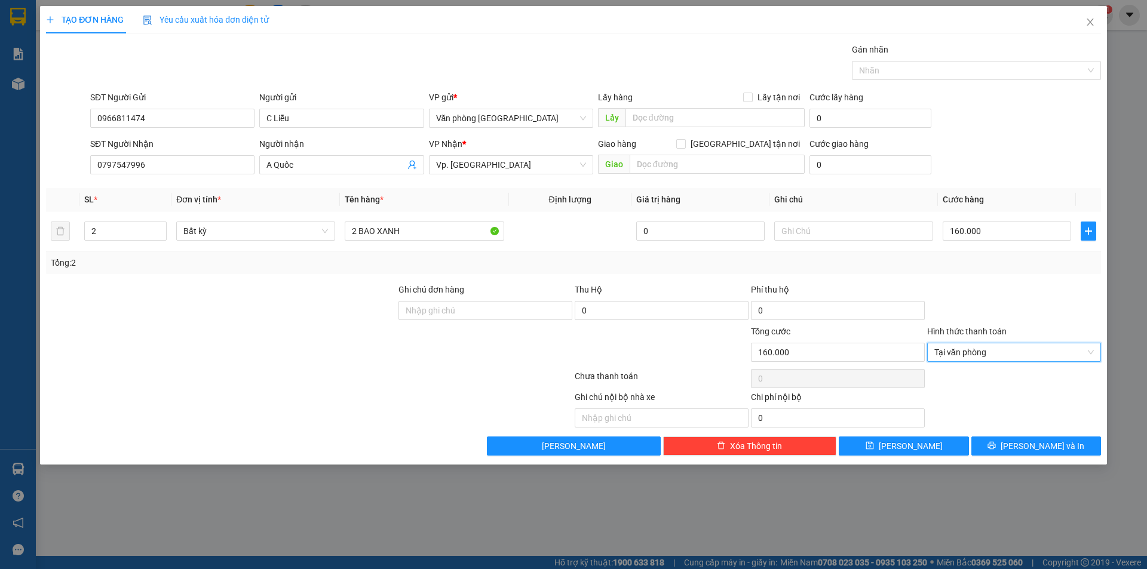
click at [1015, 434] on div "Transit Pickup Surcharge Ids Transit Deliver Surcharge Ids Transit Deliver Surc…" at bounding box center [573, 249] width 1055 height 413
click at [1016, 440] on button "[PERSON_NAME] và In" at bounding box center [1036, 446] width 130 height 19
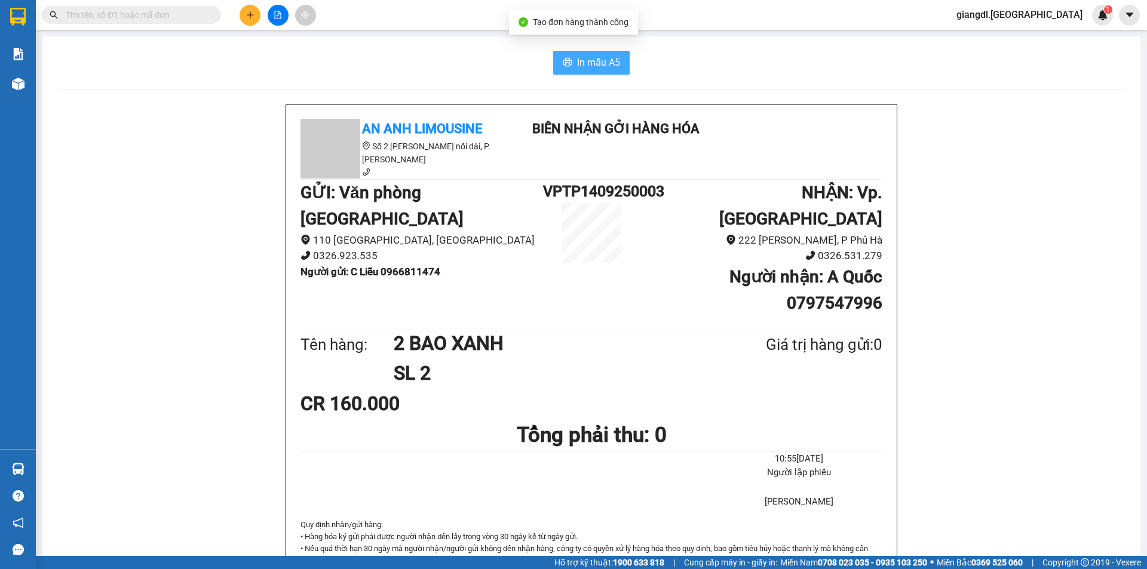
click at [607, 66] on span "In mẫu A5" at bounding box center [598, 62] width 43 height 15
click at [601, 72] on button "In mẫu A5" at bounding box center [591, 63] width 76 height 24
click at [242, 10] on button at bounding box center [250, 15] width 21 height 21
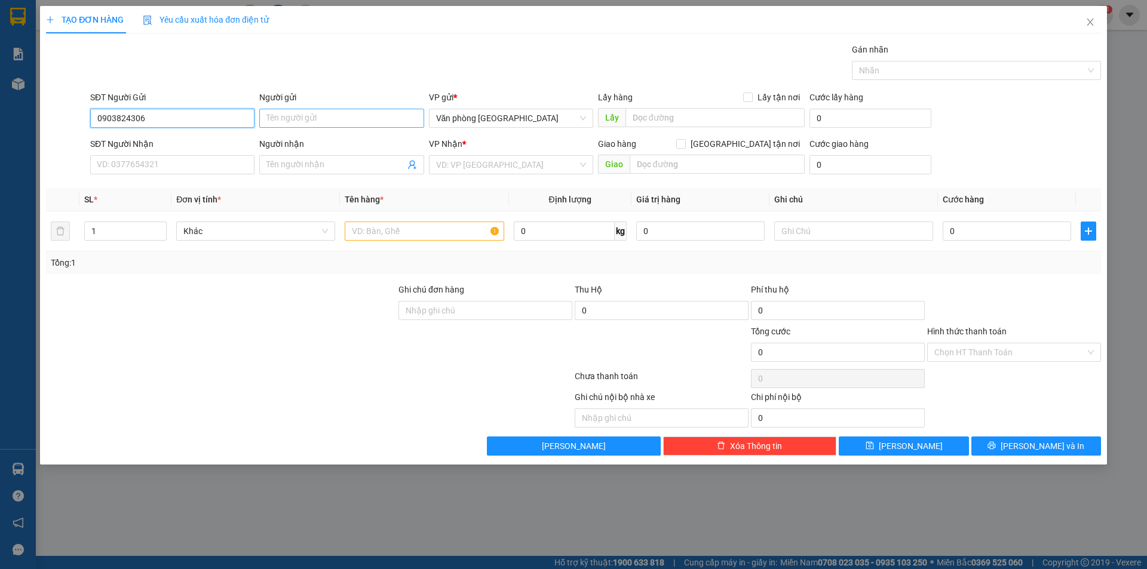
type input "0903824306"
drag, startPoint x: 271, startPoint y: 114, endPoint x: 270, endPoint y: 105, distance: 8.4
click at [271, 108] on div "Người gửi Tên người gửi" at bounding box center [341, 112] width 164 height 42
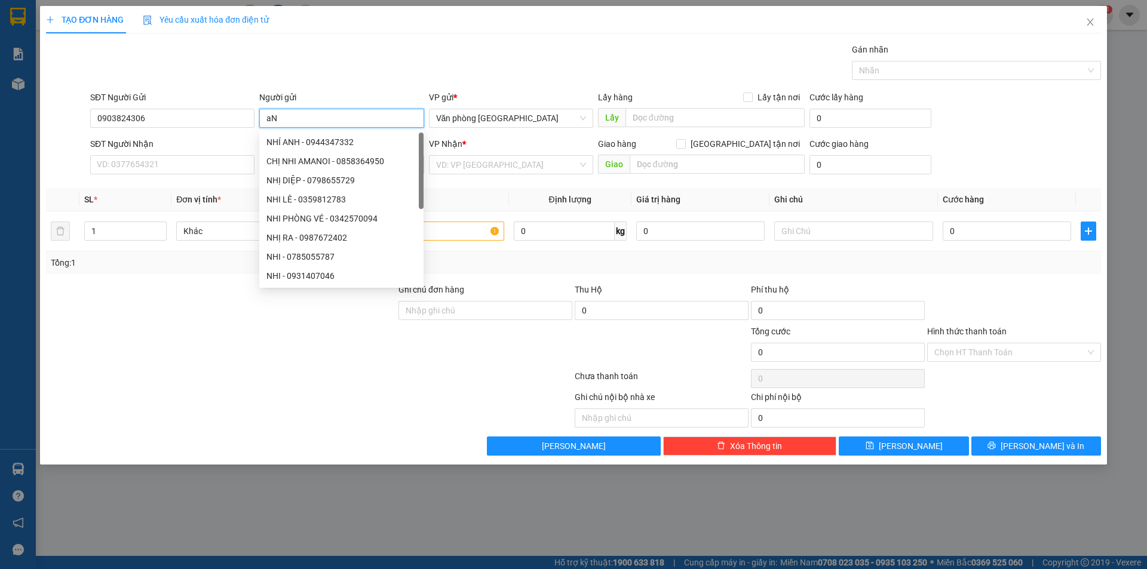
type input "a"
type input "D"
type input "ĐỨC"
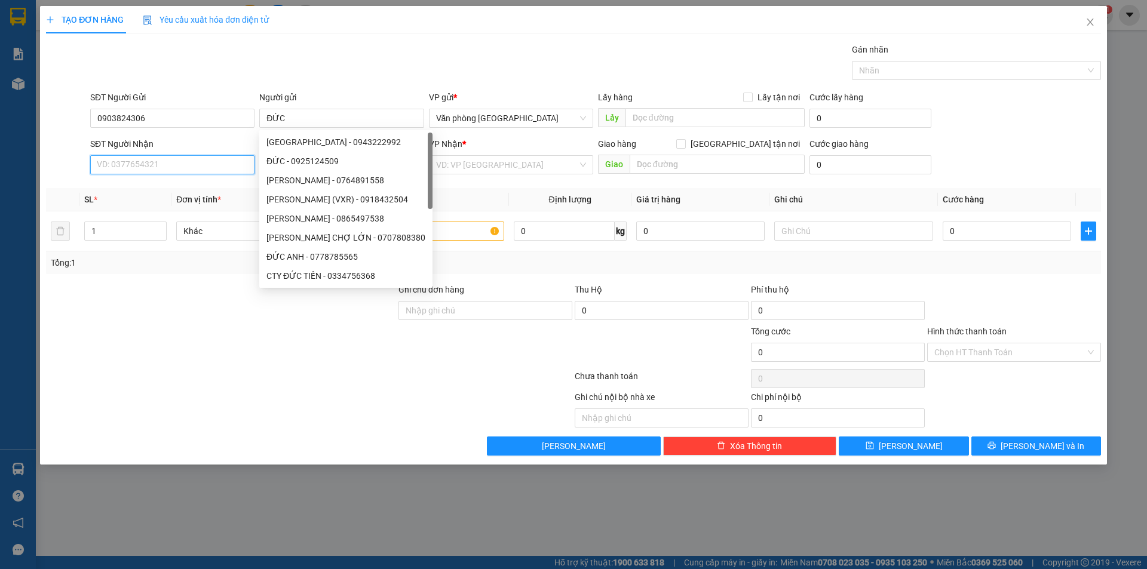
click at [180, 171] on input "SĐT Người Nhận" at bounding box center [172, 164] width 164 height 19
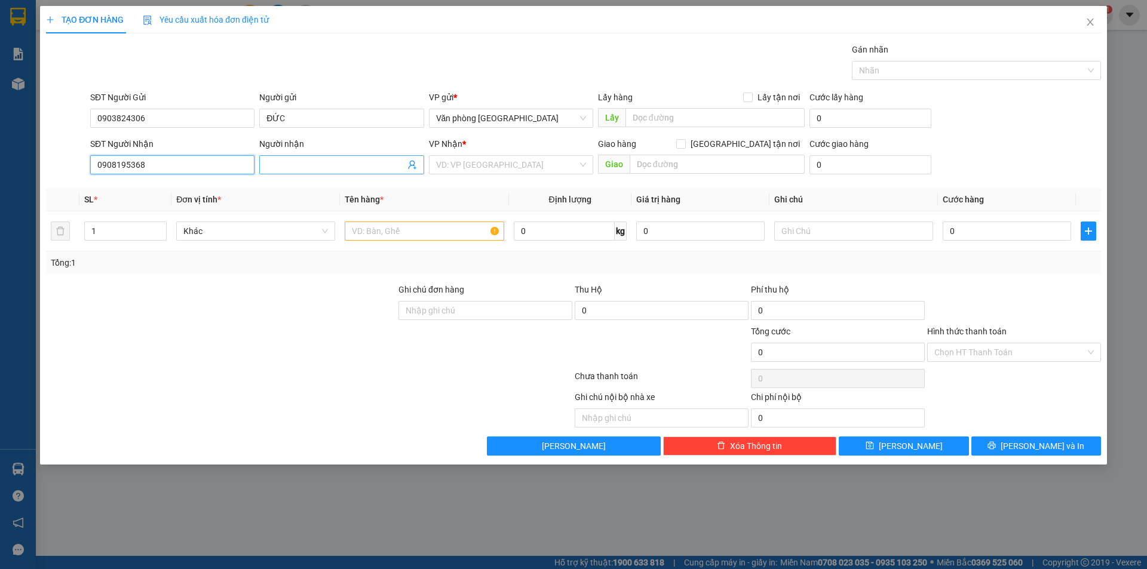
type input "0908195368"
click at [271, 161] on input "Người nhận" at bounding box center [335, 164] width 138 height 13
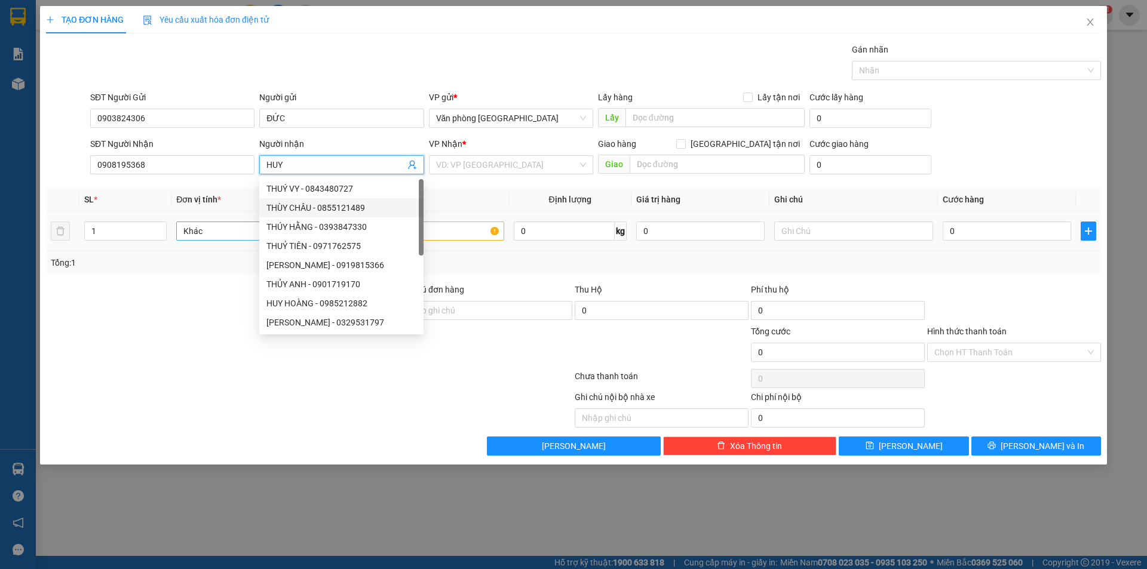
click at [222, 235] on span "Khác" at bounding box center [255, 231] width 145 height 18
type input "HUY"
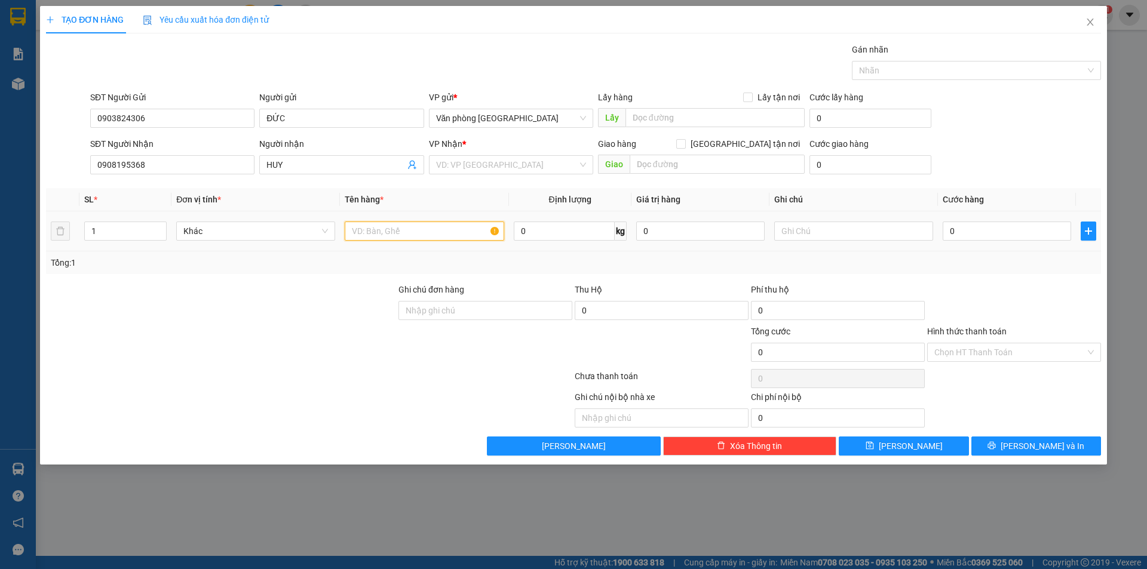
click at [396, 239] on input "text" at bounding box center [424, 231] width 159 height 19
type input "1 CỤC MÀU ĐỎ"
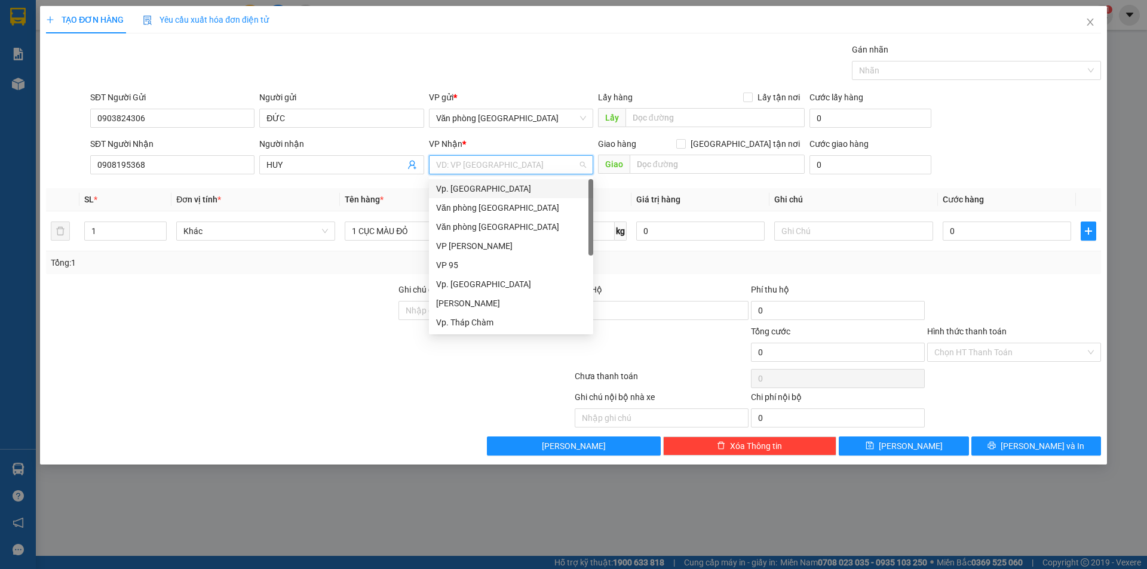
click at [465, 168] on input "search" at bounding box center [507, 165] width 142 height 18
click at [463, 185] on div "Vp. [GEOGRAPHIC_DATA]" at bounding box center [511, 188] width 150 height 13
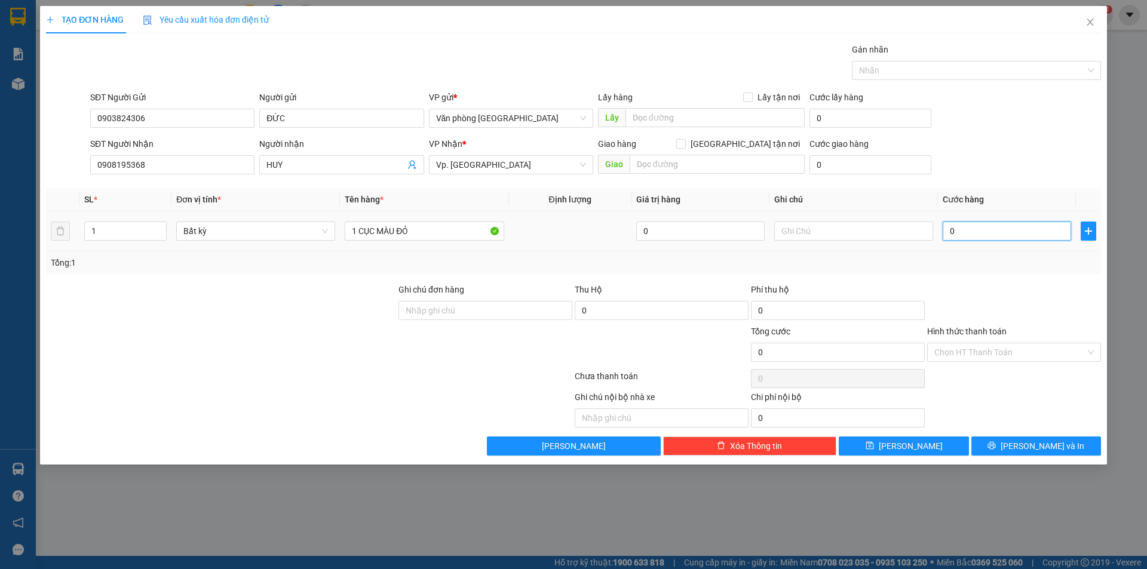
click at [945, 229] on input "0" at bounding box center [1007, 231] width 128 height 19
click at [949, 229] on input "0" at bounding box center [1007, 231] width 128 height 19
click at [949, 230] on input "0" at bounding box center [1007, 231] width 128 height 19
click at [949, 231] on input "0" at bounding box center [1007, 231] width 128 height 19
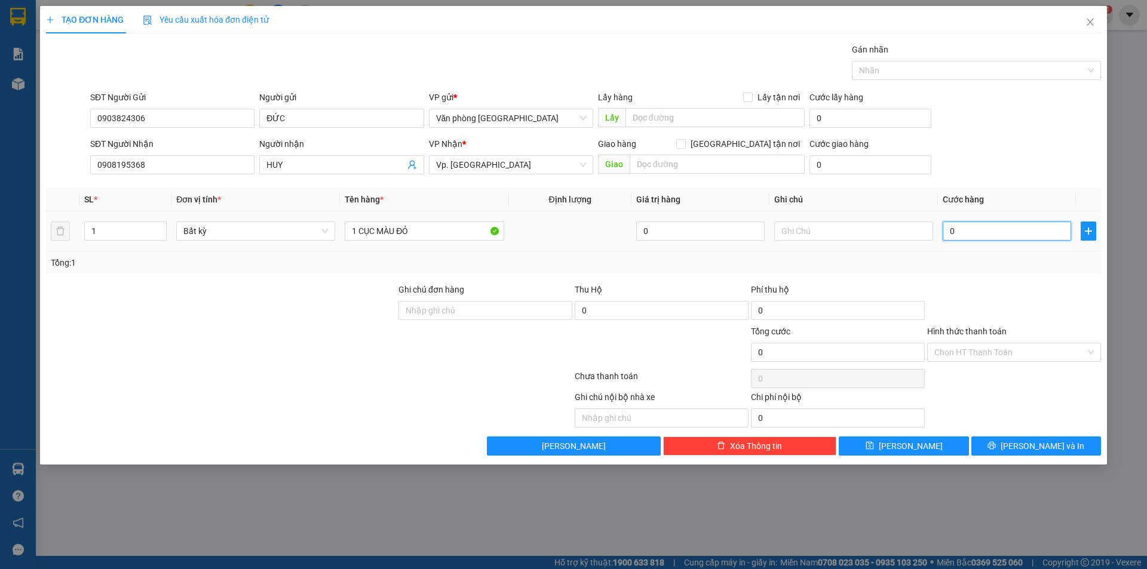
click at [952, 235] on input "0" at bounding box center [1007, 231] width 128 height 19
click at [950, 235] on input "0" at bounding box center [1007, 231] width 128 height 19
type input "30"
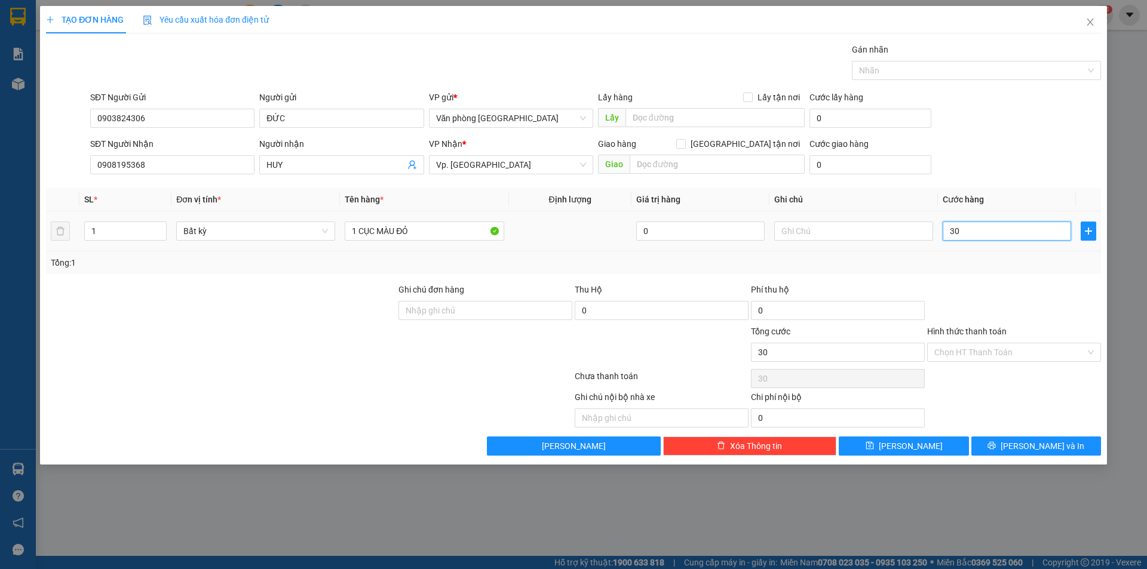
type input "300"
type input "3.000"
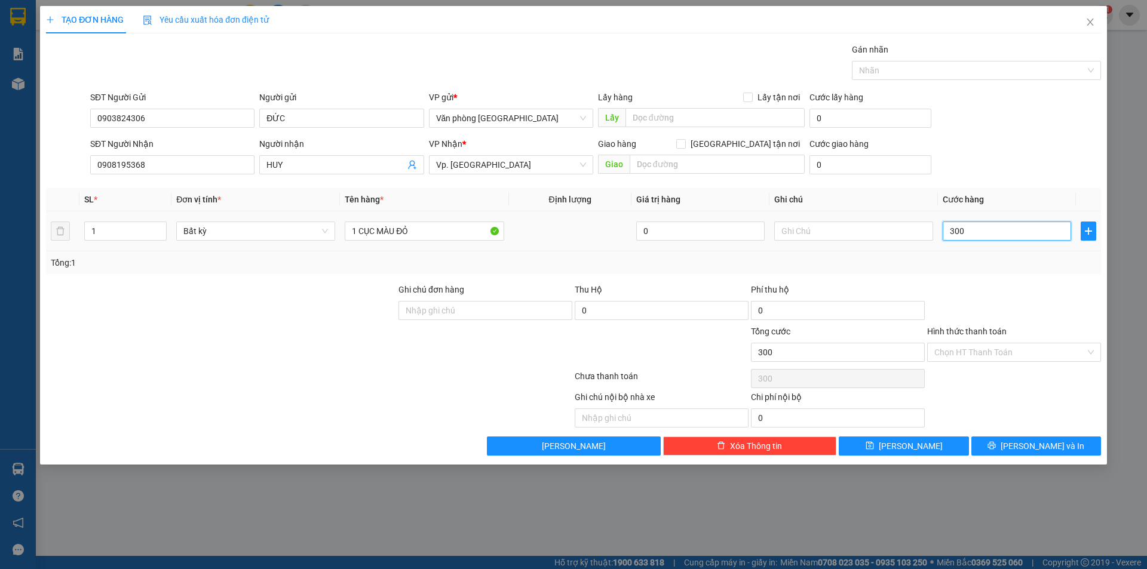
type input "3.000"
type input "30.000"
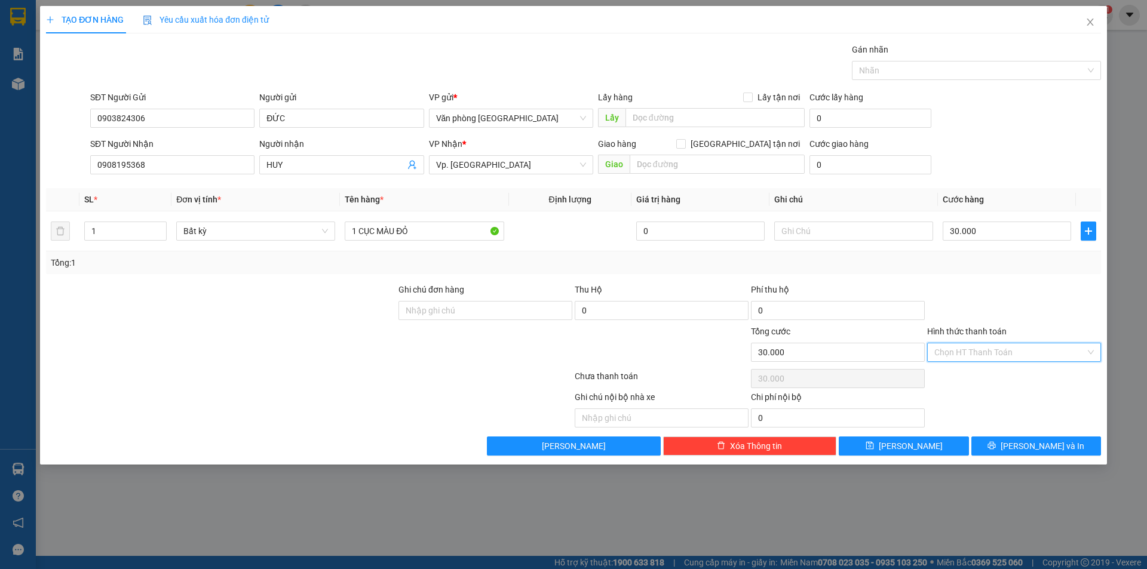
click at [960, 352] on input "Hình thức thanh toán" at bounding box center [1009, 353] width 151 height 18
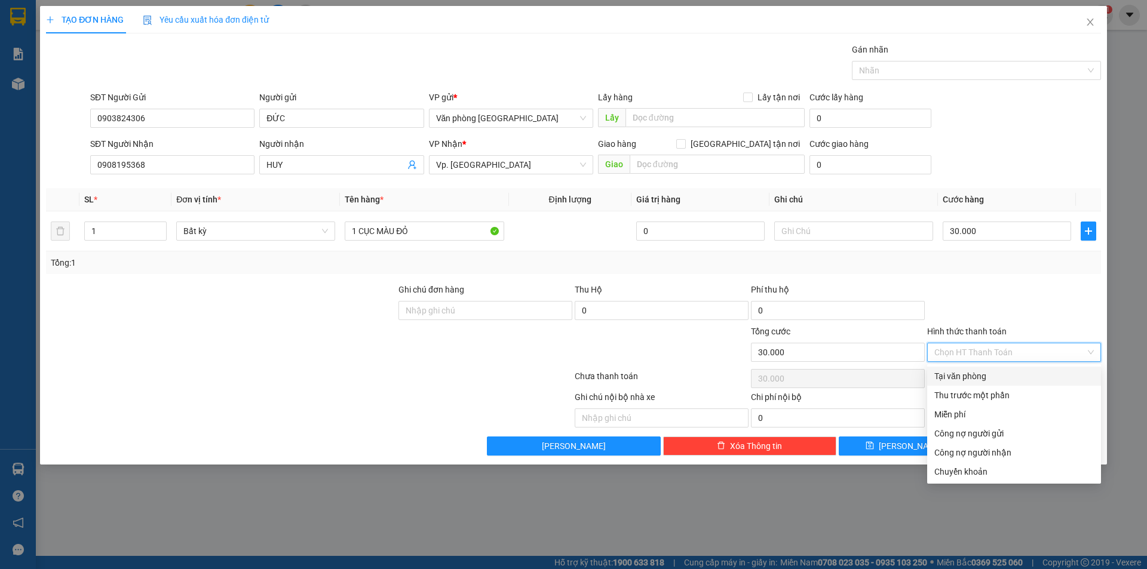
click at [985, 376] on div "Tại văn phòng" at bounding box center [1014, 376] width 160 height 13
type input "0"
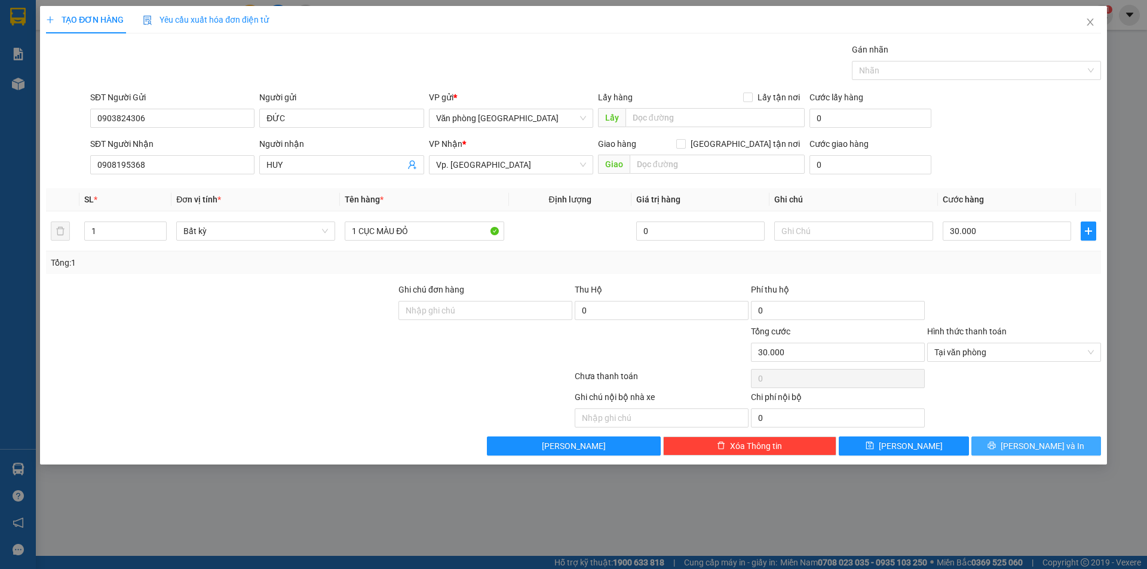
click at [1009, 449] on button "[PERSON_NAME] và In" at bounding box center [1036, 446] width 130 height 19
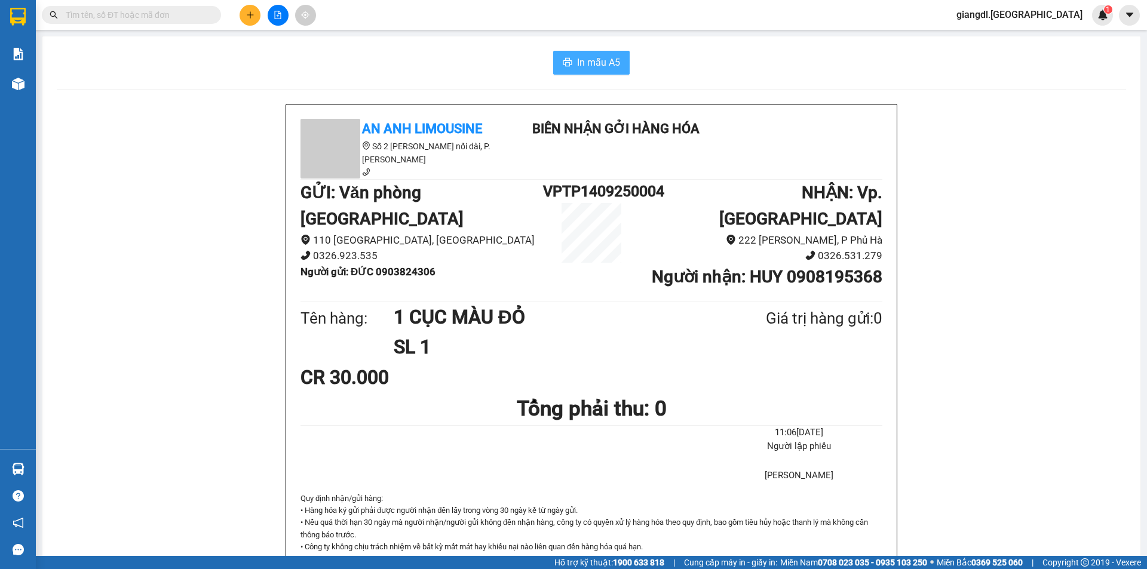
click at [581, 66] on span "In mẫu A5" at bounding box center [598, 62] width 43 height 15
click at [250, 14] on icon "plus" at bounding box center [250, 15] width 8 height 8
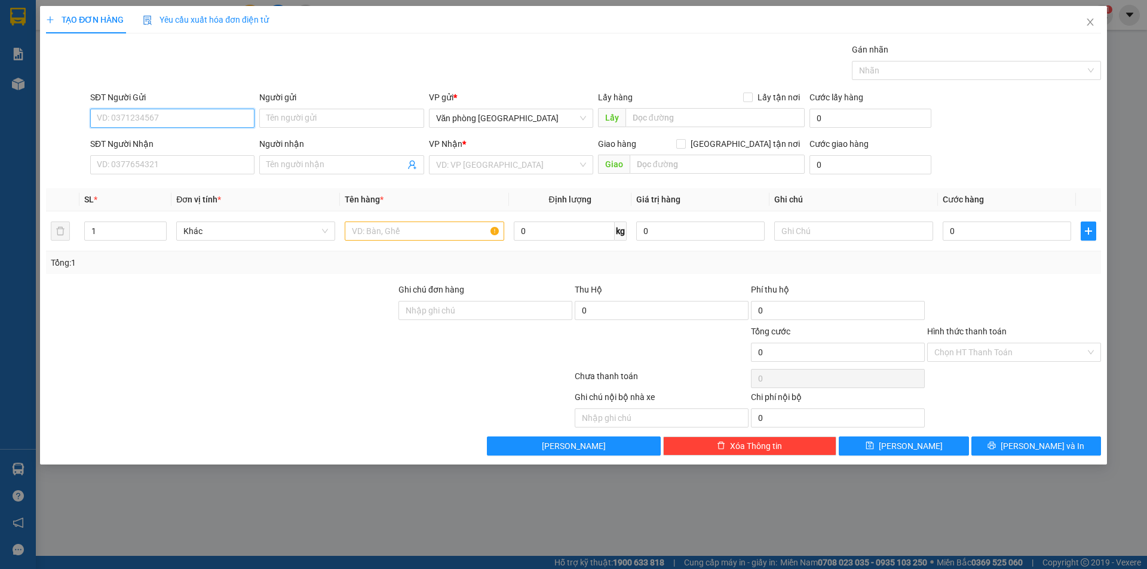
click at [165, 118] on input "SĐT Người Gửi" at bounding box center [172, 118] width 164 height 19
click at [435, 228] on input "text" at bounding box center [424, 231] width 159 height 19
type input "1 THÙNG XỐP VÀNG"
drag, startPoint x: 173, startPoint y: 118, endPoint x: 166, endPoint y: 124, distance: 9.3
click at [173, 117] on input "SĐT Người Gửi" at bounding box center [172, 118] width 164 height 19
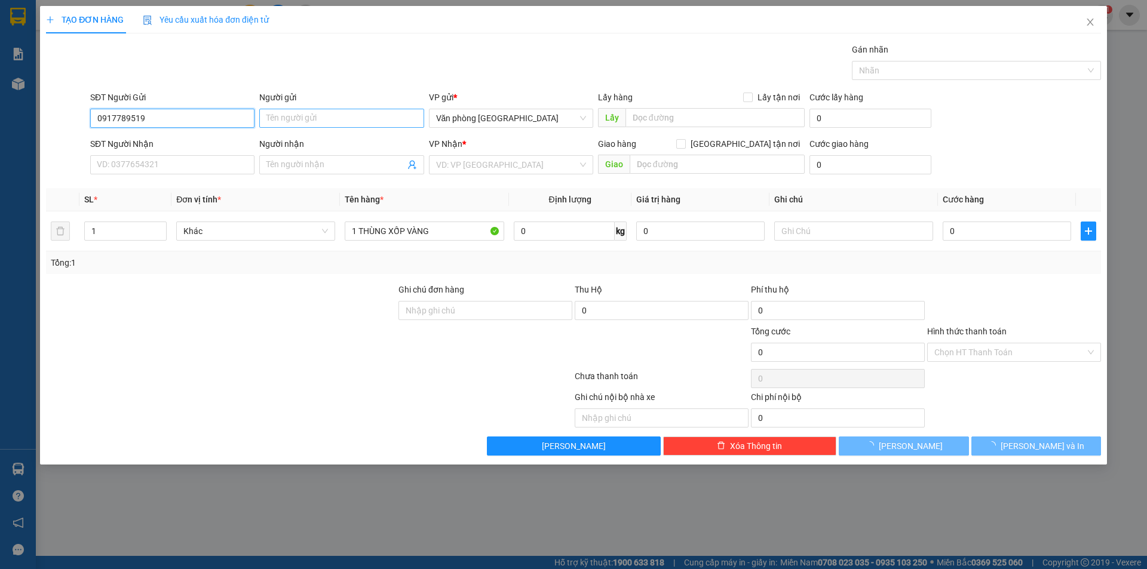
type input "0917789519"
click at [286, 120] on input "Người gửi" at bounding box center [341, 118] width 164 height 19
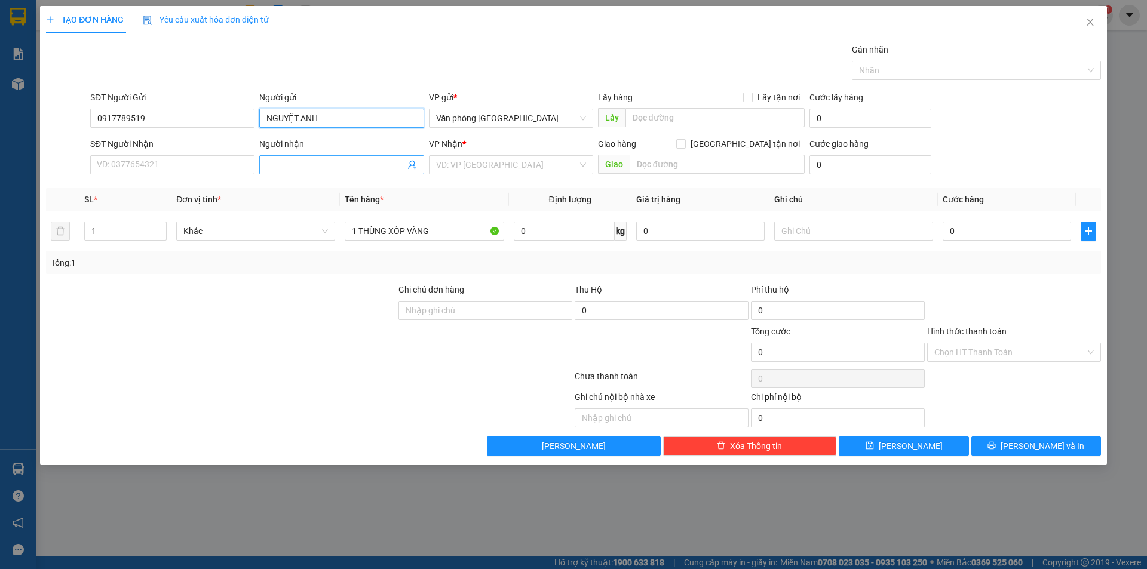
type input "NGUYỆT ANH"
click at [262, 164] on span at bounding box center [341, 164] width 164 height 19
type input "[PERSON_NAME]"
click at [474, 153] on div "VP Nhận *" at bounding box center [511, 146] width 164 height 18
click at [473, 161] on input "search" at bounding box center [507, 165] width 142 height 18
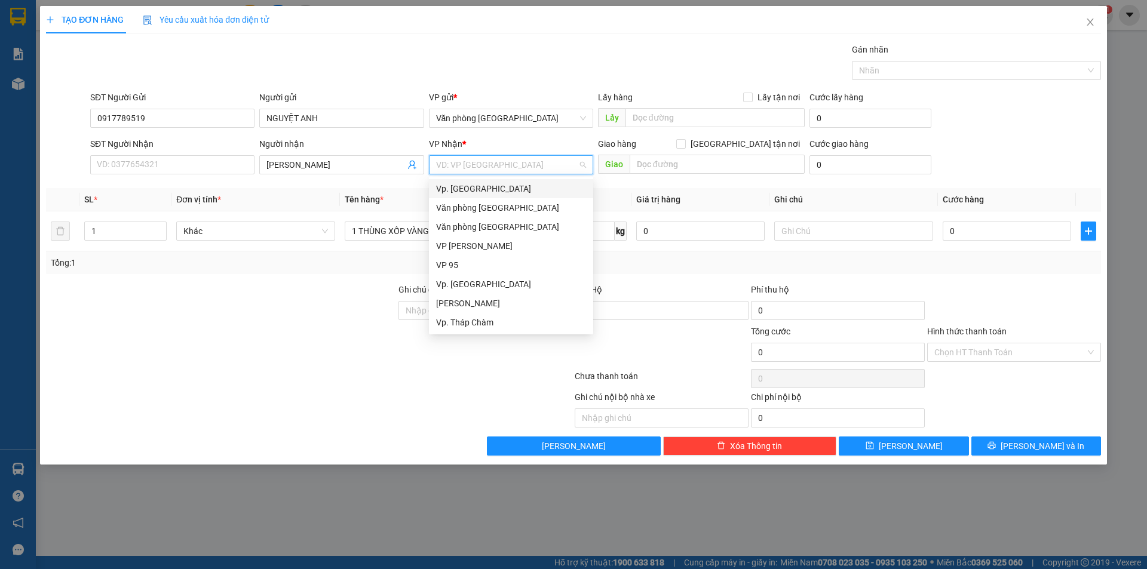
click at [478, 186] on div "Vp. [GEOGRAPHIC_DATA]" at bounding box center [511, 188] width 150 height 13
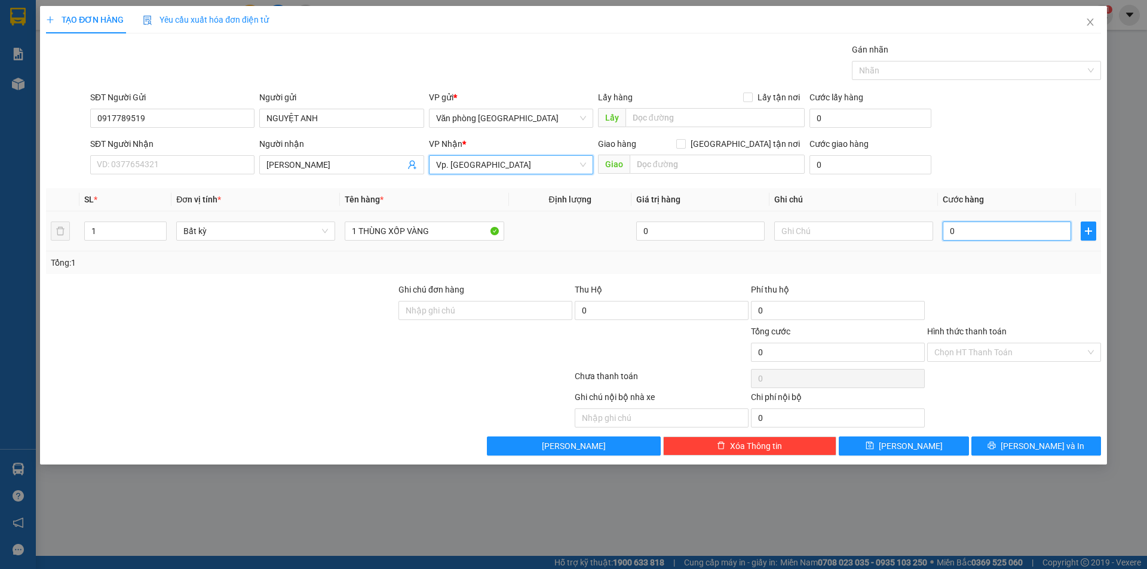
click at [946, 232] on input "0" at bounding box center [1007, 231] width 128 height 19
click at [949, 232] on input "0" at bounding box center [1007, 231] width 128 height 19
click at [948, 233] on input "0" at bounding box center [1007, 231] width 128 height 19
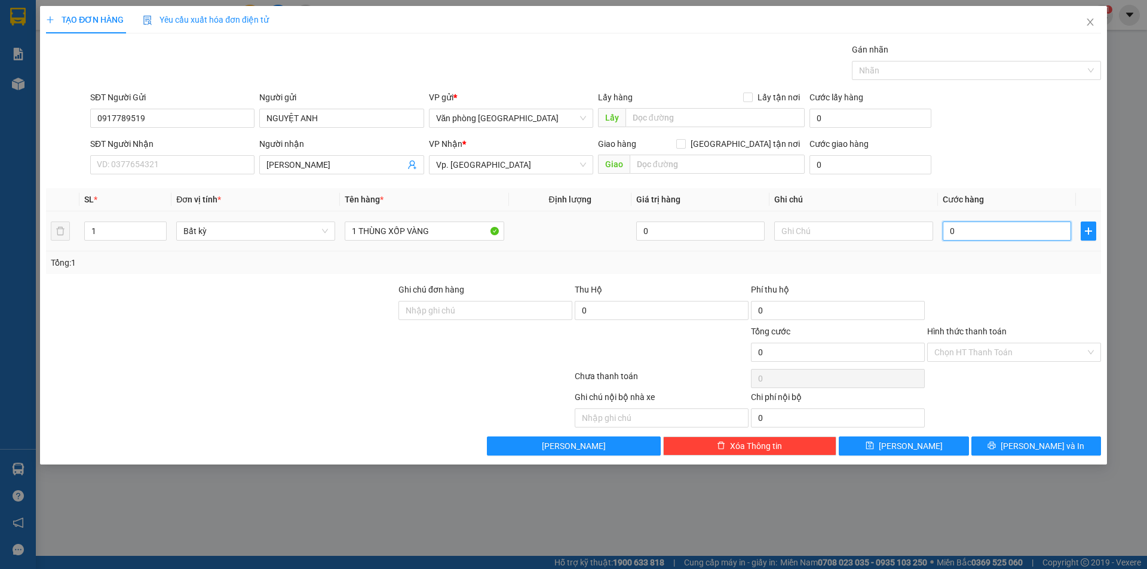
type input "30"
type input "300"
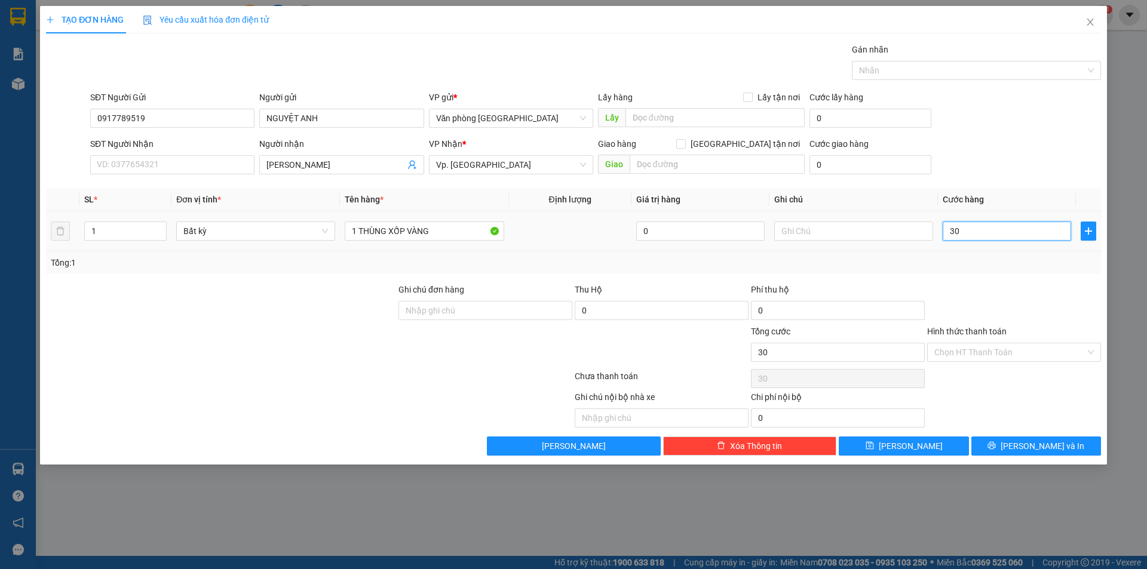
type input "300"
type input "3.000"
type input "30.000"
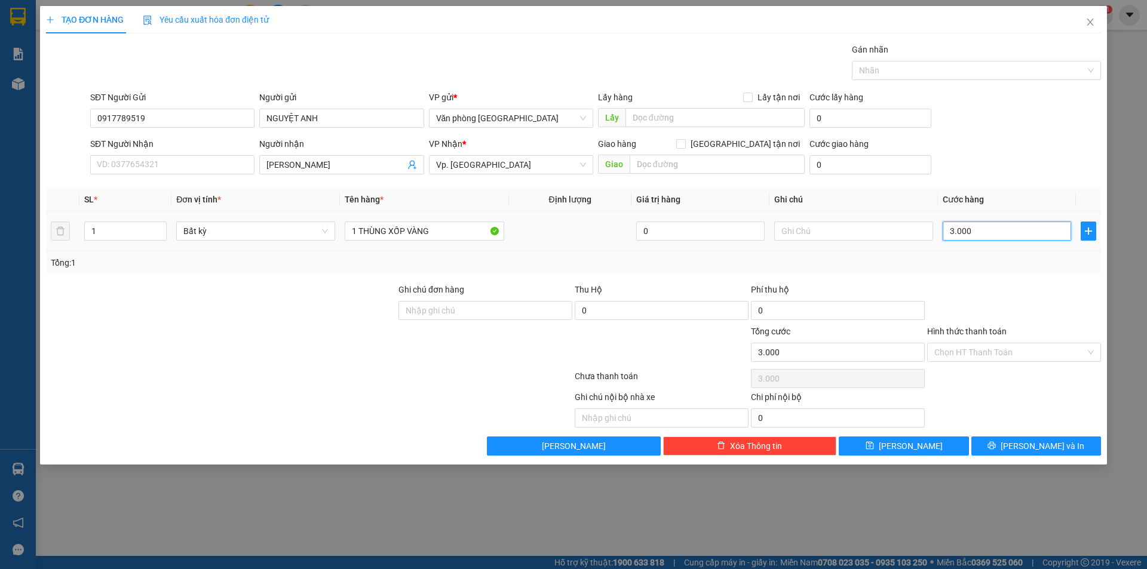
type input "30.000"
click at [468, 161] on span "Vp. [GEOGRAPHIC_DATA]" at bounding box center [511, 165] width 150 height 18
type input "30.000"
click at [468, 162] on span "Vp. [GEOGRAPHIC_DATA]" at bounding box center [511, 165] width 150 height 18
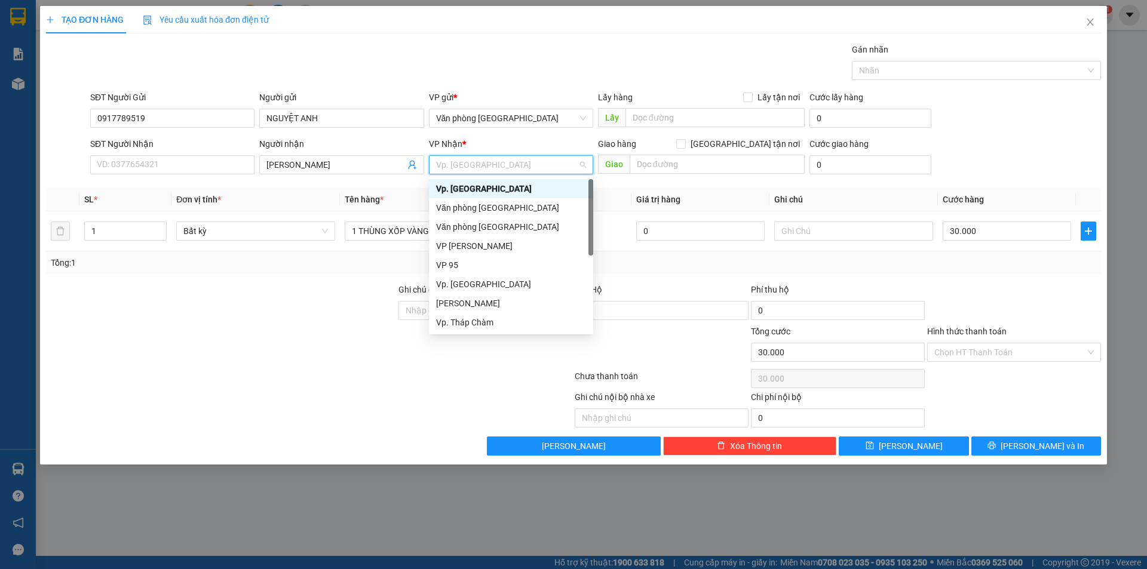
click at [468, 162] on span "Vp. [GEOGRAPHIC_DATA]" at bounding box center [511, 165] width 150 height 18
click at [454, 320] on div "Vp. Tháp Chàm" at bounding box center [511, 322] width 150 height 13
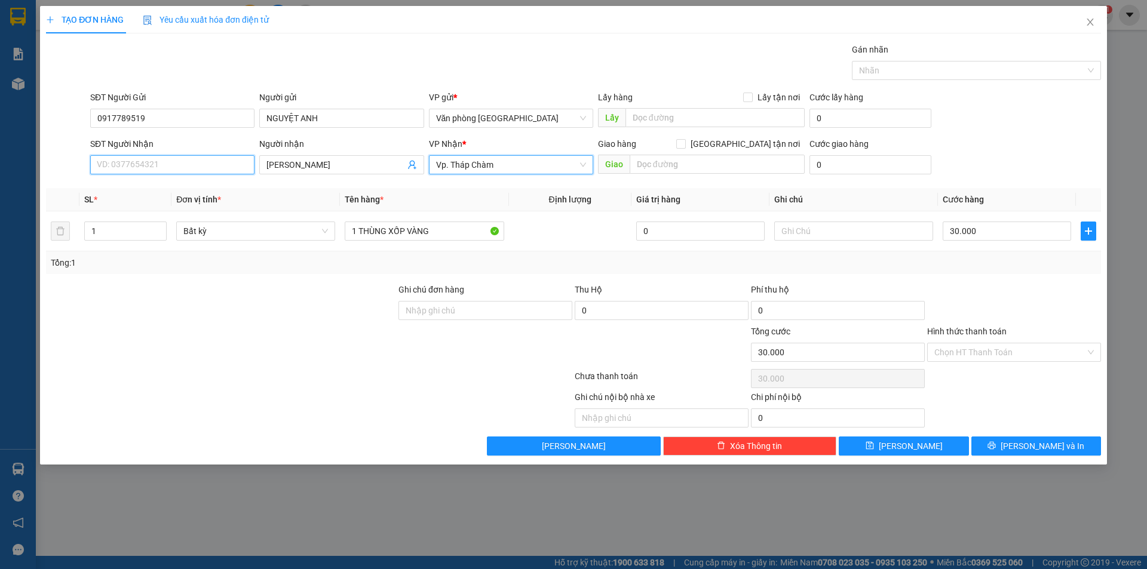
click at [112, 164] on input "SĐT Người Nhận" at bounding box center [172, 164] width 164 height 19
type input "0392683397"
click at [1000, 351] on input "Hình thức thanh toán" at bounding box center [1009, 353] width 151 height 18
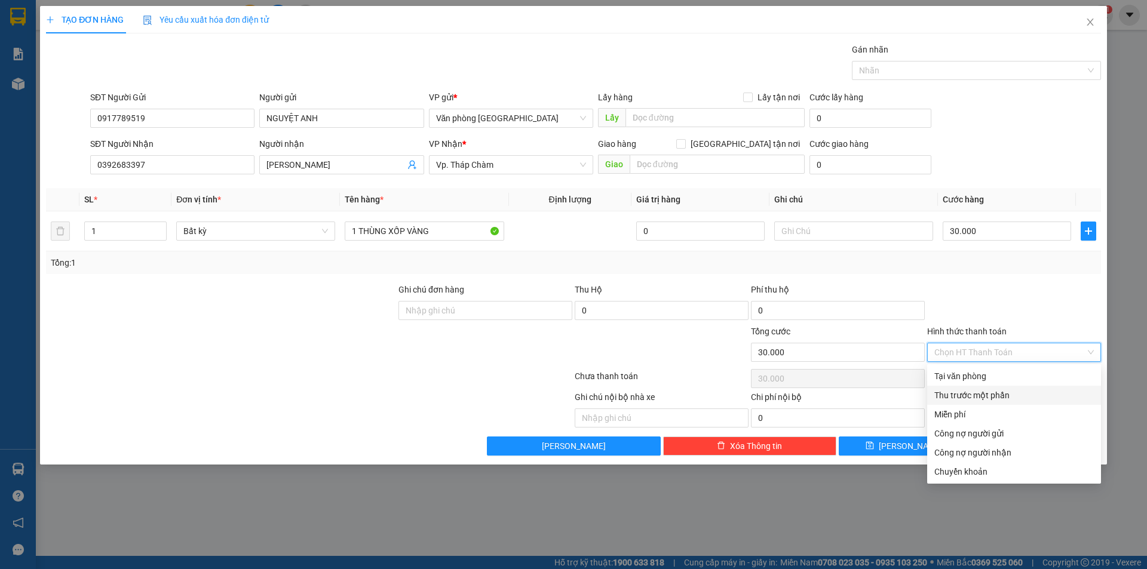
click at [995, 387] on div "Thu trước một phần" at bounding box center [1014, 395] width 174 height 19
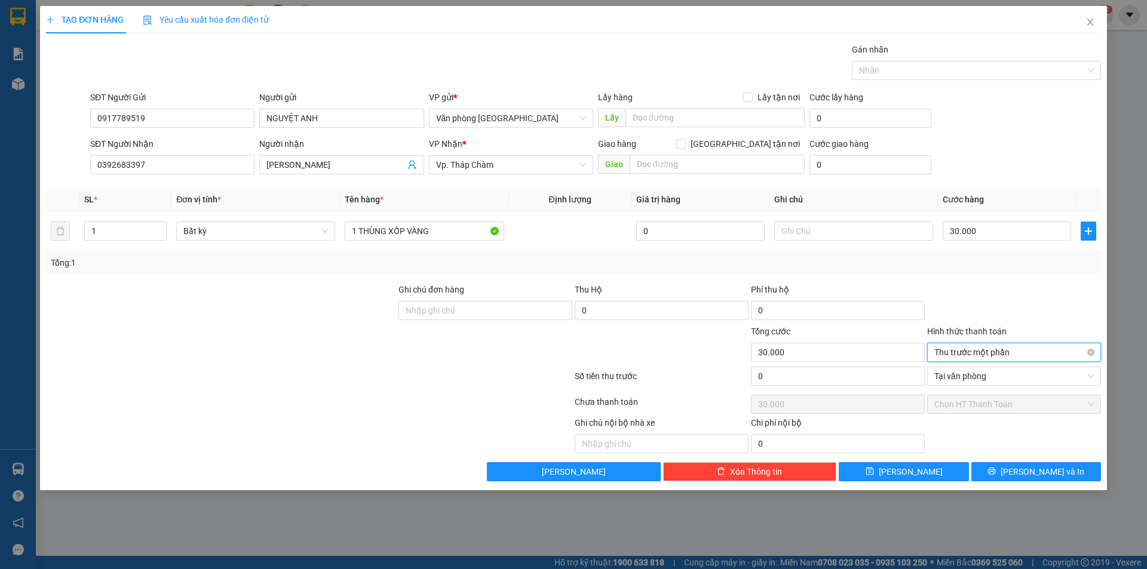
click at [1014, 356] on span "Thu trước một phần" at bounding box center [1014, 353] width 160 height 18
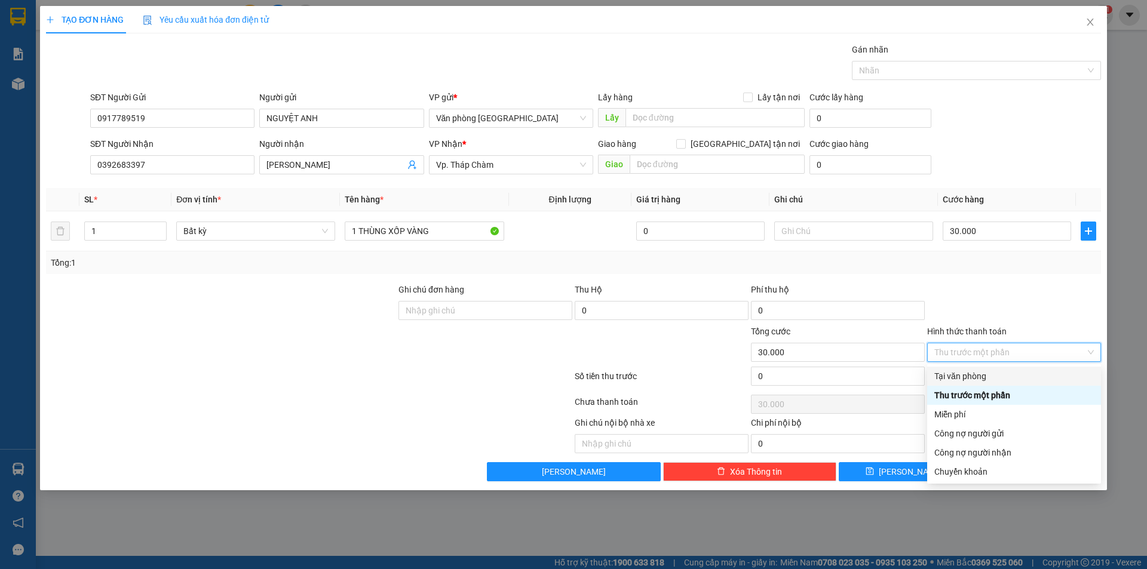
click at [986, 375] on div "Tại văn phòng" at bounding box center [1014, 376] width 160 height 13
type input "0"
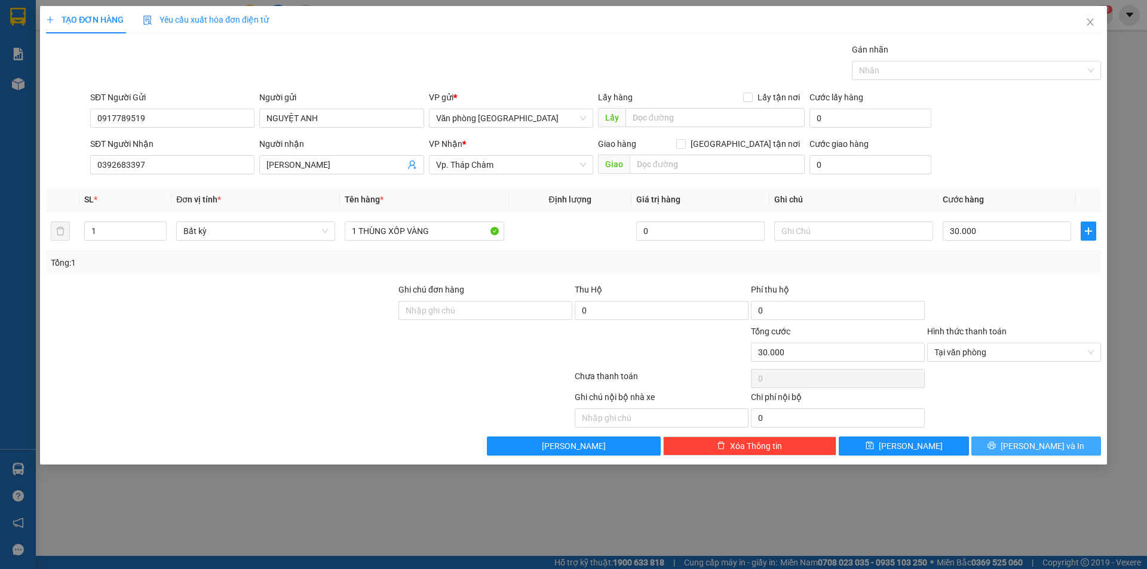
click at [1031, 447] on span "[PERSON_NAME] và In" at bounding box center [1043, 446] width 84 height 13
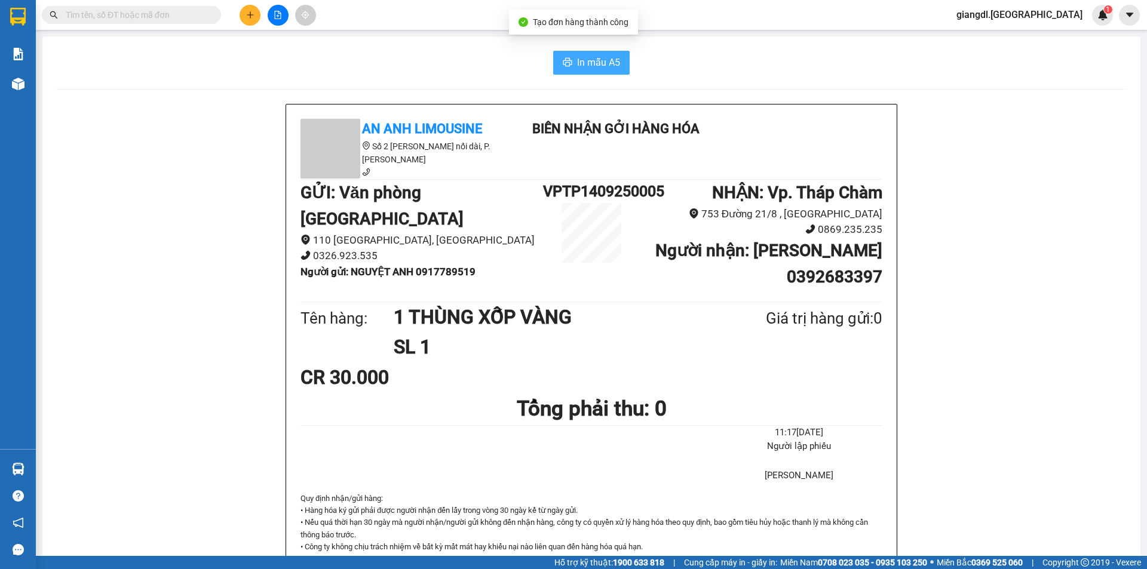
click at [597, 69] on span "In mẫu A5" at bounding box center [598, 62] width 43 height 15
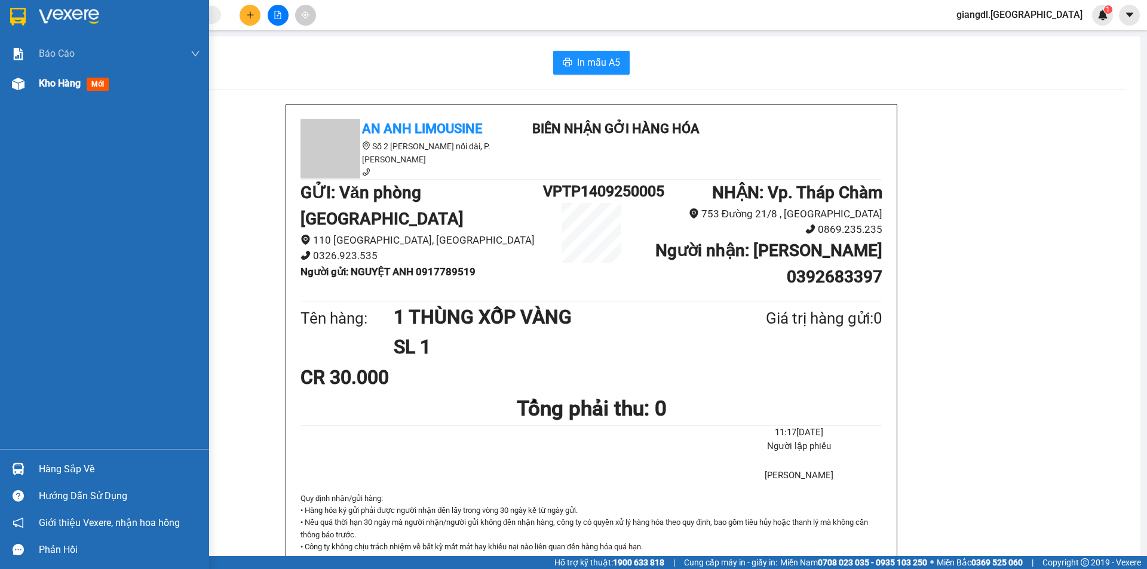
click at [93, 85] on span "mới" at bounding box center [98, 84] width 22 height 13
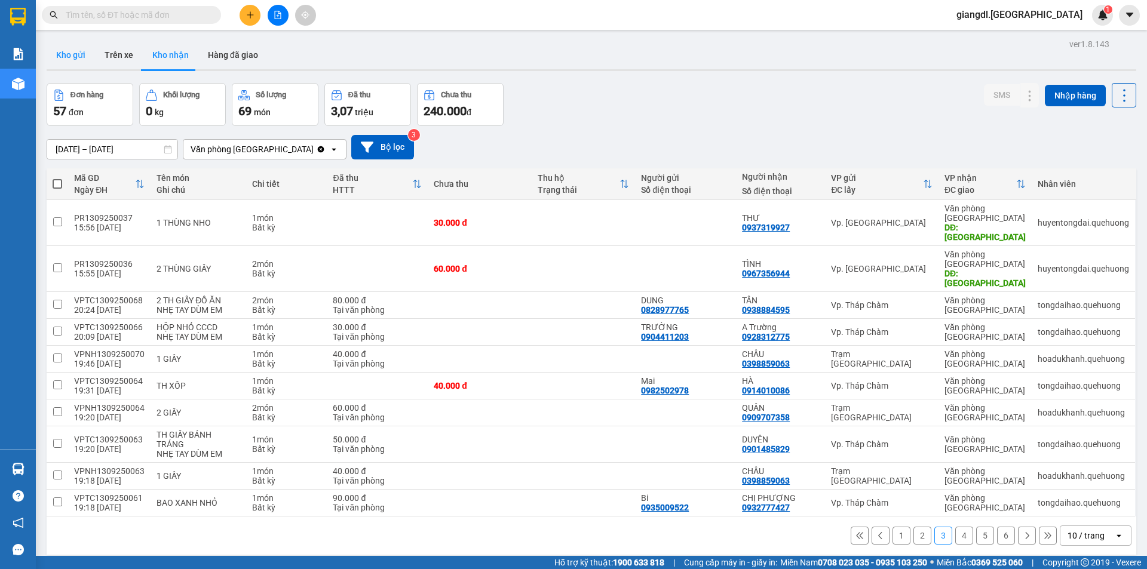
click at [55, 56] on button "Kho gửi" at bounding box center [71, 55] width 48 height 29
